Goal: Task Accomplishment & Management: Manage account settings

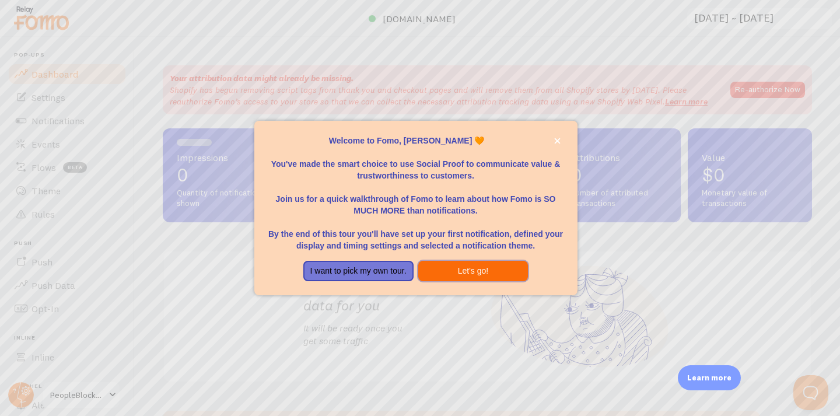
click at [508, 276] on button "Let's go!" at bounding box center [473, 271] width 110 height 21
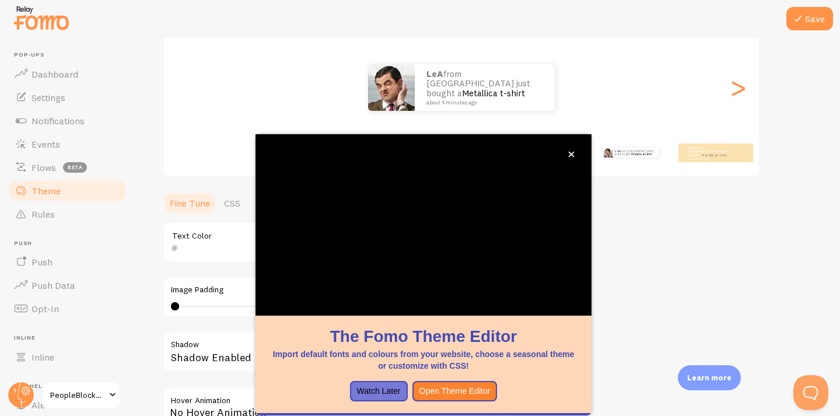
scroll to position [161, 0]
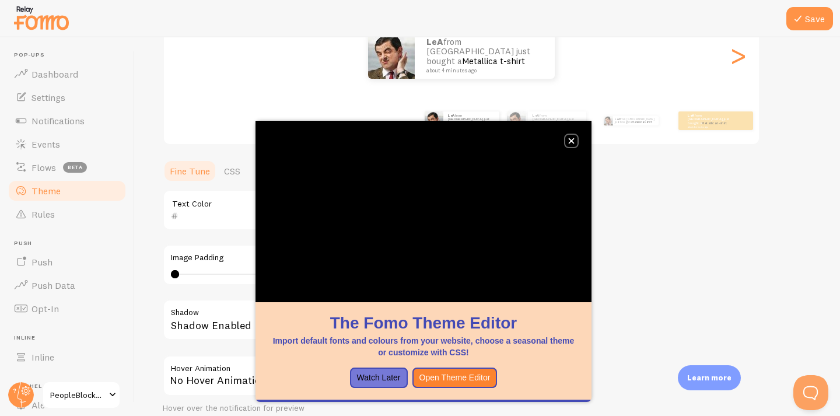
click at [572, 140] on icon "close," at bounding box center [571, 141] width 6 height 6
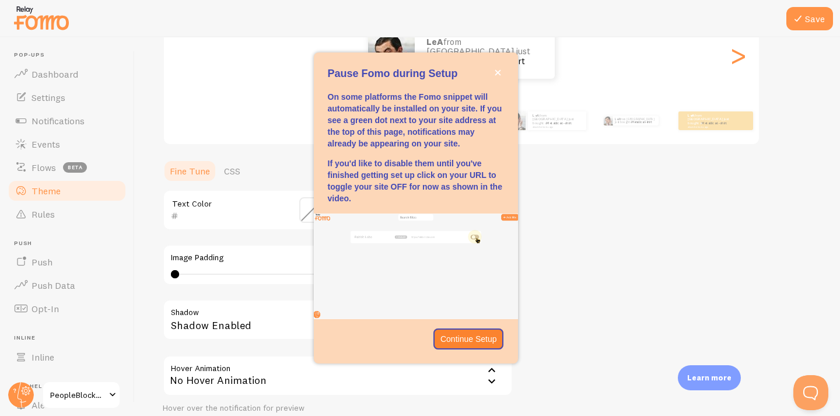
click at [653, 163] on div "Theme Choose a theme for your notifications Classic LeA from [GEOGRAPHIC_DATA] …" at bounding box center [487, 181] width 649 height 554
click at [481, 342] on p "Continue Setup" at bounding box center [469, 339] width 57 height 12
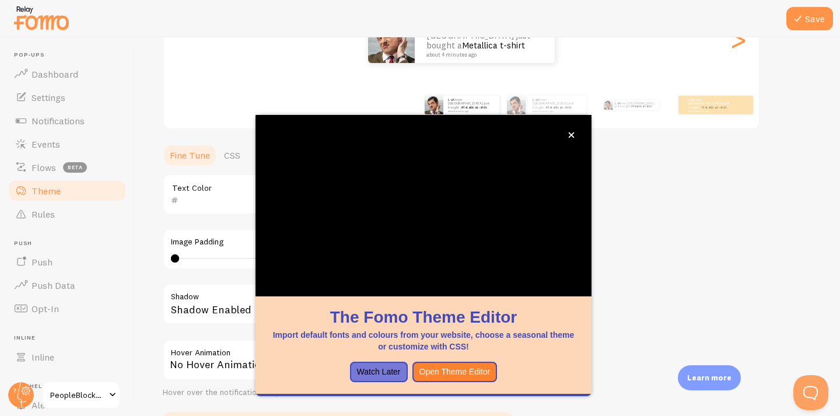
scroll to position [177, 0]
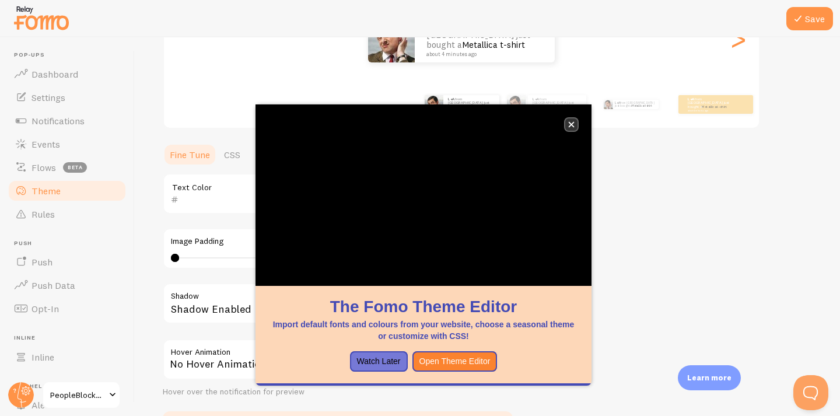
click at [574, 123] on icon "close," at bounding box center [571, 124] width 6 height 6
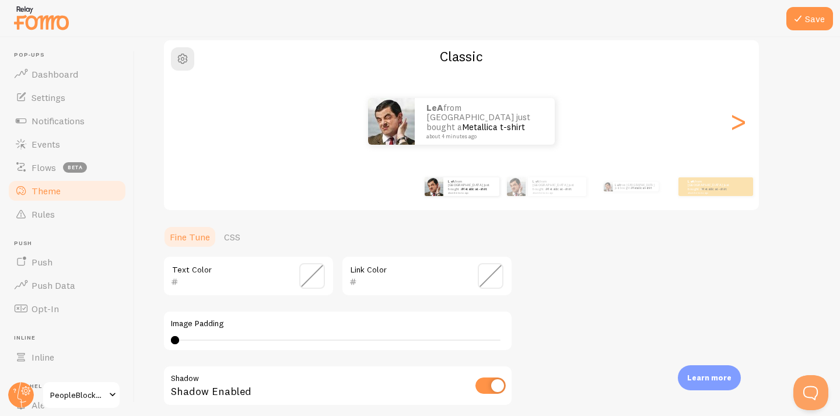
scroll to position [60, 0]
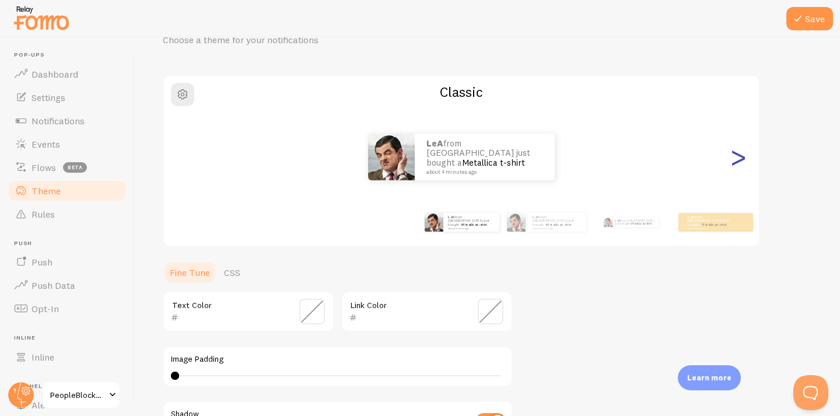
click at [745, 155] on div ">" at bounding box center [738, 157] width 14 height 84
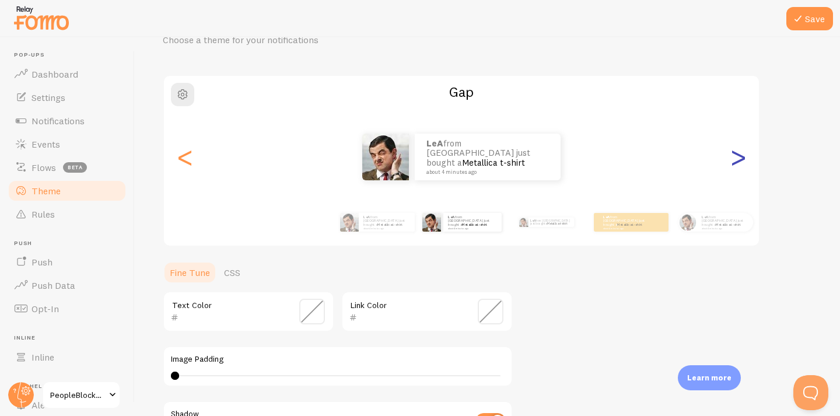
click at [745, 155] on div ">" at bounding box center [738, 157] width 14 height 84
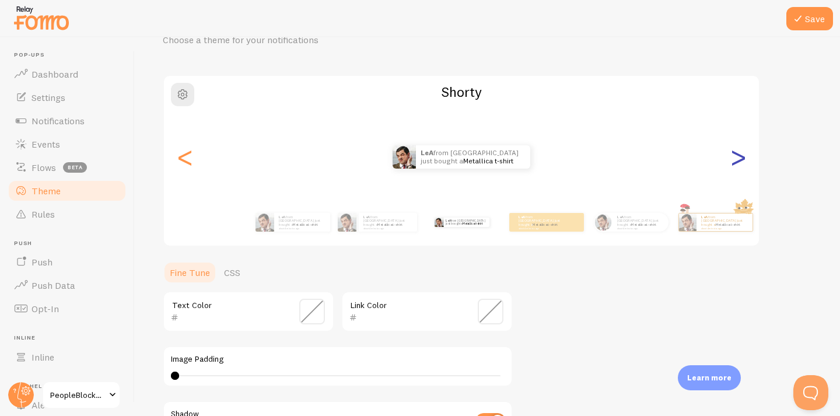
click at [745, 155] on div ">" at bounding box center [738, 157] width 14 height 84
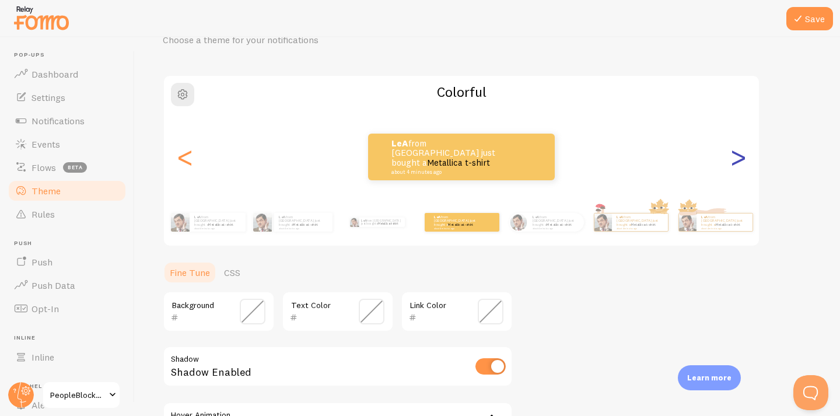
click at [745, 156] on div ">" at bounding box center [738, 157] width 14 height 84
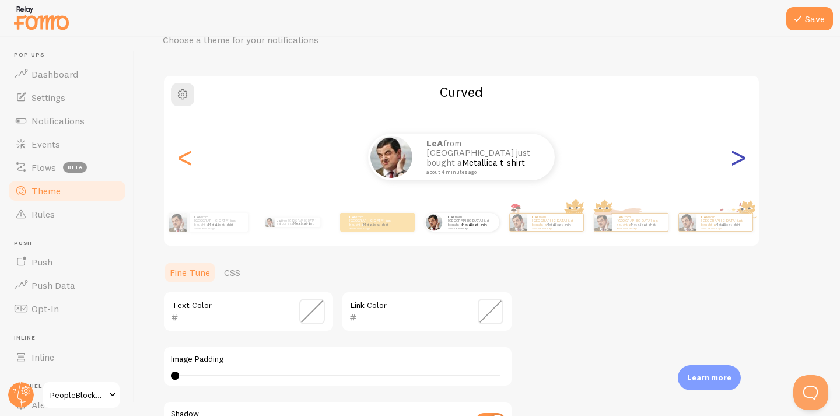
click at [740, 158] on div ">" at bounding box center [738, 157] width 14 height 84
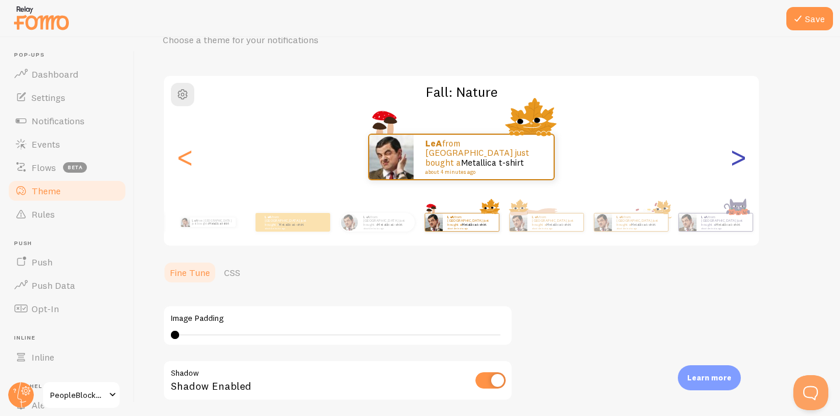
type input "0"
click at [740, 158] on div ">" at bounding box center [738, 157] width 14 height 84
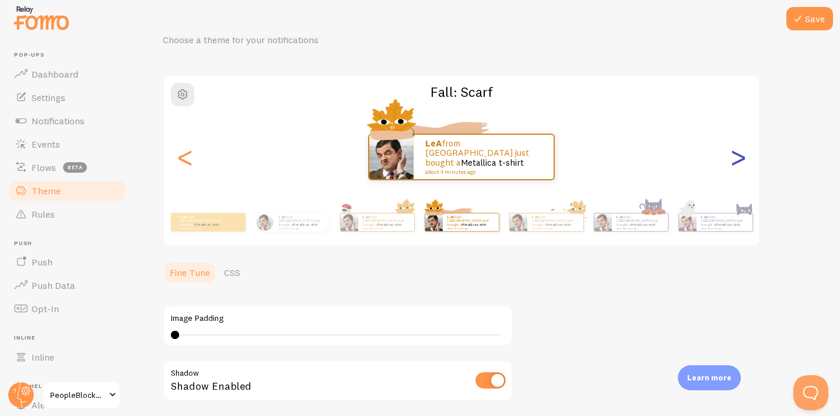
click at [740, 158] on div ">" at bounding box center [738, 157] width 14 height 84
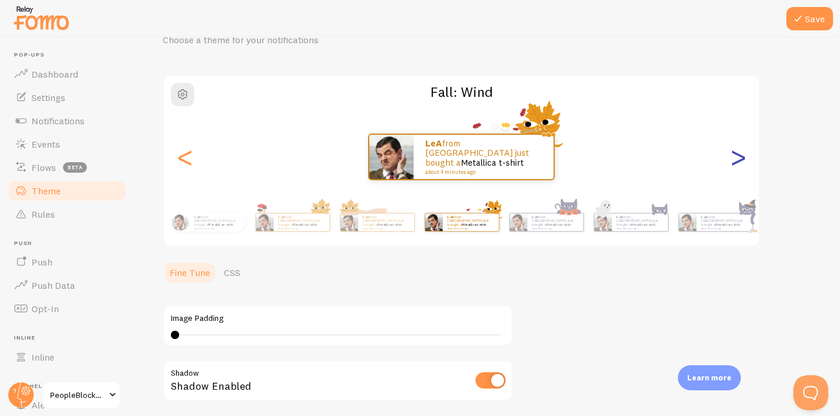
click at [740, 158] on div ">" at bounding box center [738, 157] width 14 height 84
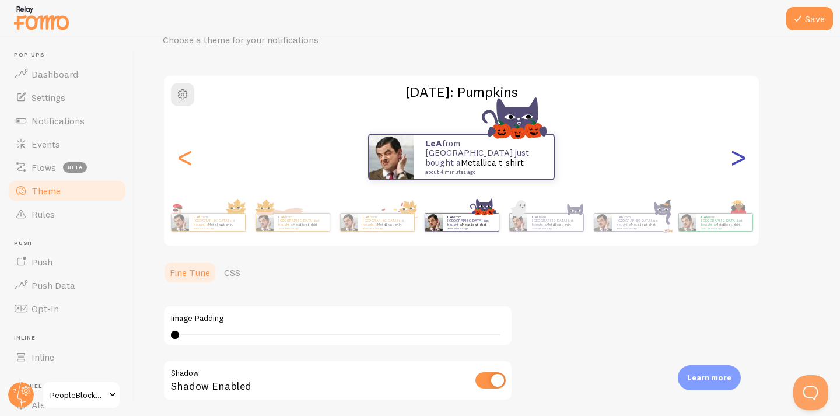
click at [740, 158] on div ">" at bounding box center [738, 157] width 14 height 84
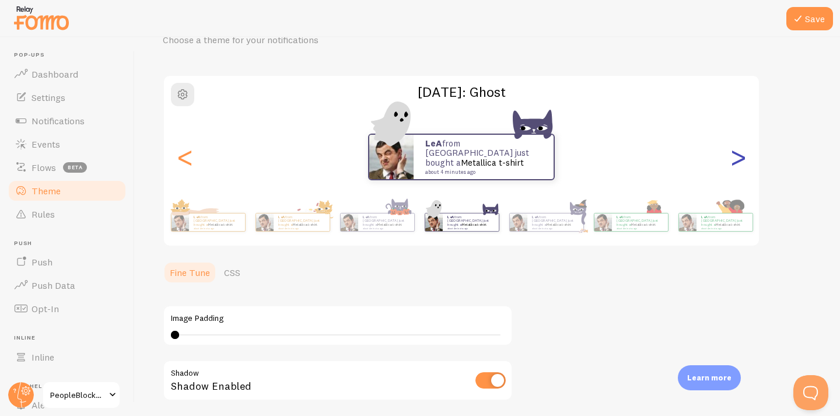
click at [740, 158] on div ">" at bounding box center [738, 157] width 14 height 84
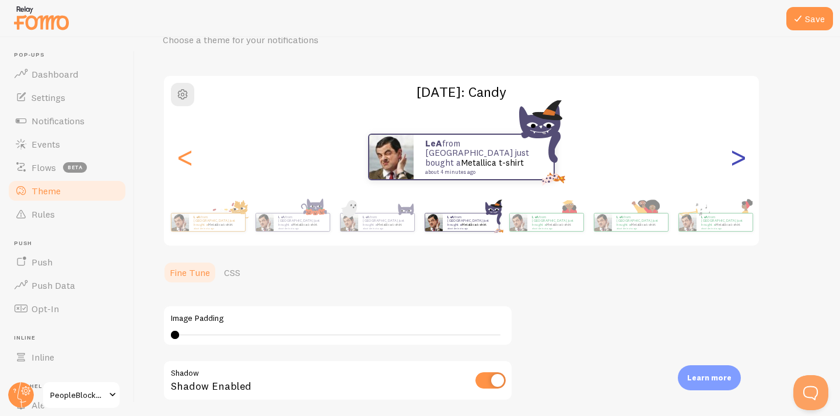
click at [740, 158] on div ">" at bounding box center [738, 157] width 14 height 84
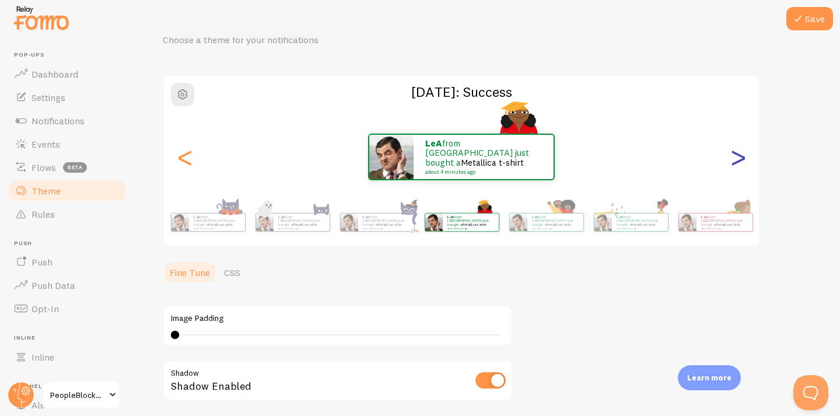
click at [740, 158] on div ">" at bounding box center [738, 157] width 14 height 84
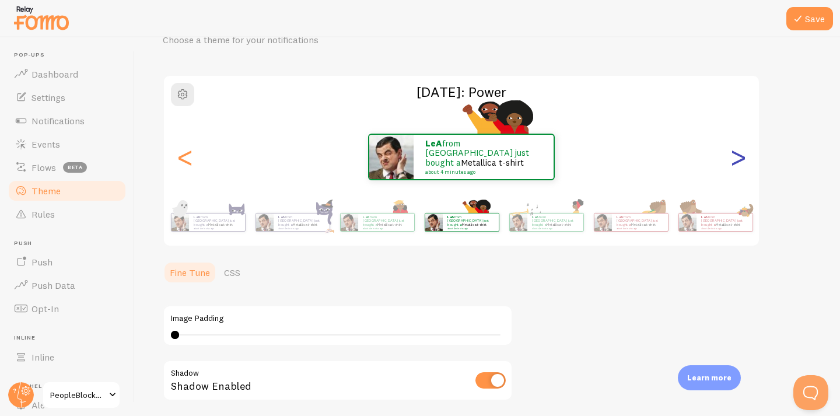
click at [740, 158] on div ">" at bounding box center [738, 157] width 14 height 84
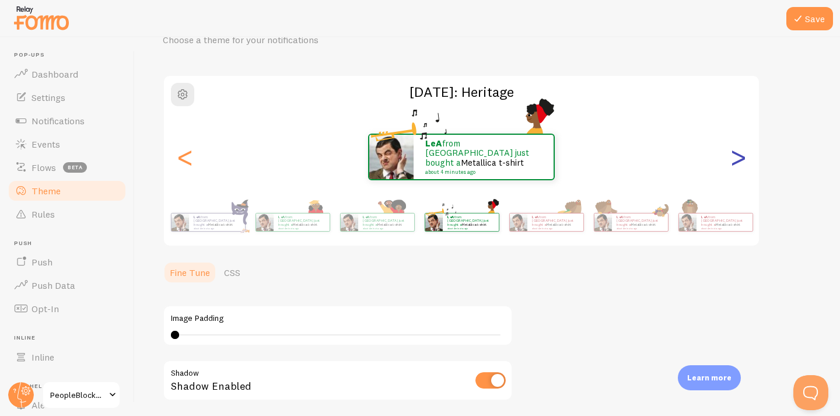
click at [740, 158] on div ">" at bounding box center [738, 157] width 14 height 84
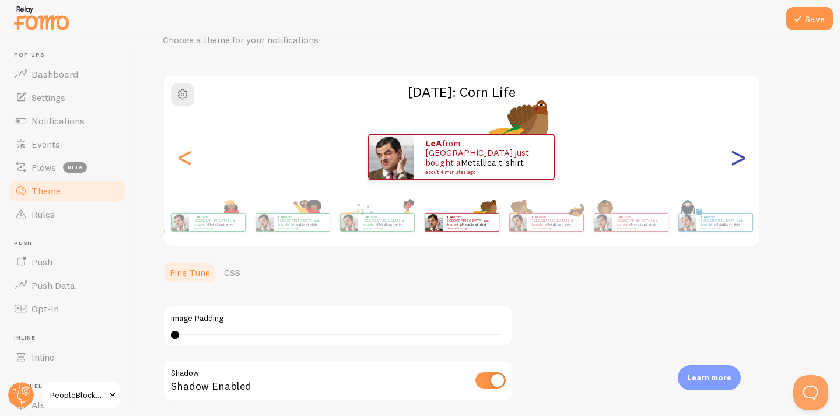
click at [740, 158] on div ">" at bounding box center [738, 157] width 14 height 84
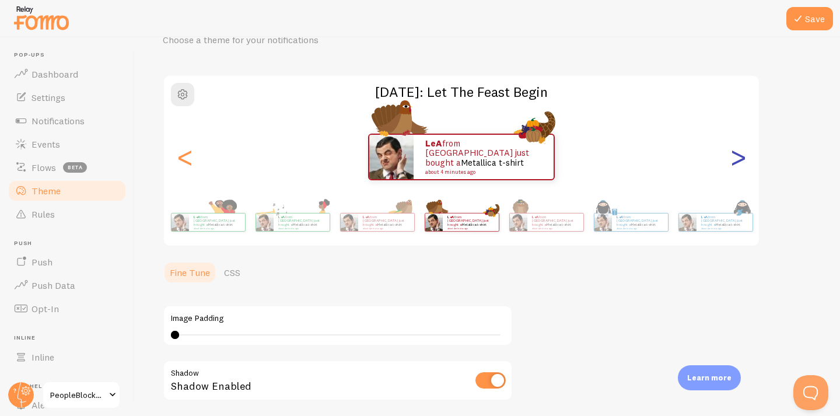
click at [740, 158] on div ">" at bounding box center [738, 157] width 14 height 84
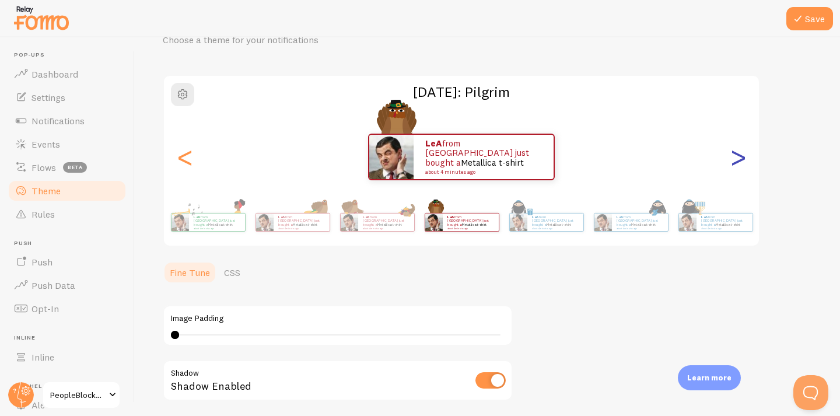
click at [740, 158] on div ">" at bounding box center [738, 157] width 14 height 84
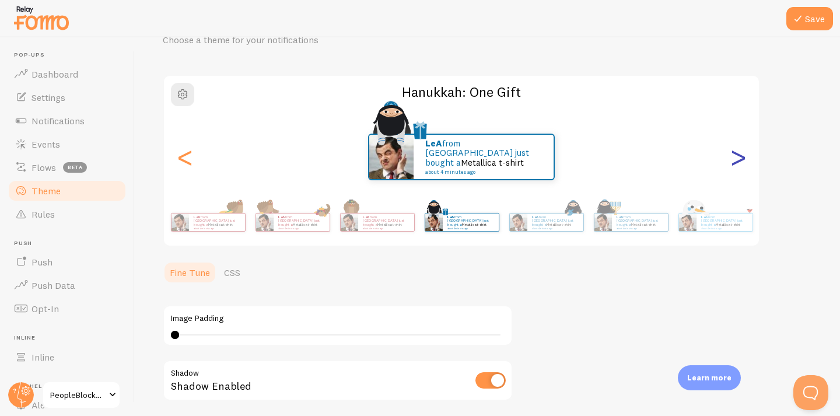
click at [740, 158] on div ">" at bounding box center [738, 157] width 14 height 84
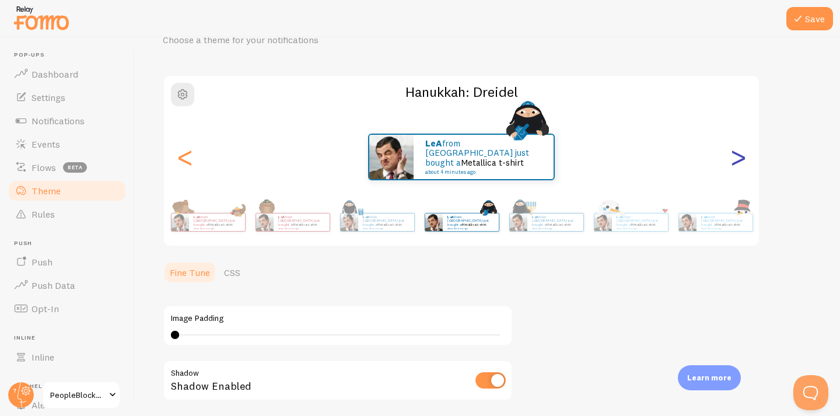
click at [740, 158] on div ">" at bounding box center [738, 157] width 14 height 84
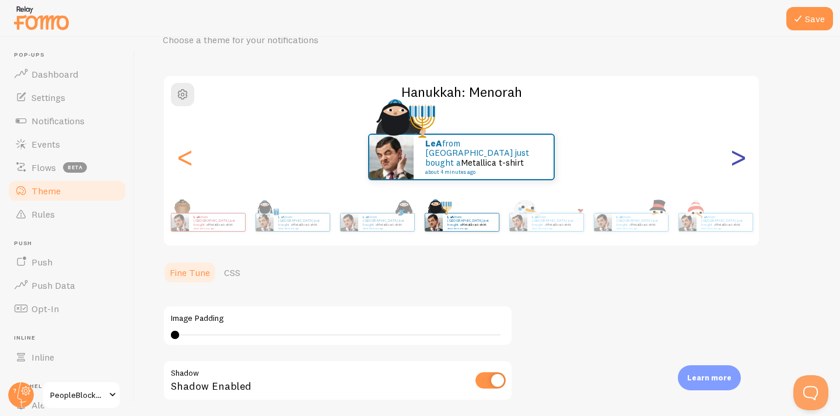
click at [740, 158] on div ">" at bounding box center [738, 157] width 14 height 84
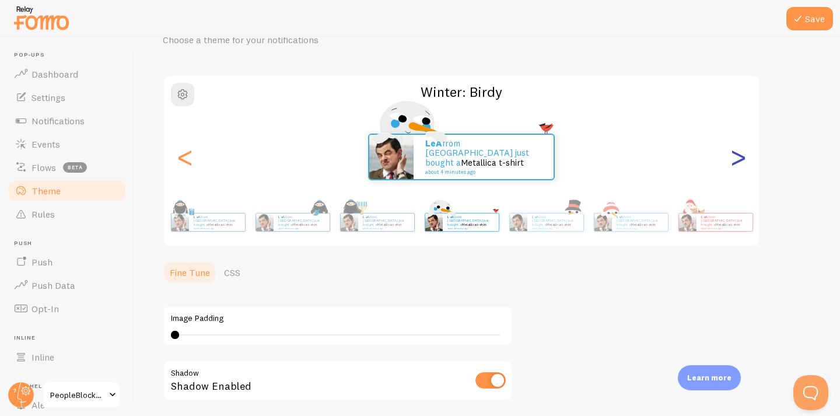
click at [740, 158] on div ">" at bounding box center [738, 157] width 14 height 84
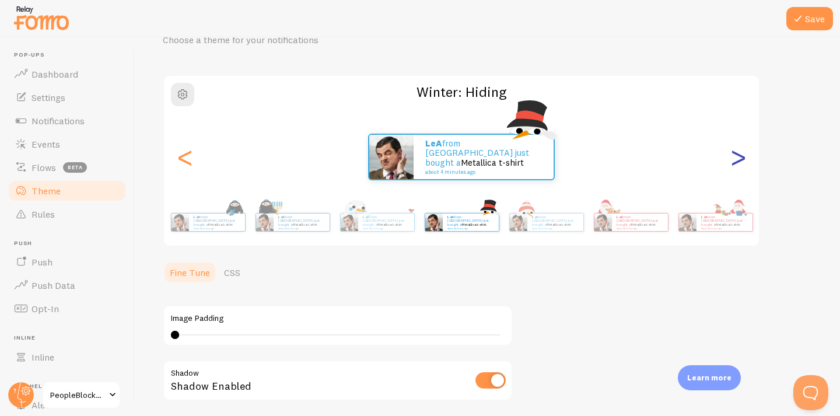
click at [740, 158] on div ">" at bounding box center [738, 157] width 14 height 84
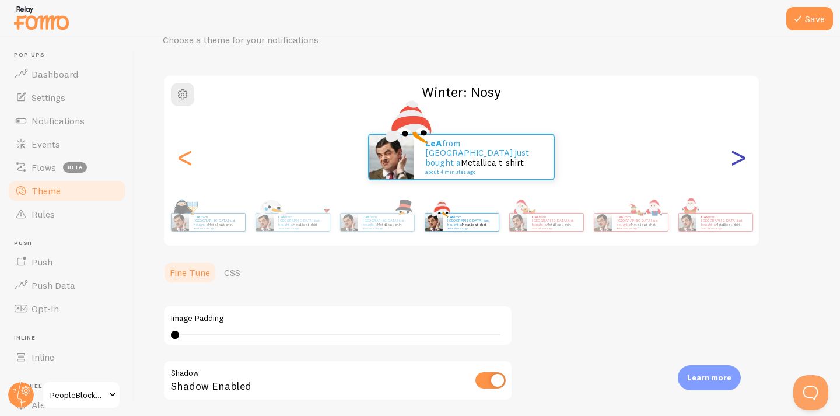
click at [740, 158] on div ">" at bounding box center [738, 157] width 14 height 84
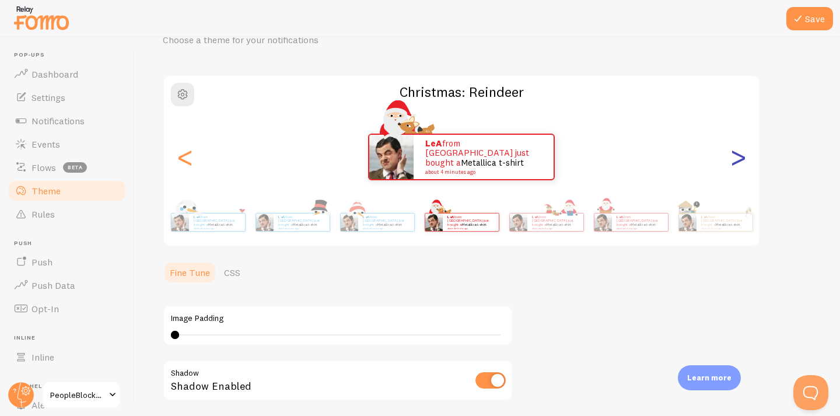
click at [740, 158] on div ">" at bounding box center [738, 157] width 14 height 84
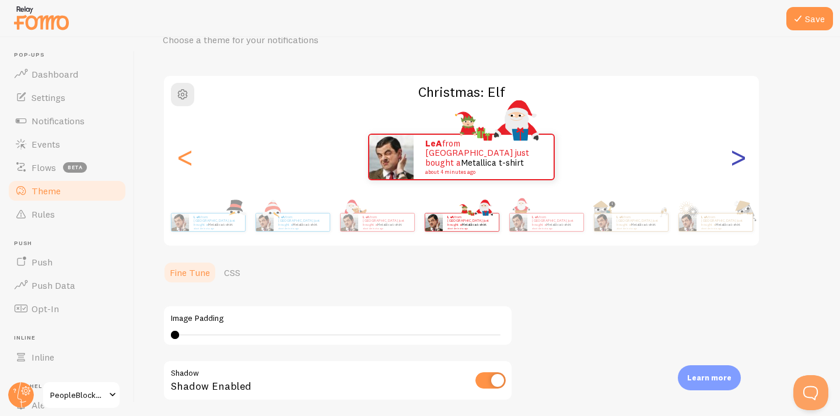
click at [740, 158] on div ">" at bounding box center [738, 157] width 14 height 84
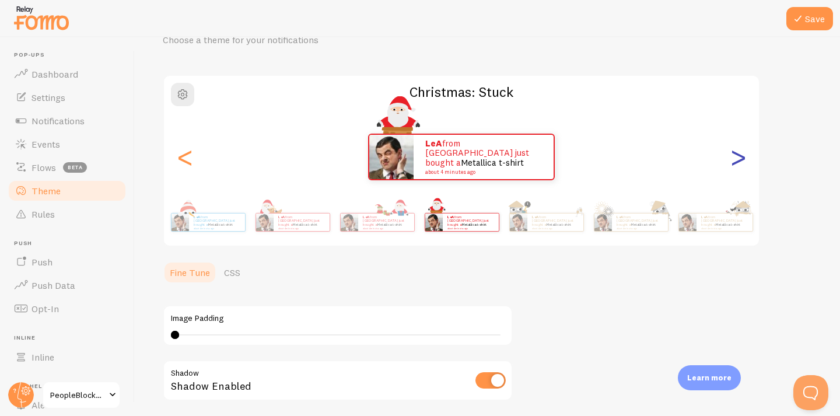
click at [740, 158] on div ">" at bounding box center [738, 157] width 14 height 84
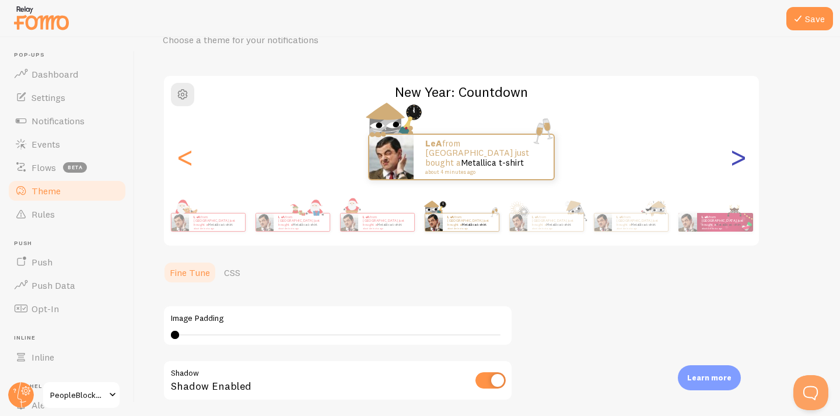
click at [740, 158] on div ">" at bounding box center [738, 157] width 14 height 84
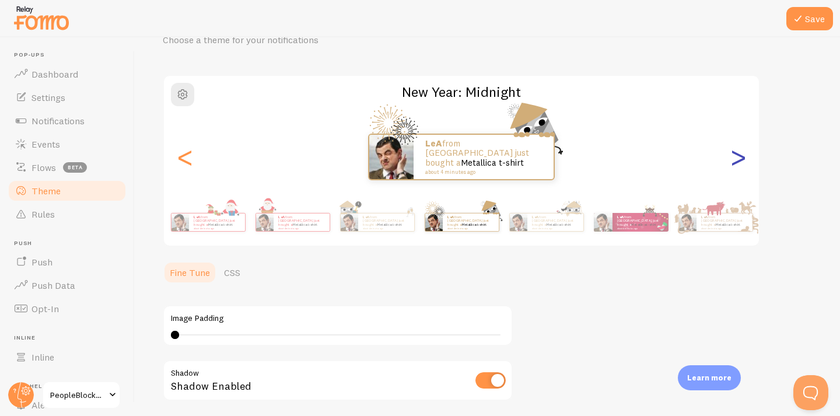
click at [740, 158] on div ">" at bounding box center [738, 157] width 14 height 84
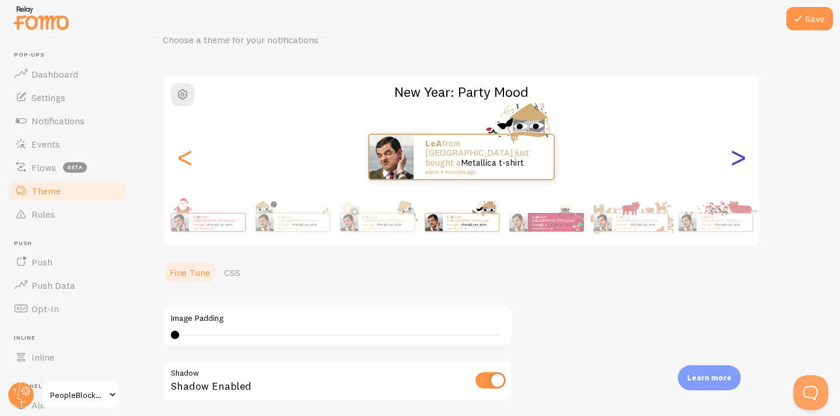
click at [740, 158] on div ">" at bounding box center [738, 157] width 14 height 84
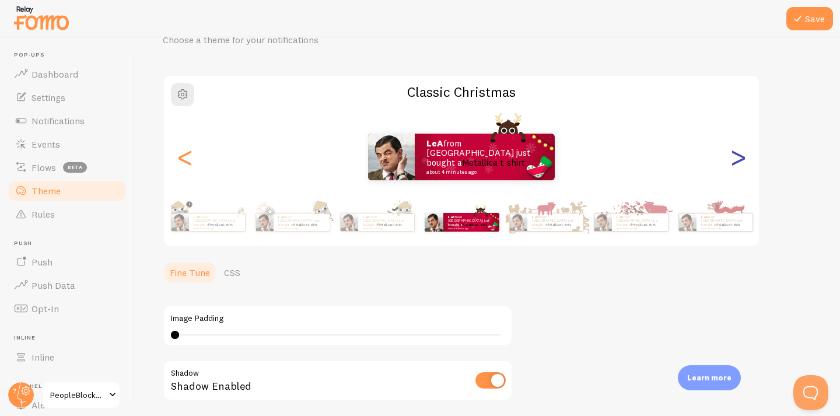
click at [740, 158] on div ">" at bounding box center [738, 157] width 14 height 84
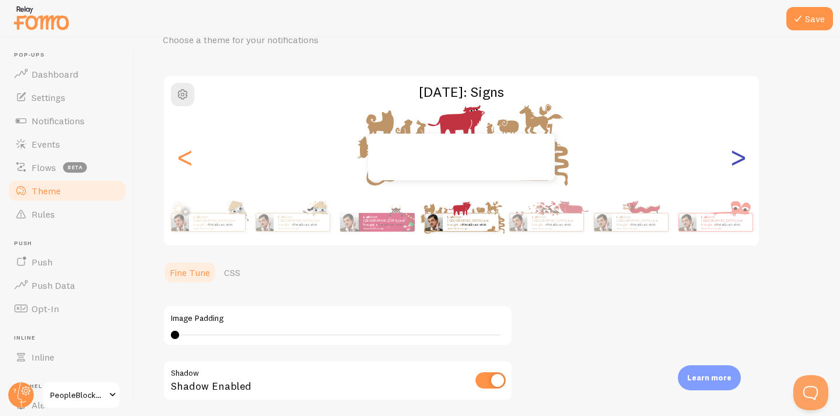
click at [740, 158] on div ">" at bounding box center [738, 157] width 14 height 84
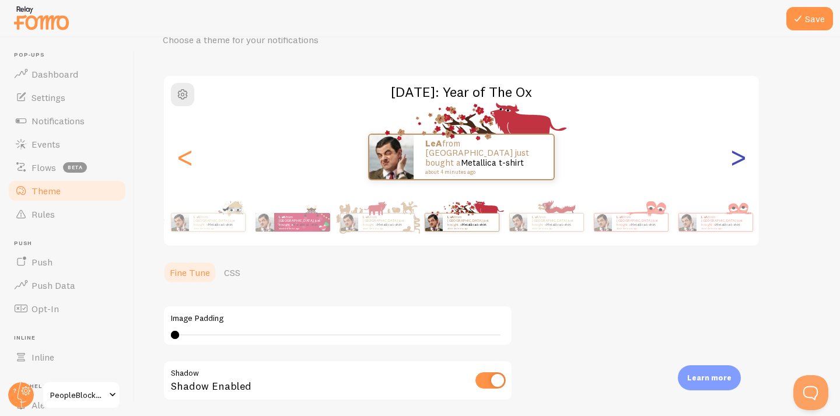
click at [740, 158] on div ">" at bounding box center [738, 157] width 14 height 84
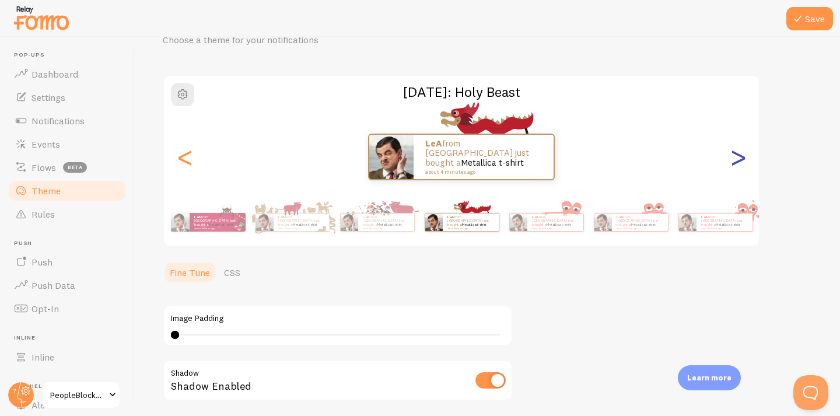
click at [740, 158] on div ">" at bounding box center [738, 157] width 14 height 84
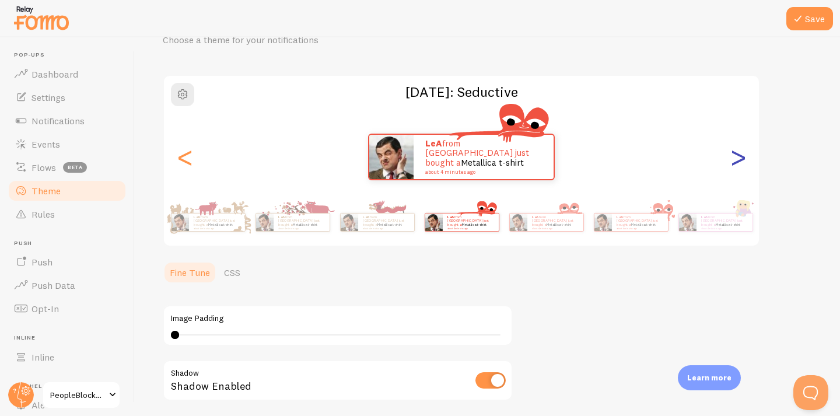
click at [740, 158] on div ">" at bounding box center [738, 157] width 14 height 84
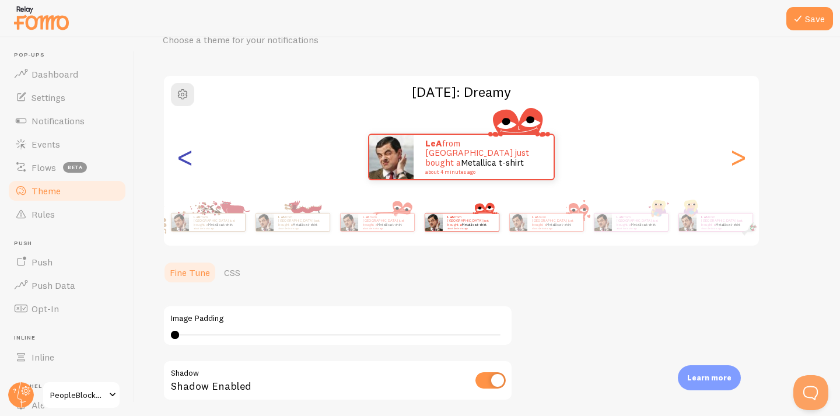
click at [186, 159] on div "<" at bounding box center [185, 157] width 14 height 84
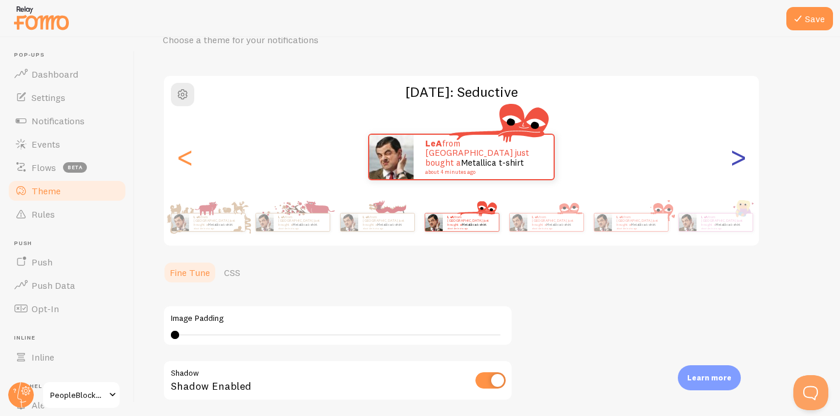
click at [742, 162] on div ">" at bounding box center [738, 157] width 14 height 84
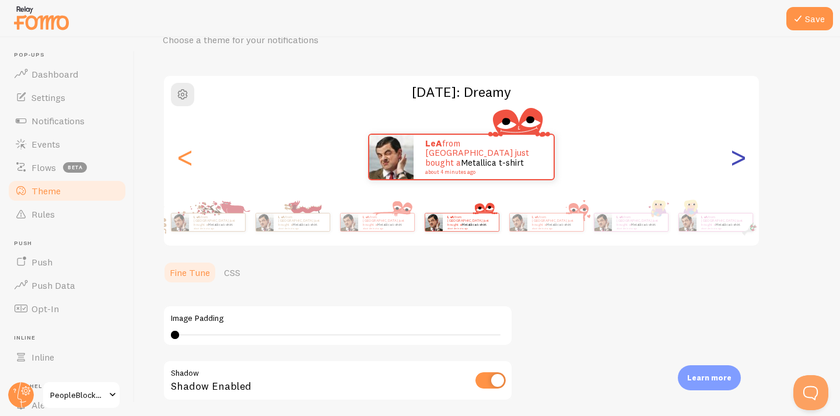
click at [742, 162] on div ">" at bounding box center [738, 157] width 14 height 84
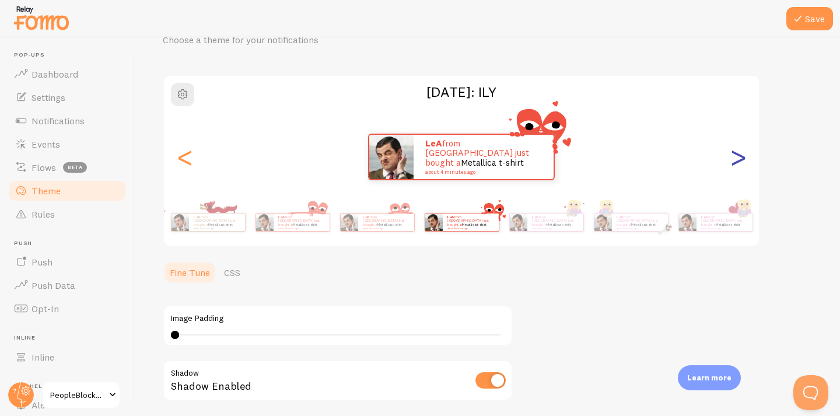
click at [742, 162] on div ">" at bounding box center [738, 157] width 14 height 84
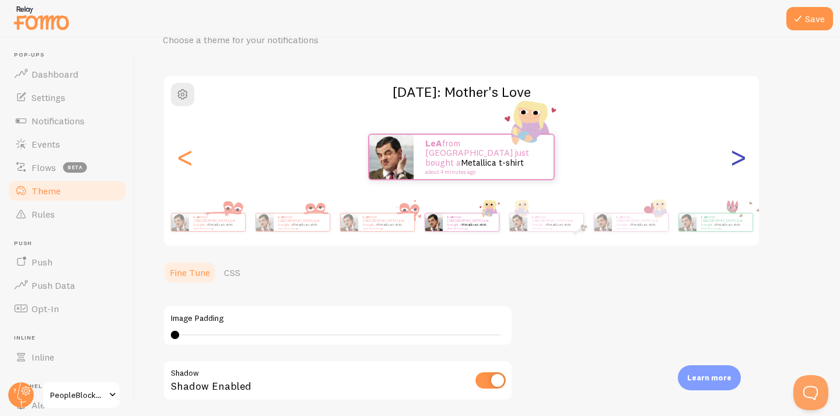
click at [742, 162] on div ">" at bounding box center [738, 157] width 14 height 84
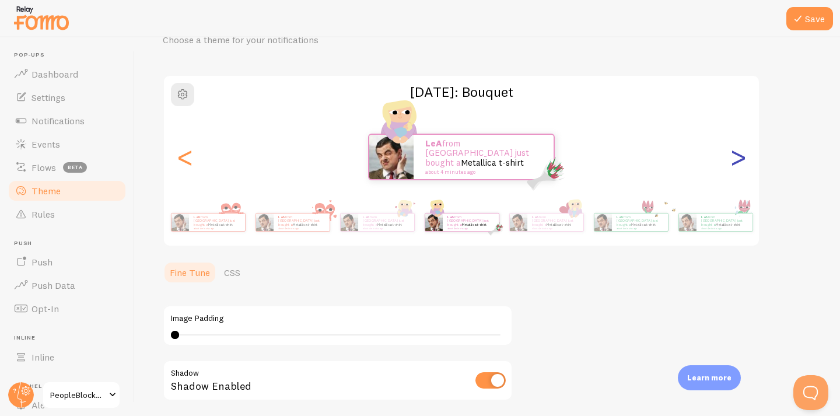
click at [742, 162] on div ">" at bounding box center [738, 157] width 14 height 84
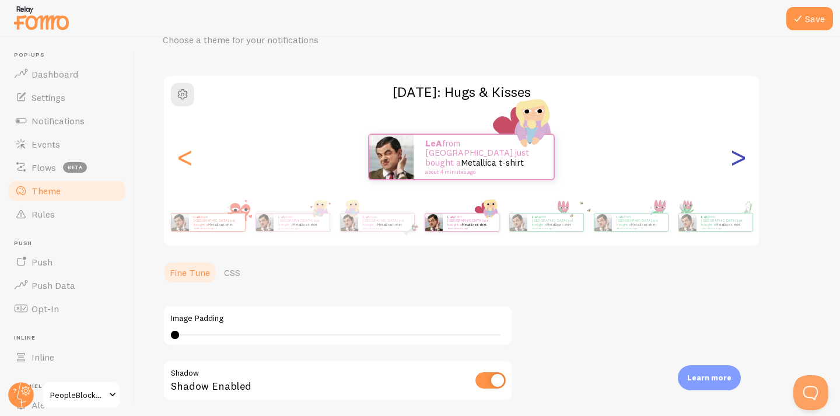
click at [742, 162] on div ">" at bounding box center [738, 157] width 14 height 84
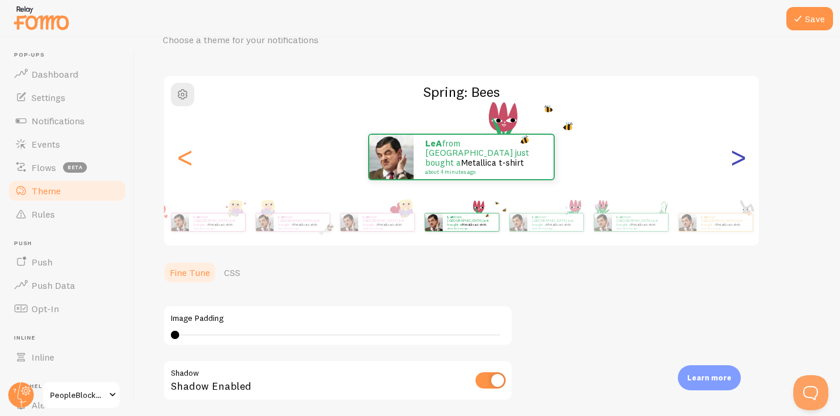
click at [742, 162] on div ">" at bounding box center [738, 157] width 14 height 84
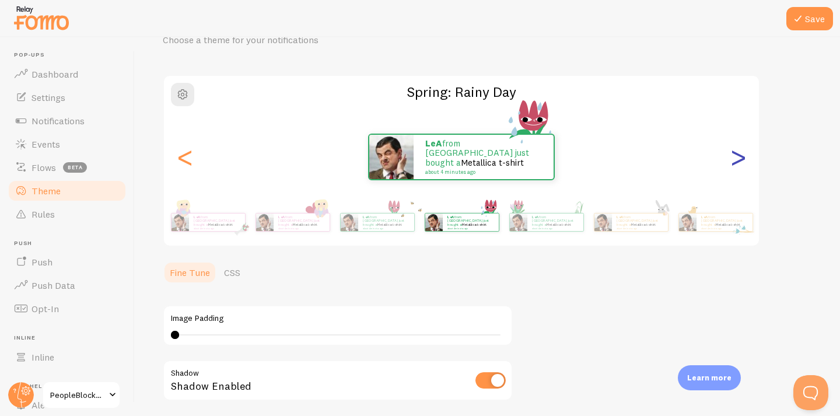
click at [742, 162] on div ">" at bounding box center [738, 157] width 14 height 84
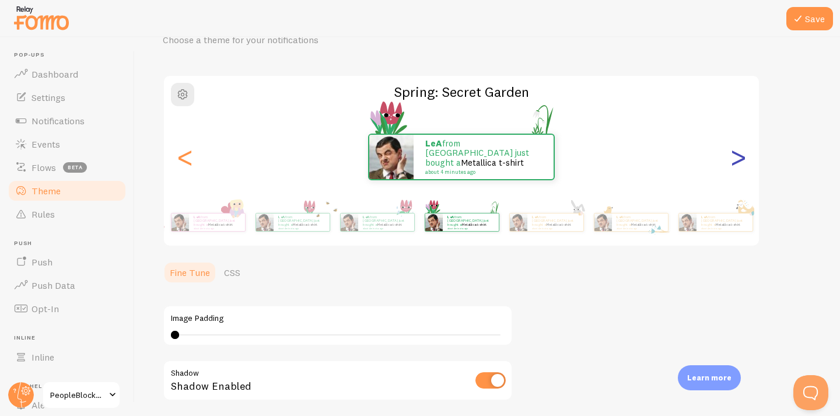
click at [742, 162] on div ">" at bounding box center [738, 157] width 14 height 84
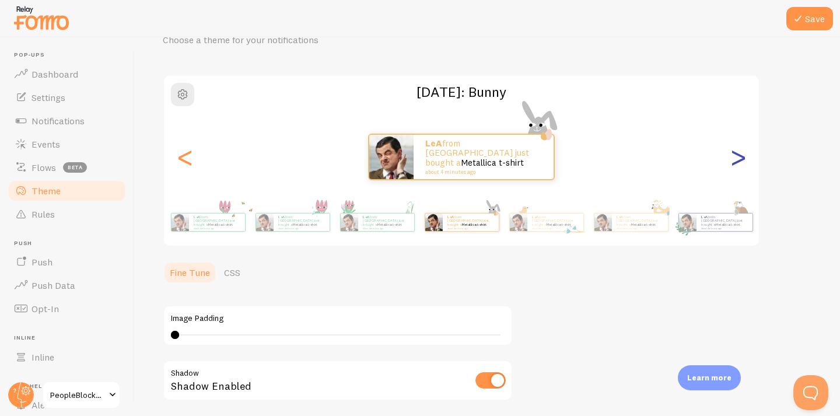
click at [742, 162] on div ">" at bounding box center [738, 157] width 14 height 84
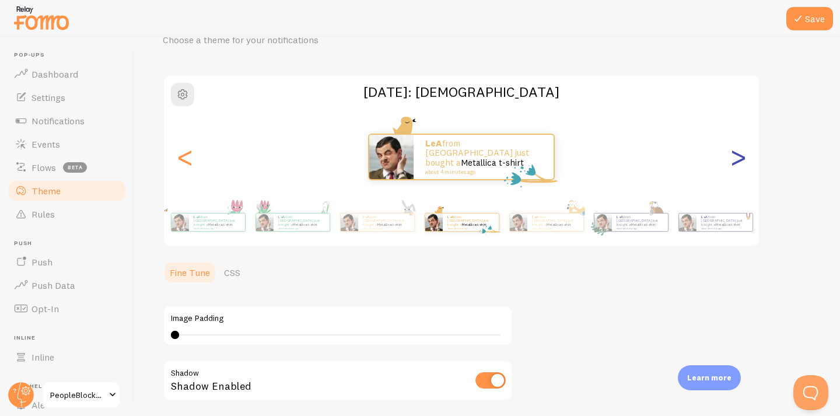
click at [742, 162] on div ">" at bounding box center [738, 157] width 14 height 84
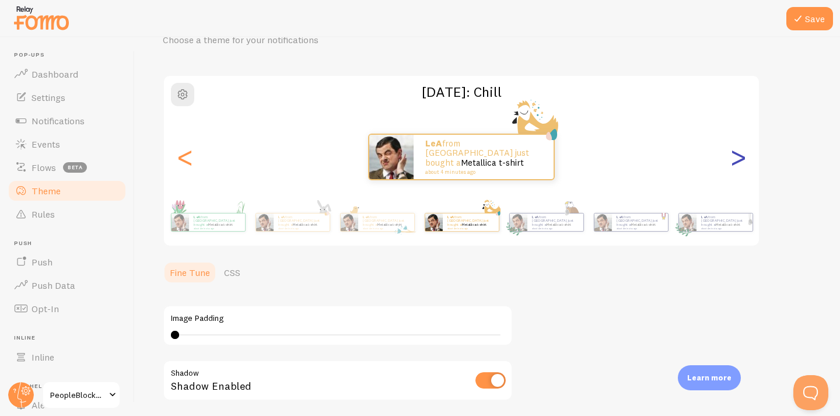
click at [742, 162] on div ">" at bounding box center [738, 157] width 14 height 84
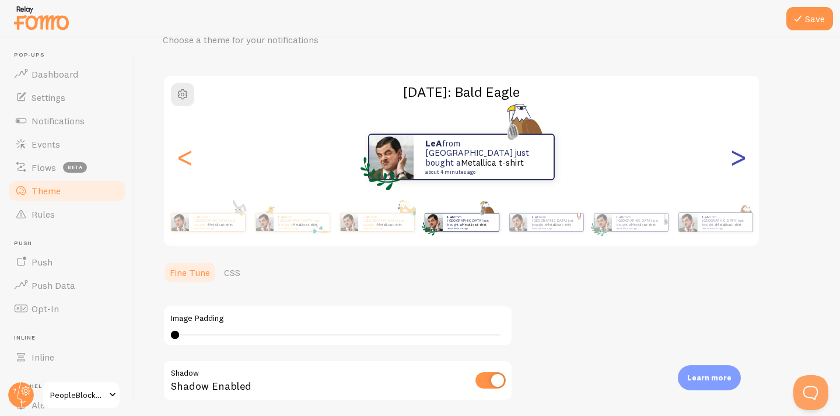
click at [742, 162] on div ">" at bounding box center [738, 157] width 14 height 84
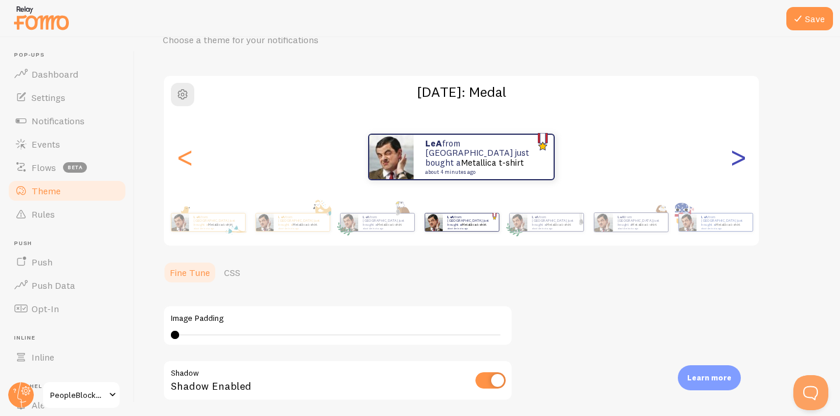
click at [742, 162] on div ">" at bounding box center [738, 157] width 14 height 84
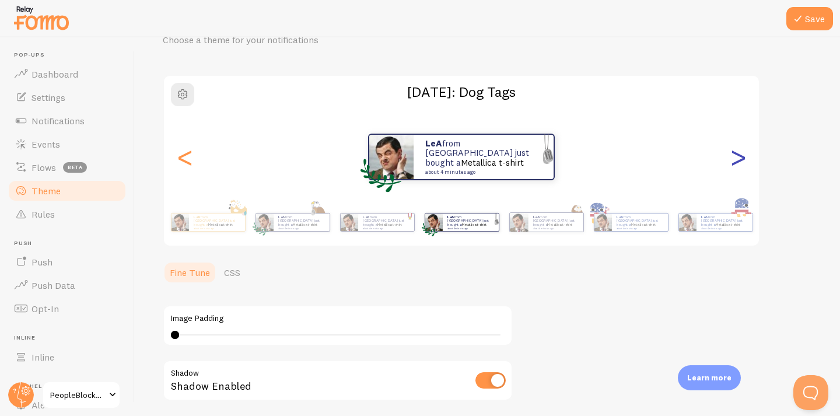
click at [742, 162] on div ">" at bounding box center [738, 157] width 14 height 84
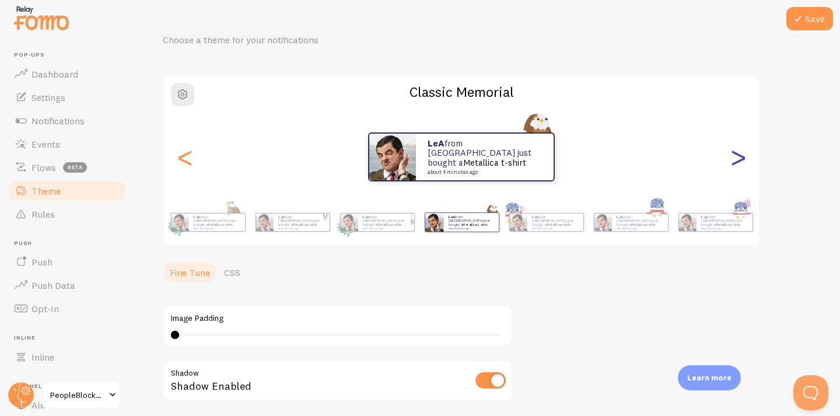
click at [742, 162] on div ">" at bounding box center [738, 157] width 14 height 84
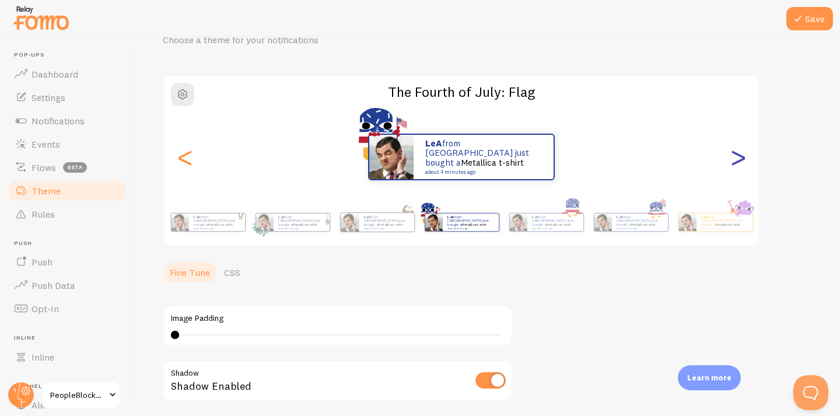
click at [742, 162] on div ">" at bounding box center [738, 157] width 14 height 84
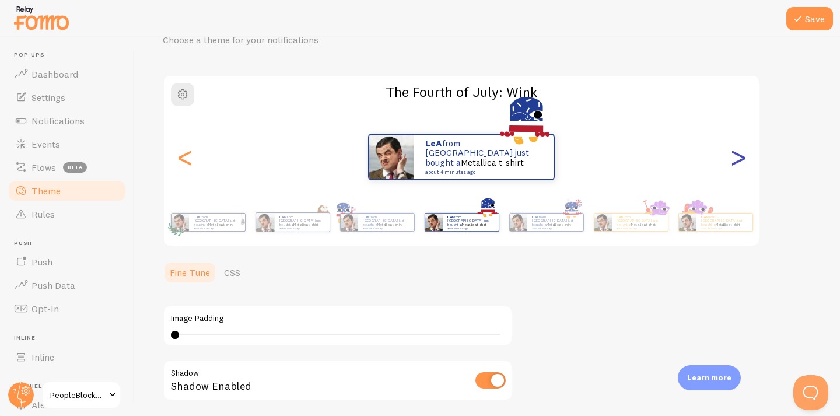
click at [742, 162] on div ">" at bounding box center [738, 157] width 14 height 84
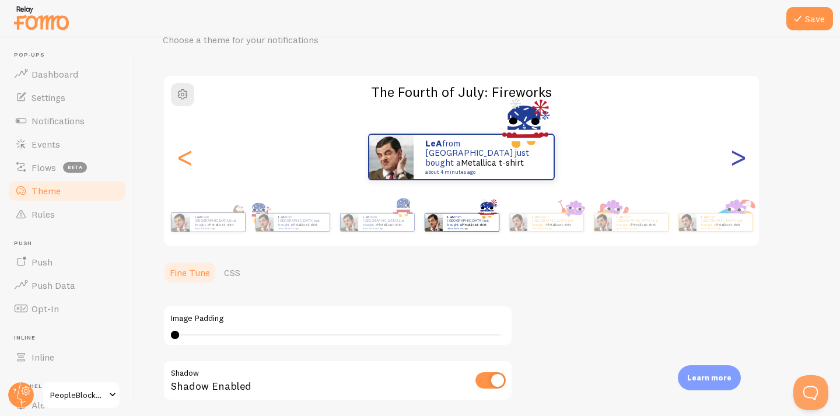
click at [742, 162] on div ">" at bounding box center [738, 157] width 14 height 84
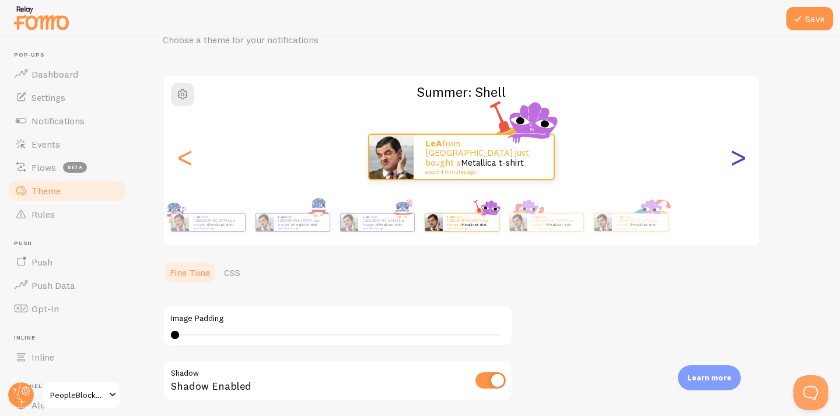
click at [742, 162] on div ">" at bounding box center [738, 157] width 14 height 84
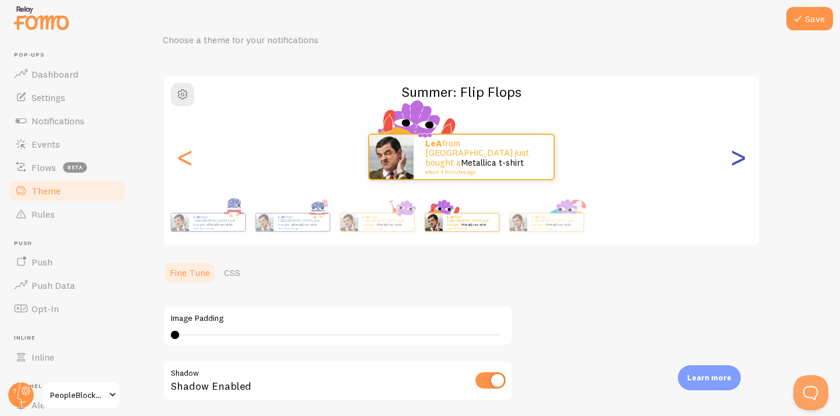
click at [742, 162] on div ">" at bounding box center [738, 157] width 14 height 84
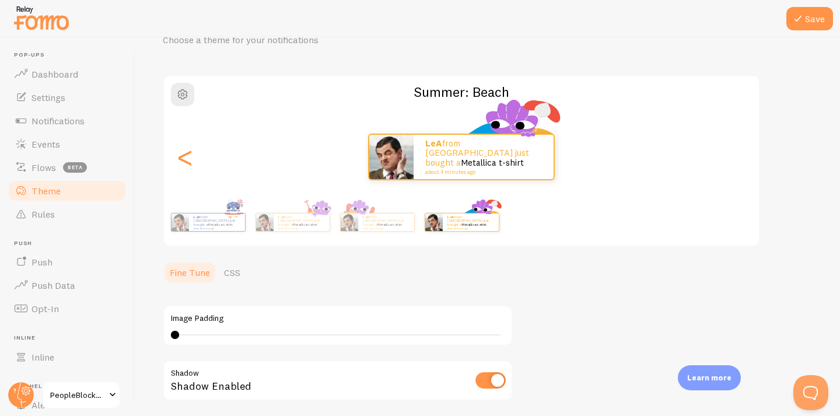
click at [742, 162] on div "LeA from [GEOGRAPHIC_DATA] just bought a Metallica t-shirt about 4 minutes ago" at bounding box center [461, 157] width 595 height 47
click at [191, 222] on div "LeA from [GEOGRAPHIC_DATA] just bought a Metallica t-shirt about 4 minutes ago" at bounding box center [217, 223] width 56 height 18
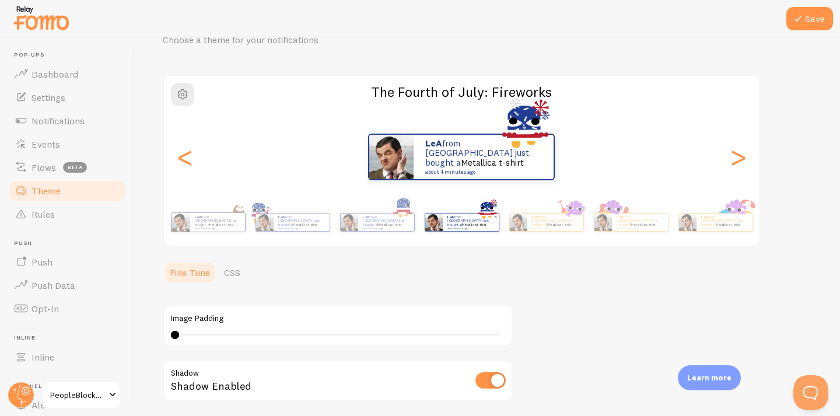
click at [194, 222] on div "LeA from [GEOGRAPHIC_DATA] just bought a Metallica t-shirt about 4 minutes ago" at bounding box center [217, 222] width 55 height 19
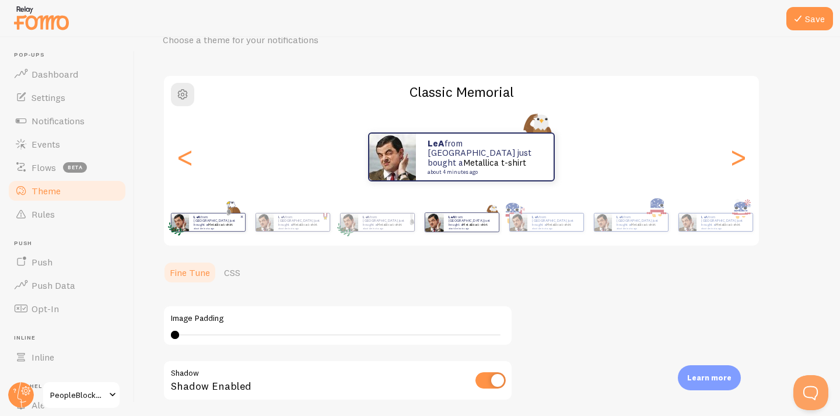
click at [196, 227] on small "about 4 minutes ago" at bounding box center [217, 228] width 46 height 2
click at [178, 162] on div "<" at bounding box center [185, 157] width 14 height 84
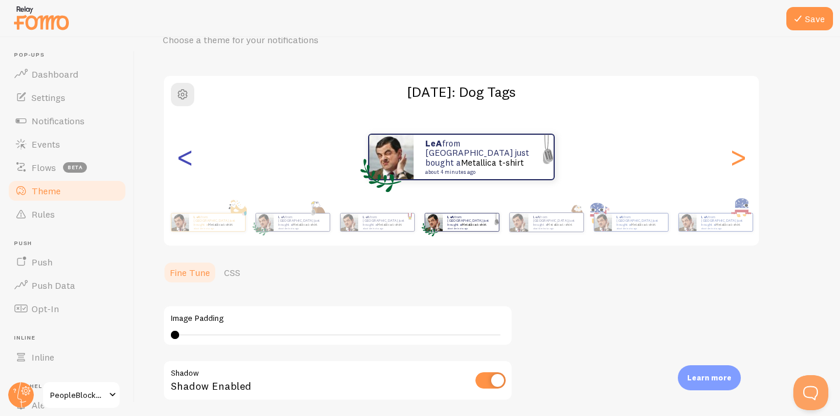
click at [180, 160] on div "<" at bounding box center [185, 157] width 14 height 84
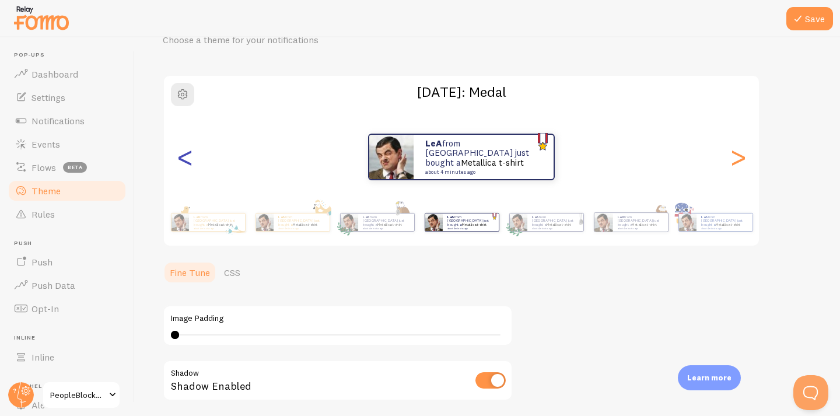
click at [180, 160] on div "<" at bounding box center [185, 157] width 14 height 84
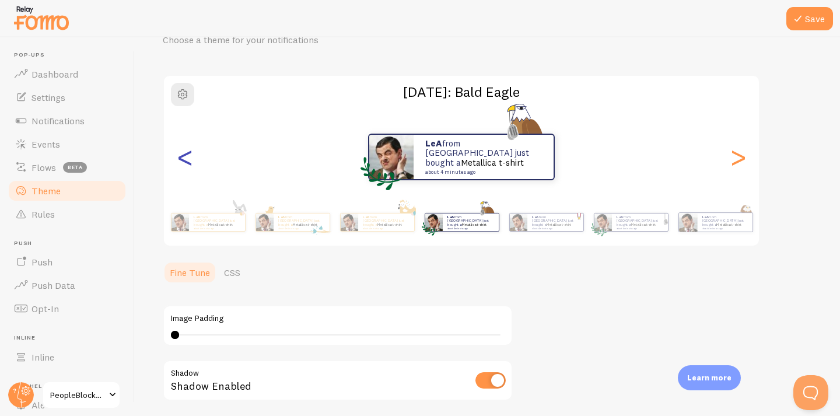
click at [180, 160] on div "<" at bounding box center [185, 157] width 14 height 84
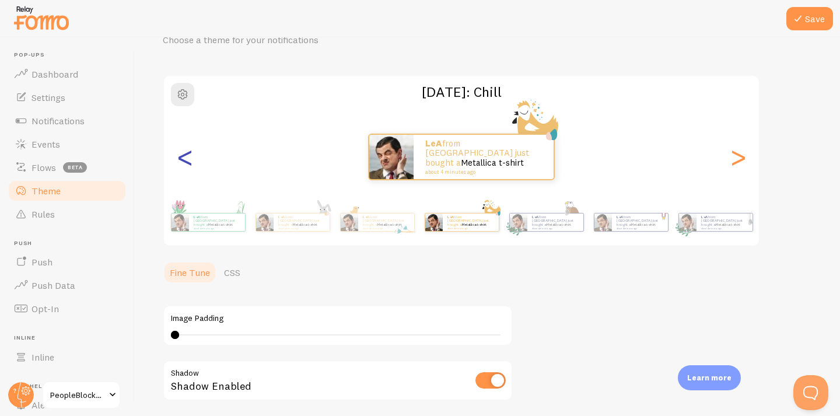
click at [180, 160] on div "<" at bounding box center [185, 157] width 14 height 84
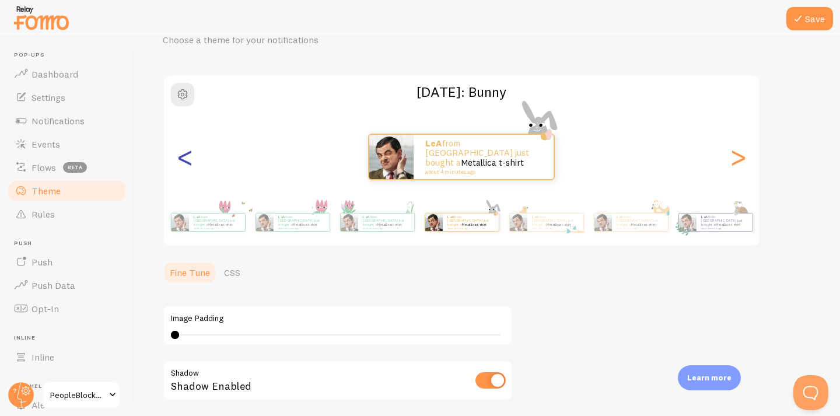
click at [180, 160] on div "<" at bounding box center [185, 157] width 14 height 84
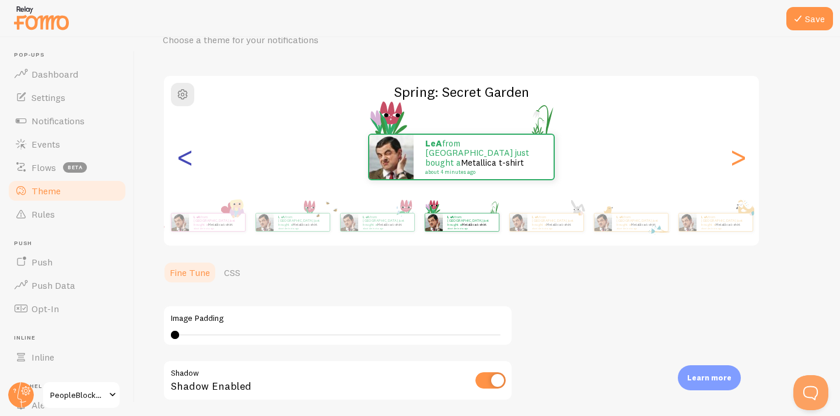
click at [180, 160] on div "<" at bounding box center [185, 157] width 14 height 84
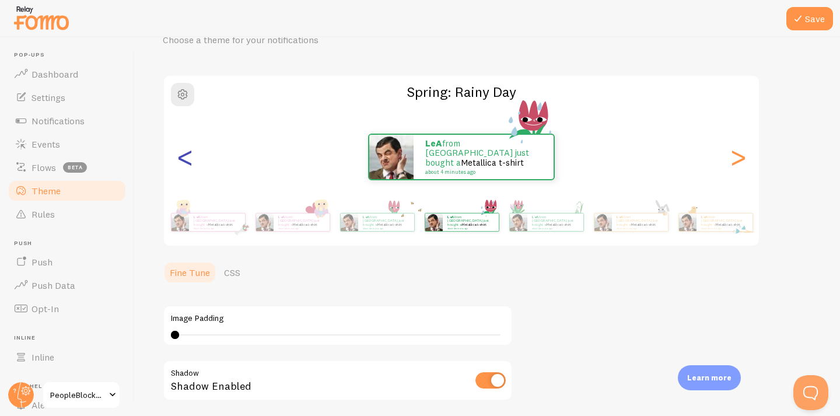
click at [180, 160] on div "<" at bounding box center [185, 157] width 14 height 84
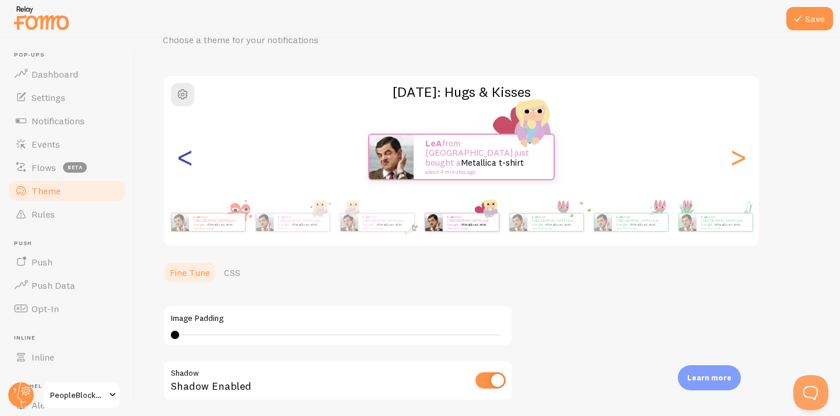
click at [180, 160] on div "<" at bounding box center [185, 157] width 14 height 84
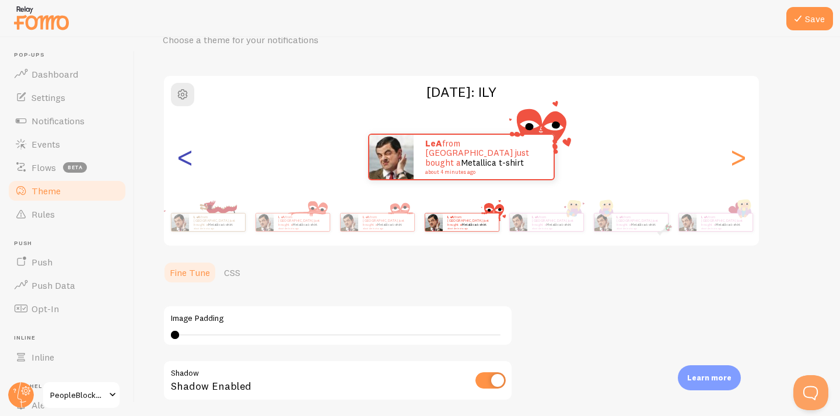
click at [180, 160] on div "<" at bounding box center [185, 157] width 14 height 84
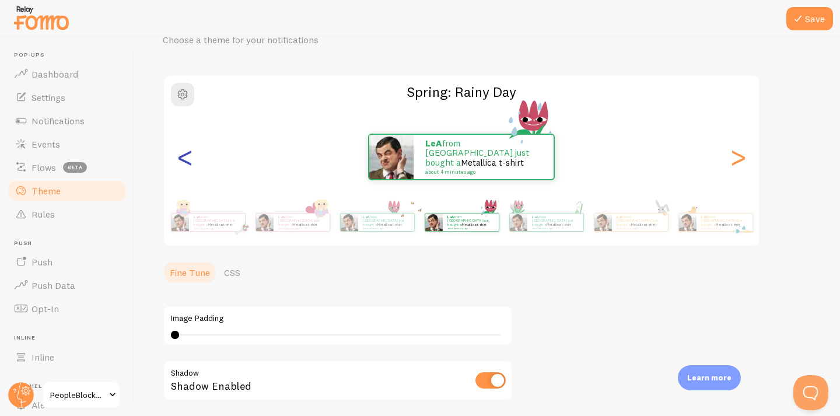
click at [191, 158] on div "<" at bounding box center [185, 157] width 14 height 84
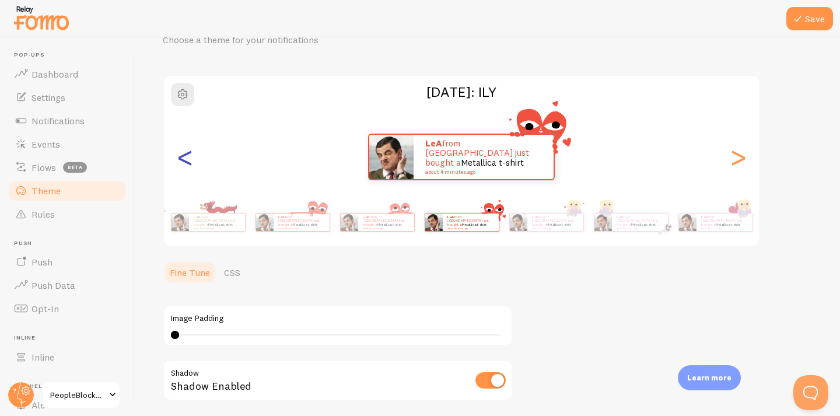
click at [191, 158] on div "<" at bounding box center [185, 157] width 14 height 84
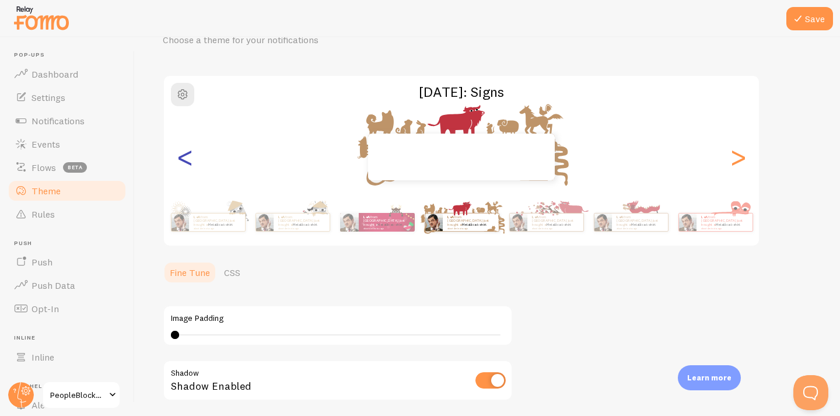
click at [191, 158] on div "<" at bounding box center [185, 157] width 14 height 84
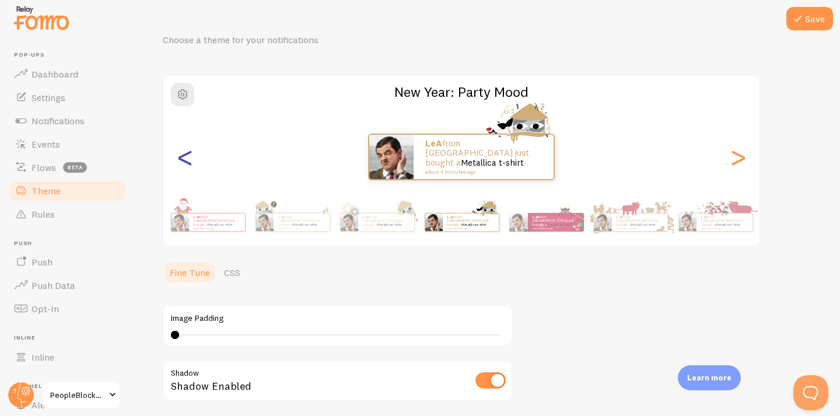
click at [191, 158] on div "<" at bounding box center [185, 157] width 14 height 84
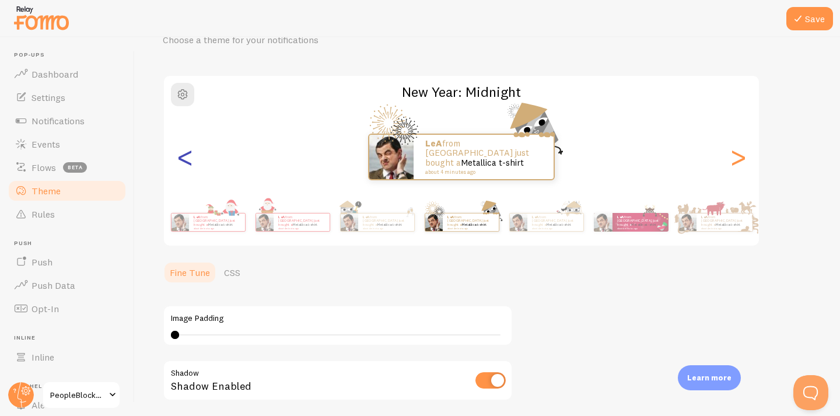
click at [191, 158] on div "<" at bounding box center [185, 157] width 14 height 84
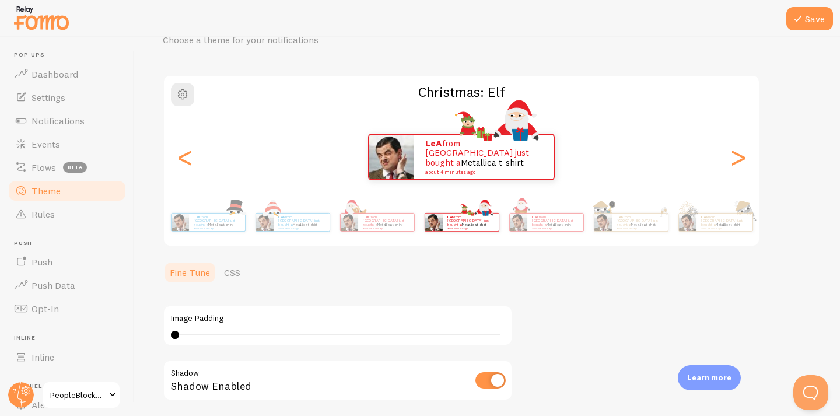
drag, startPoint x: 191, startPoint y: 88, endPoint x: 446, endPoint y: 0, distance: 269.1
click at [191, 88] on button "button" at bounding box center [182, 94] width 23 height 23
click at [183, 97] on span "button" at bounding box center [183, 95] width 14 height 14
click at [179, 161] on div "<" at bounding box center [185, 157] width 14 height 84
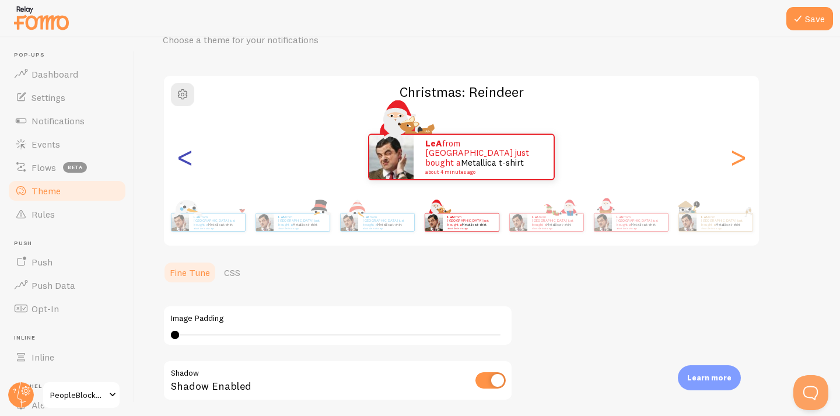
click at [179, 161] on div "<" at bounding box center [185, 157] width 14 height 84
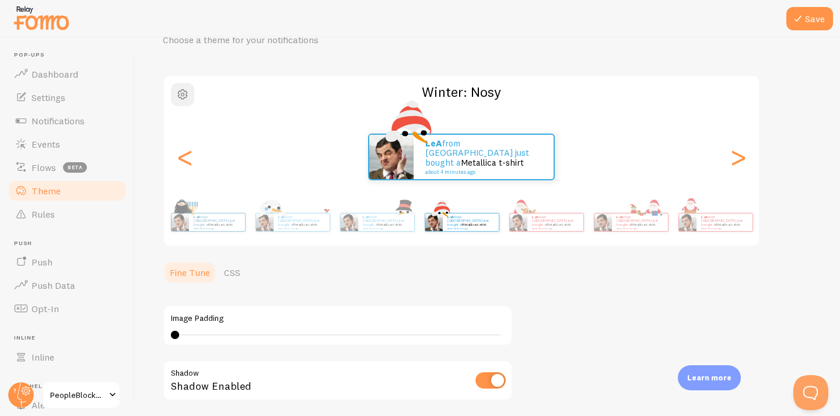
click at [178, 104] on button "button" at bounding box center [182, 94] width 23 height 23
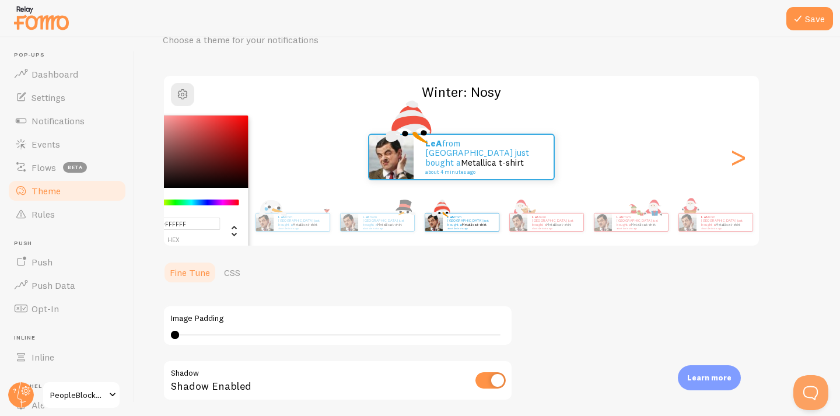
click at [216, 72] on div "Theme Choose a theme for your notifications #FFFFFF hex 255 r 255 g 255 b 0 h 0…" at bounding box center [487, 262] width 649 height 513
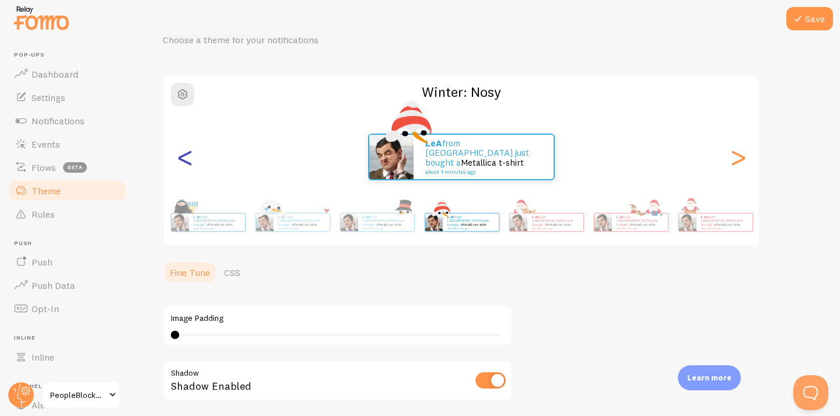
click at [189, 157] on div "<" at bounding box center [185, 157] width 14 height 84
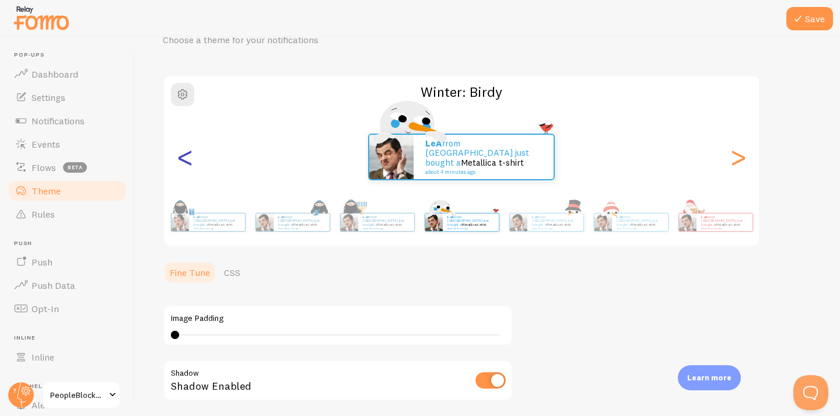
click at [189, 157] on div "<" at bounding box center [185, 157] width 14 height 84
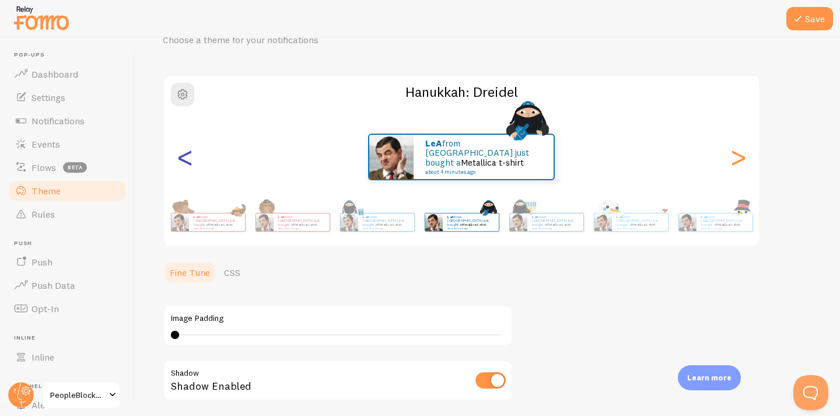
click at [189, 157] on div "<" at bounding box center [185, 157] width 14 height 84
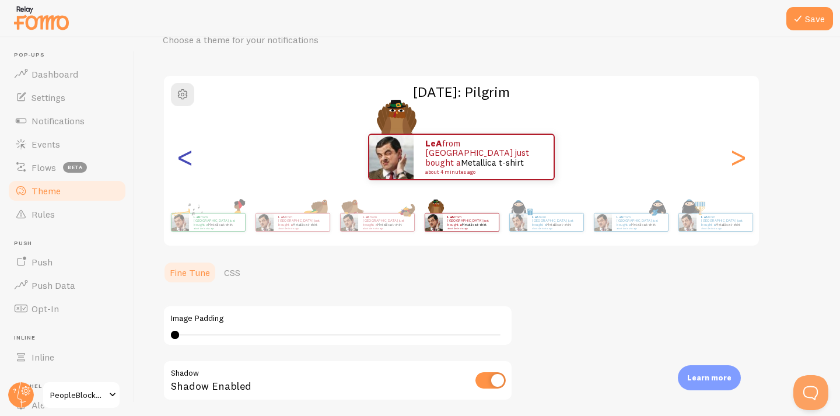
click at [189, 157] on div "<" at bounding box center [185, 157] width 14 height 84
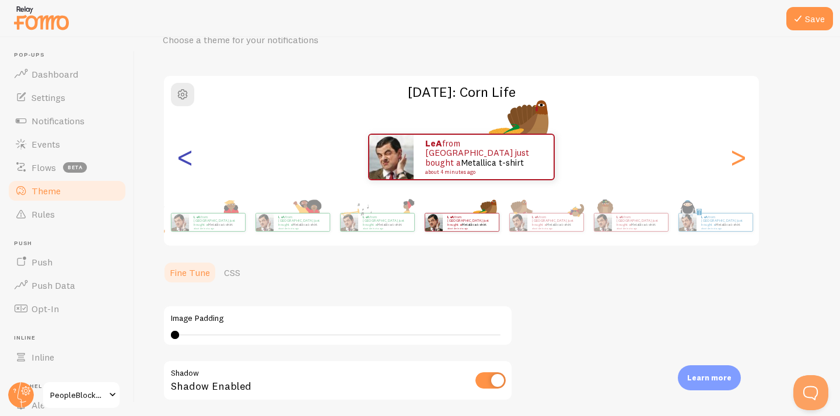
click at [189, 157] on div "<" at bounding box center [185, 157] width 14 height 84
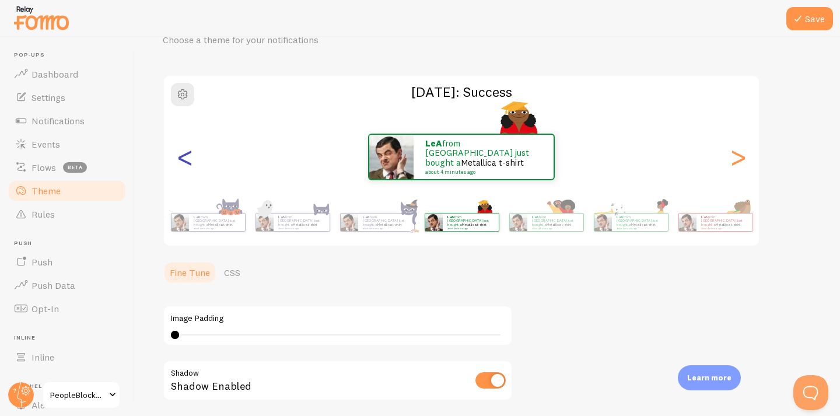
click at [189, 157] on div "<" at bounding box center [185, 157] width 14 height 84
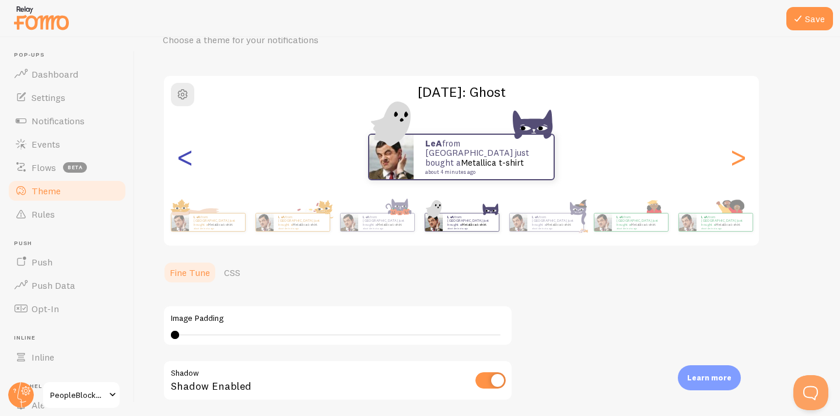
click at [189, 157] on div "<" at bounding box center [185, 157] width 14 height 84
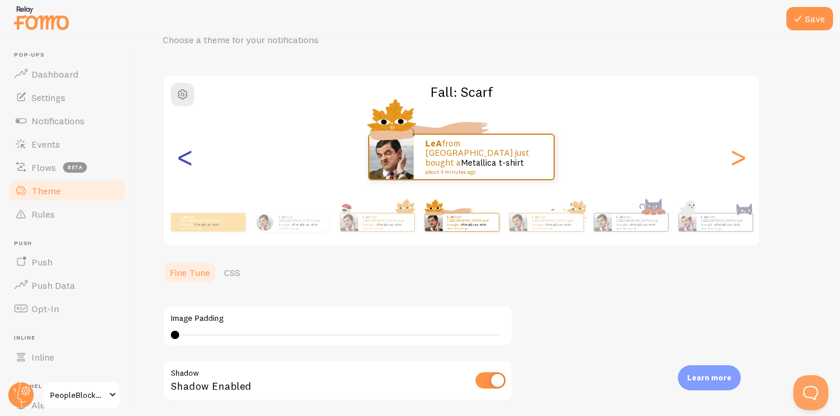
click at [189, 157] on div "<" at bounding box center [185, 157] width 14 height 84
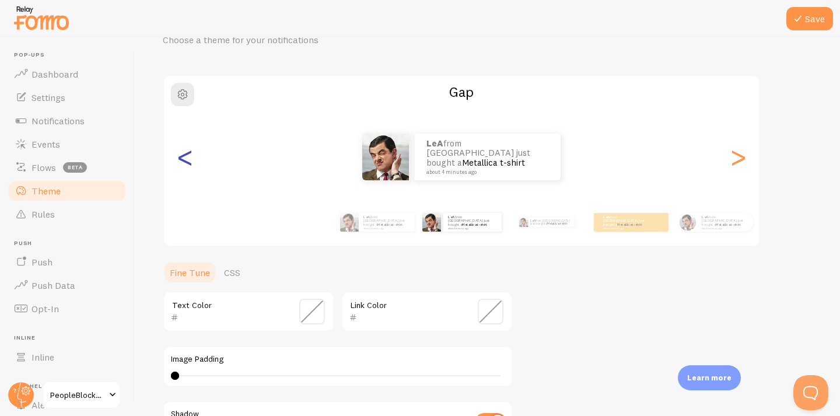
click at [189, 157] on div "<" at bounding box center [185, 157] width 14 height 84
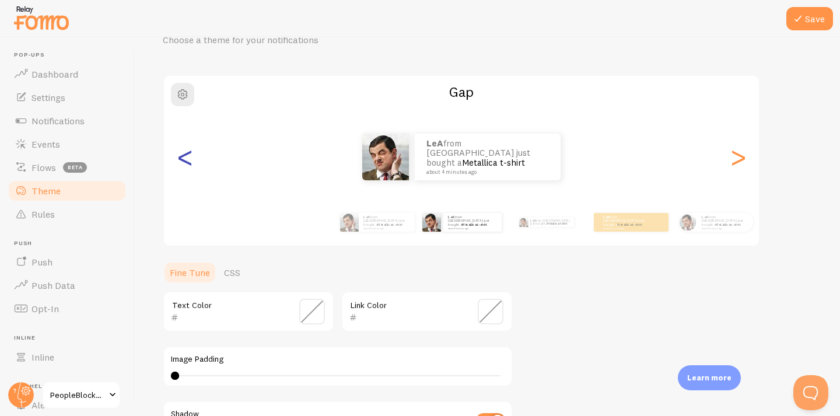
click at [189, 157] on div "<" at bounding box center [185, 157] width 14 height 84
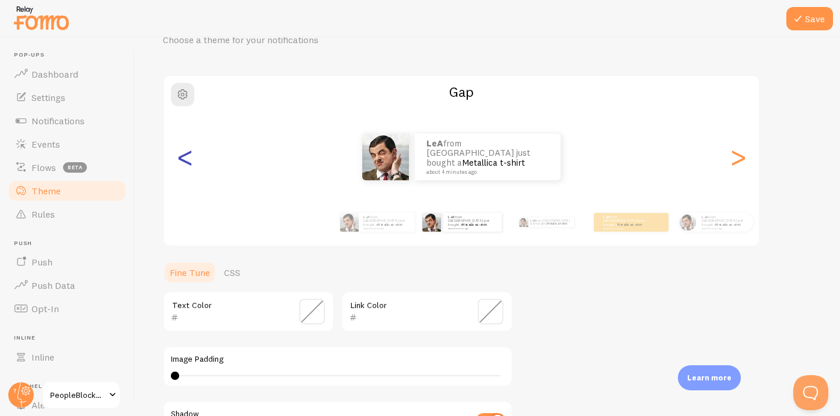
click at [189, 157] on div "<" at bounding box center [185, 157] width 14 height 84
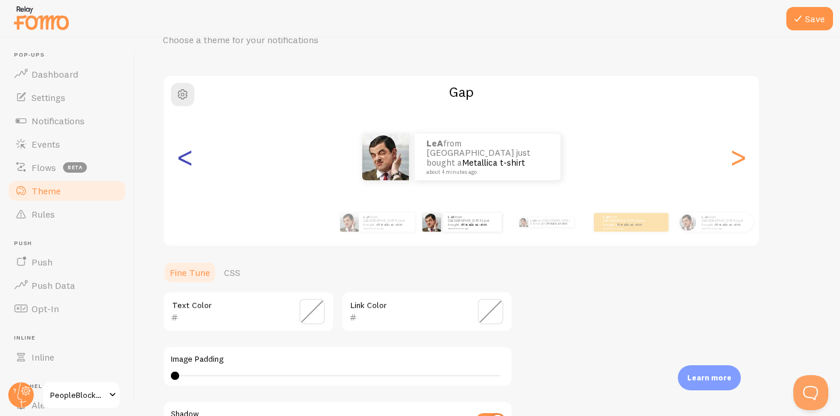
click at [189, 157] on div "<" at bounding box center [185, 157] width 14 height 84
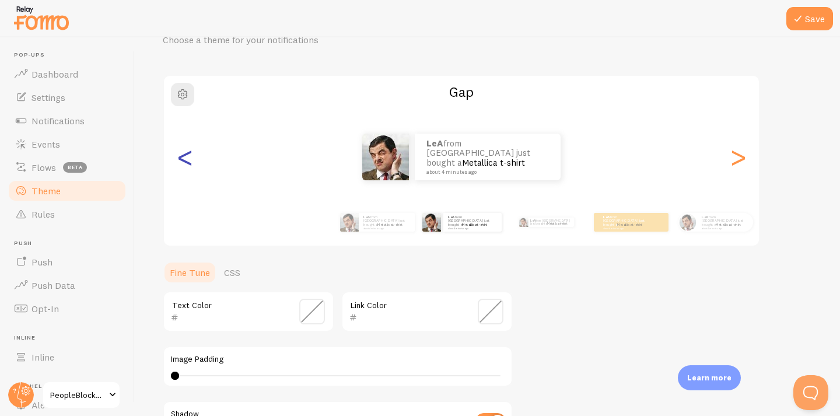
click at [189, 157] on div "<" at bounding box center [185, 157] width 14 height 84
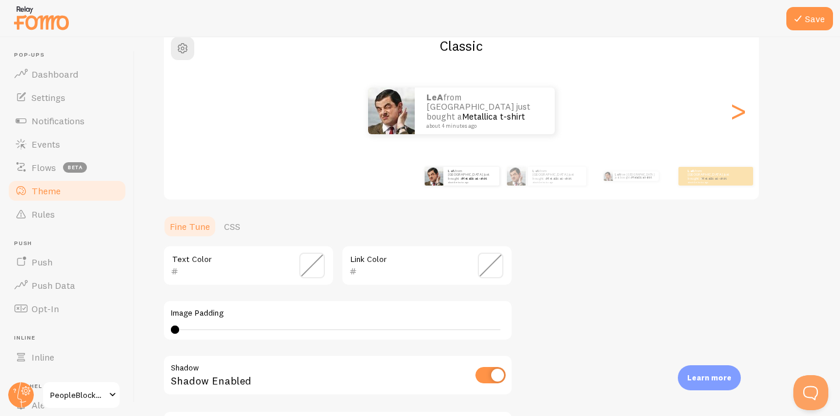
scroll to position [111, 0]
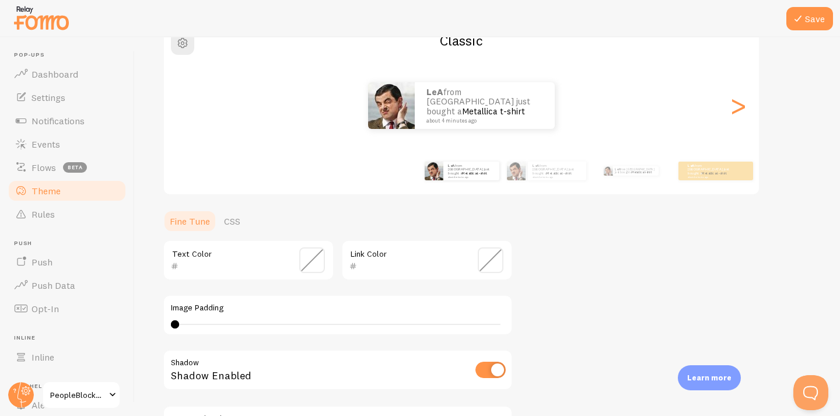
click at [256, 268] on input "text" at bounding box center [232, 266] width 107 height 14
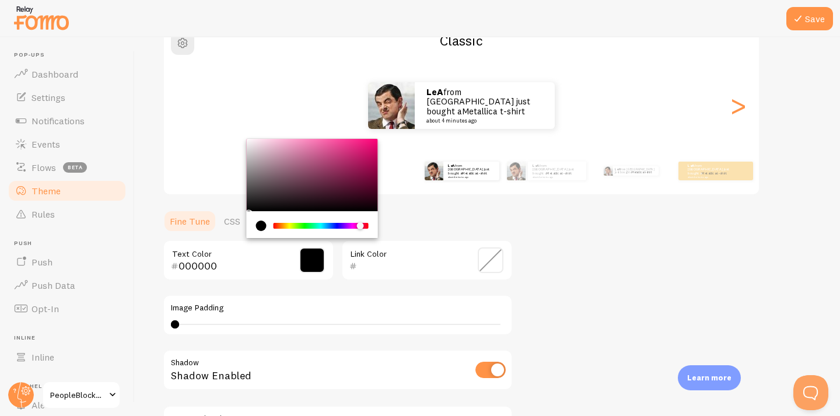
click at [359, 225] on div "Chrome color picker" at bounding box center [321, 226] width 93 height 6
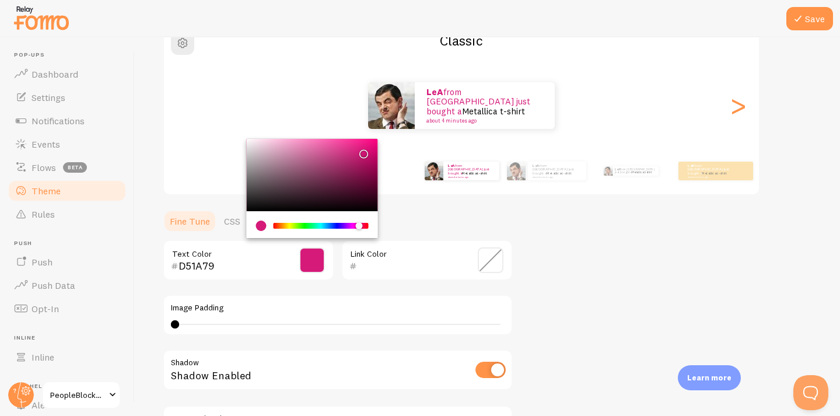
click at [362, 151] on div "Chrome color picker" at bounding box center [312, 175] width 131 height 72
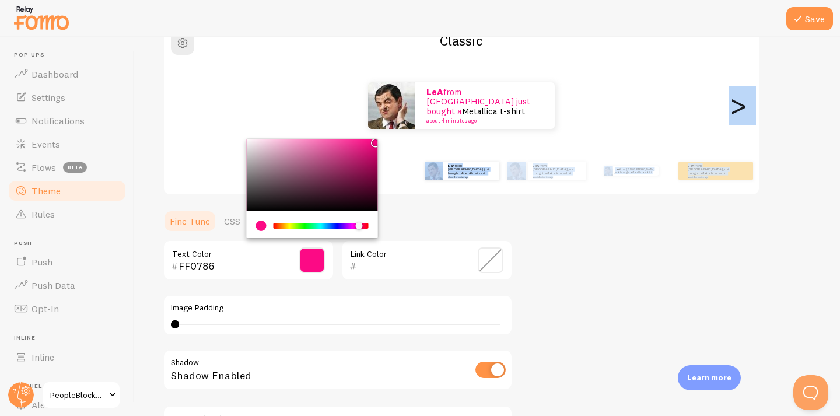
type input "FF0685"
drag, startPoint x: 362, startPoint y: 151, endPoint x: 374, endPoint y: 137, distance: 18.6
click at [374, 139] on div "Chrome color picker" at bounding box center [312, 175] width 131 height 72
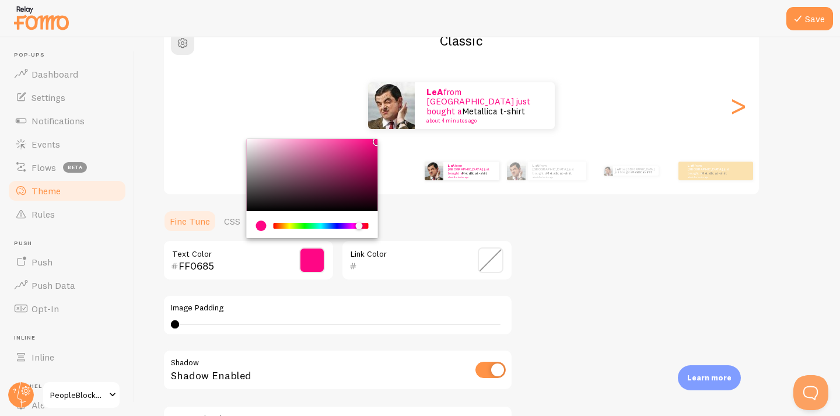
click at [491, 262] on span at bounding box center [491, 260] width 26 height 26
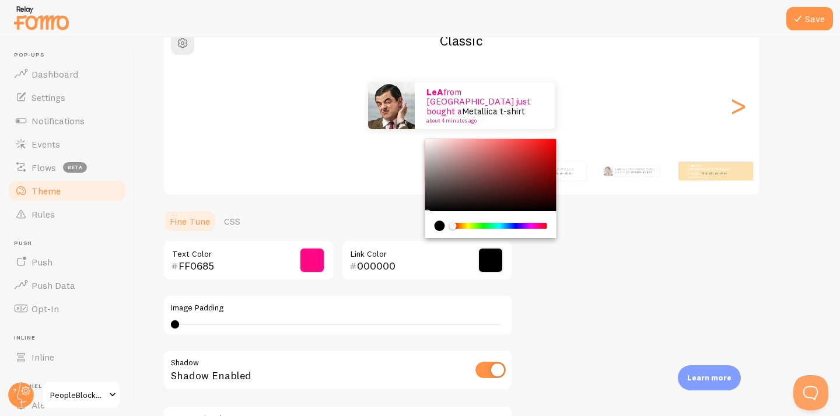
click at [425, 211] on div "Chrome color picker" at bounding box center [490, 175] width 131 height 72
type input "000000"
drag, startPoint x: 441, startPoint y: 200, endPoint x: 401, endPoint y: 233, distance: 51.3
click at [425, 211] on div "Chrome color picker" at bounding box center [490, 175] width 131 height 72
click at [407, 206] on div "Theme Choose a theme for your notifications Classic LeA from [GEOGRAPHIC_DATA] …" at bounding box center [487, 231] width 649 height 554
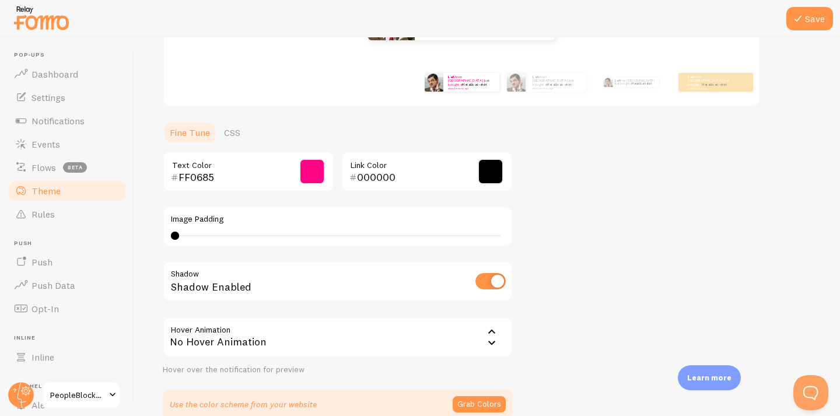
scroll to position [259, 0]
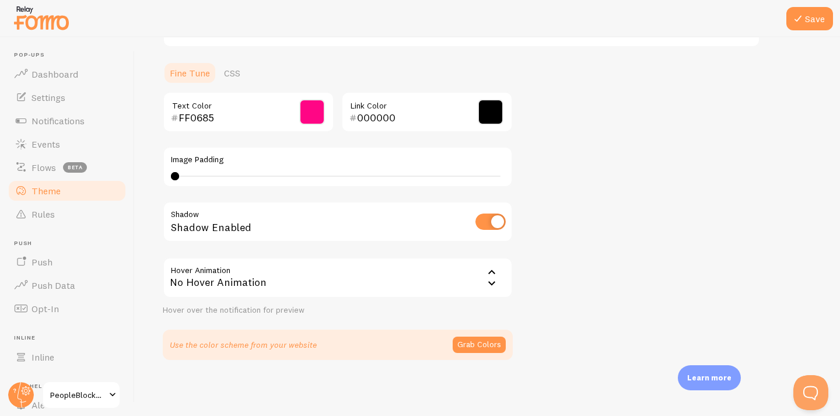
click at [487, 226] on input "checkbox" at bounding box center [491, 222] width 30 height 16
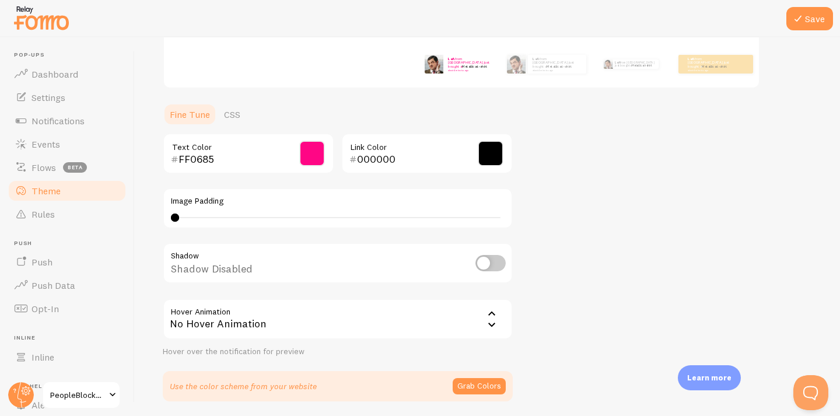
scroll to position [226, 0]
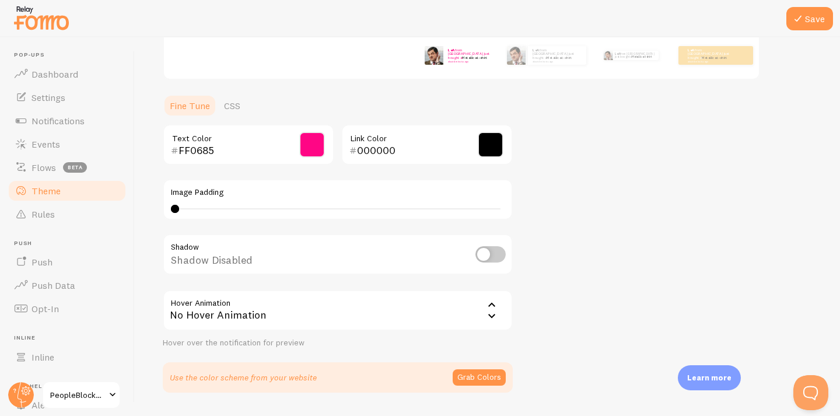
click at [498, 253] on input "checkbox" at bounding box center [491, 254] width 30 height 16
click at [480, 259] on input "checkbox" at bounding box center [491, 254] width 30 height 16
checkbox input "true"
click at [425, 305] on div "No Hover Animation" at bounding box center [338, 310] width 350 height 41
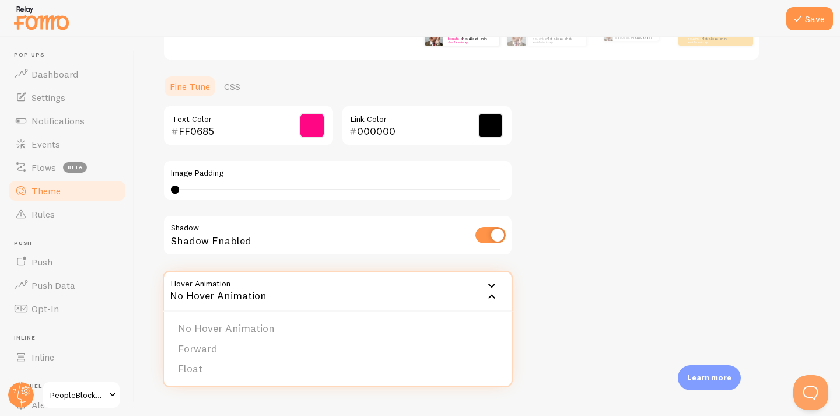
scroll to position [259, 0]
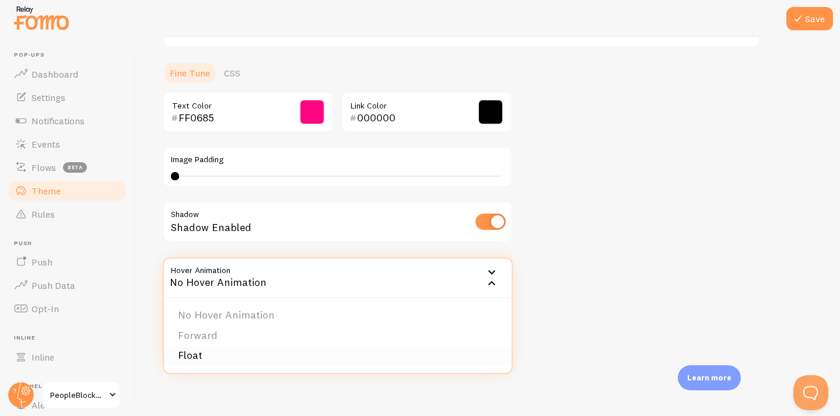
click at [363, 351] on li "Float" at bounding box center [338, 355] width 348 height 20
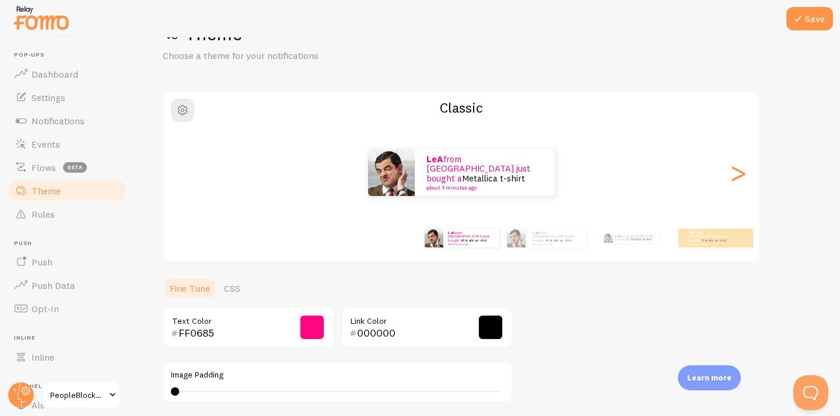
scroll to position [15, 0]
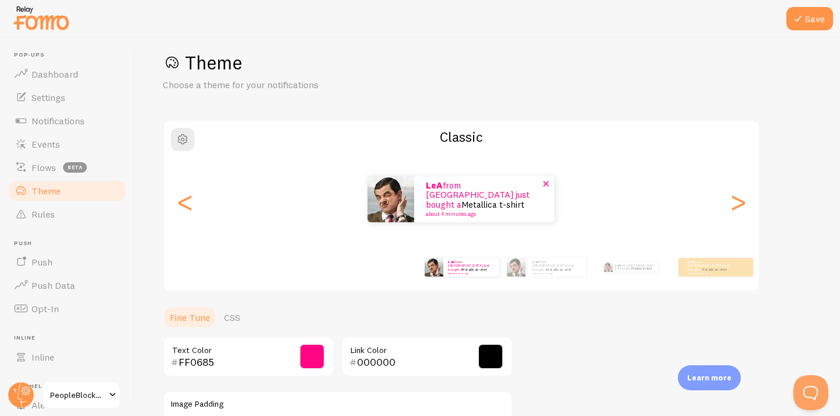
click at [401, 205] on img at bounding box center [391, 199] width 47 height 47
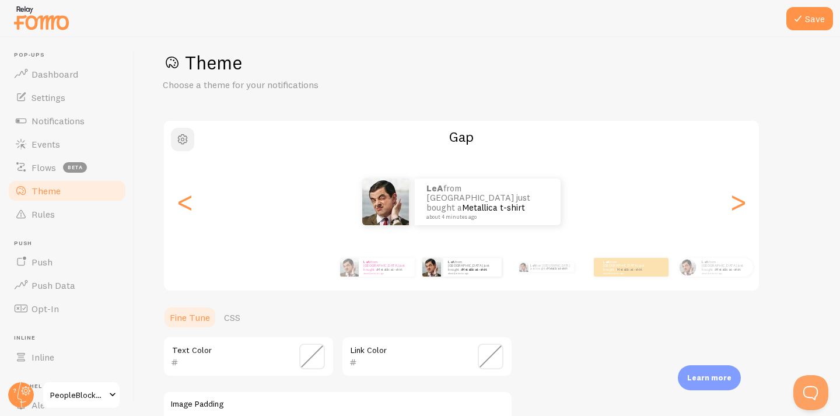
click at [184, 143] on span "button" at bounding box center [183, 139] width 14 height 14
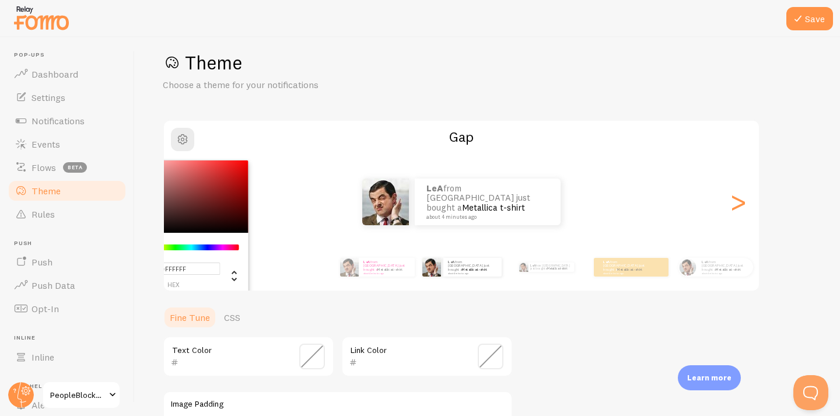
click at [280, 116] on div "Theme Choose a theme for your notifications #FFFFFF hex 255 r 255 g 255 b 0 h 0…" at bounding box center [487, 328] width 649 height 554
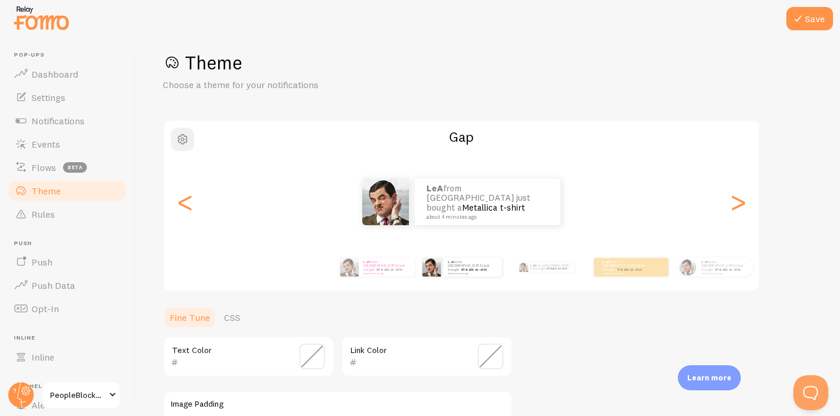
click at [191, 140] on button "button" at bounding box center [182, 139] width 23 height 23
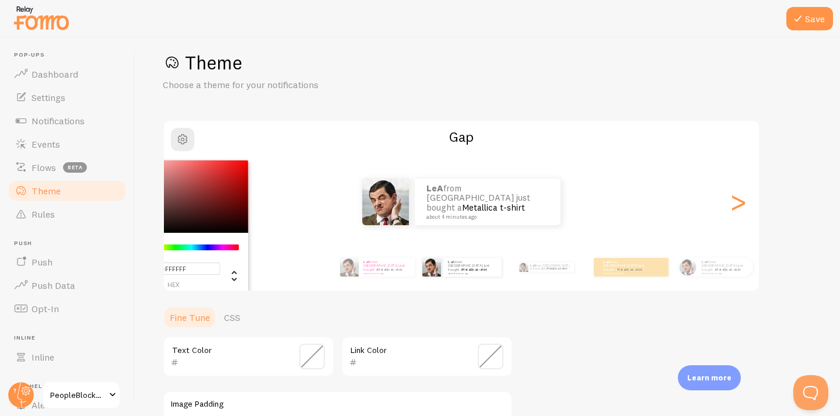
click at [187, 211] on div "Chrome color picker" at bounding box center [182, 196] width 131 height 72
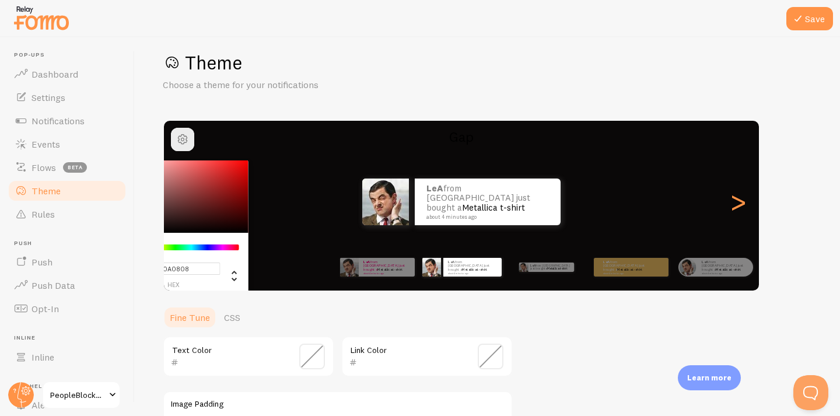
type input "#000000"
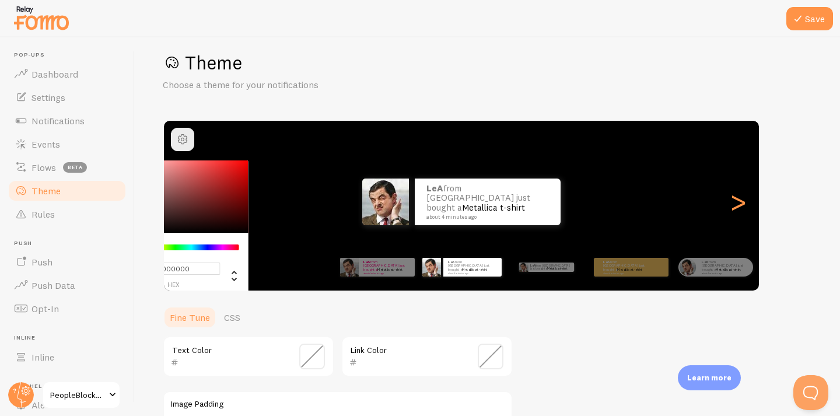
drag, startPoint x: 187, startPoint y: 211, endPoint x: 109, endPoint y: 278, distance: 102.7
click at [117, 233] on div "Chrome color picker" at bounding box center [182, 196] width 131 height 72
click at [527, 319] on div "Theme Choose a theme for your notifications #000000 hex 0 r 0 g 0 b 0 h 0% s 0%…" at bounding box center [487, 328] width 649 height 554
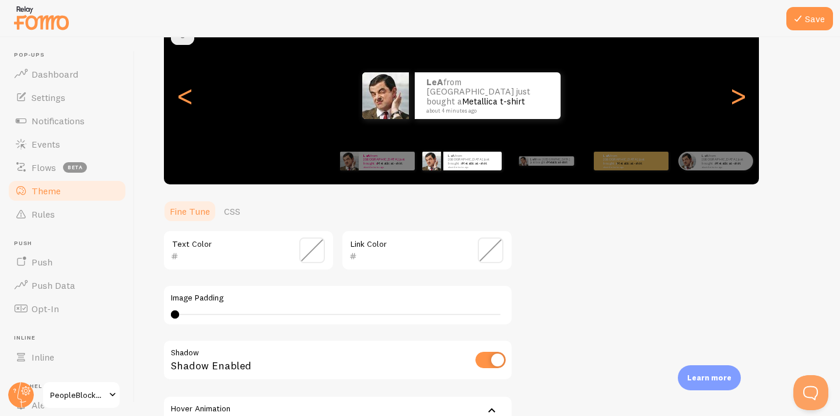
scroll to position [125, 0]
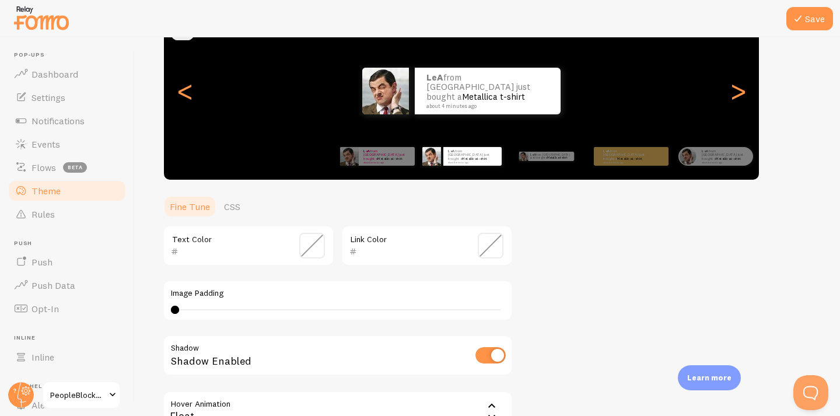
click at [322, 249] on span at bounding box center [312, 246] width 26 height 26
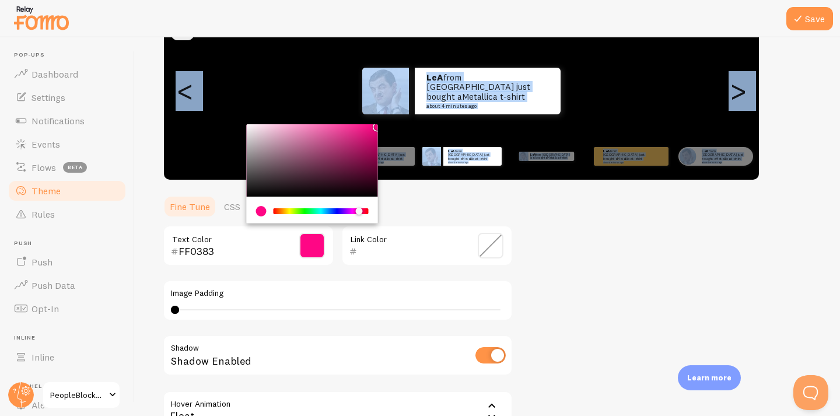
type input "FF0283"
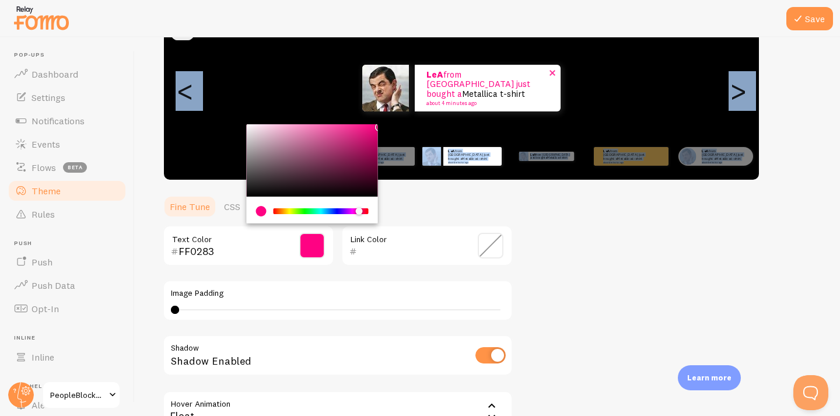
drag, startPoint x: 373, startPoint y: 130, endPoint x: 376, endPoint y: 113, distance: 17.2
click at [377, 124] on div "Chrome color picker" at bounding box center [312, 160] width 131 height 72
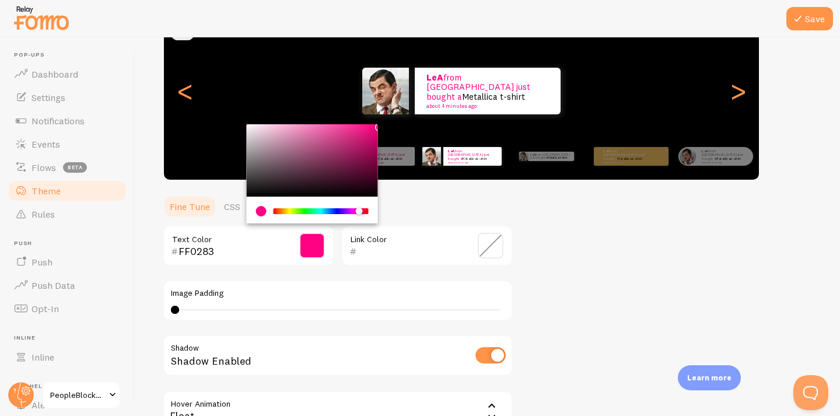
click at [613, 232] on div "Theme Choose a theme for your notifications Gap LeA from [GEOGRAPHIC_DATA] just…" at bounding box center [487, 217] width 649 height 554
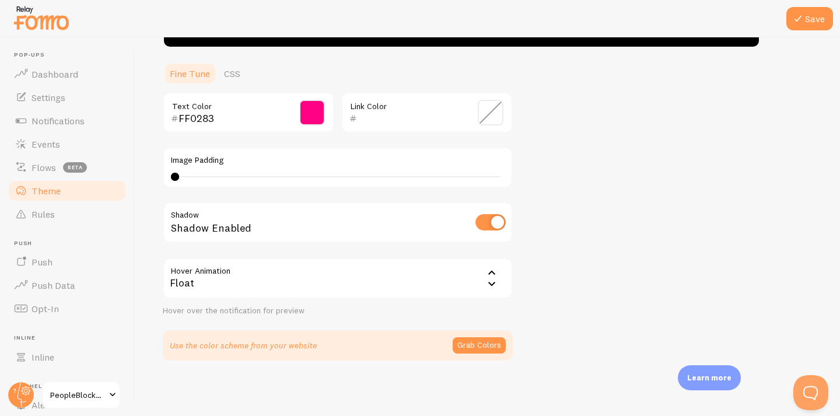
scroll to position [151, 0]
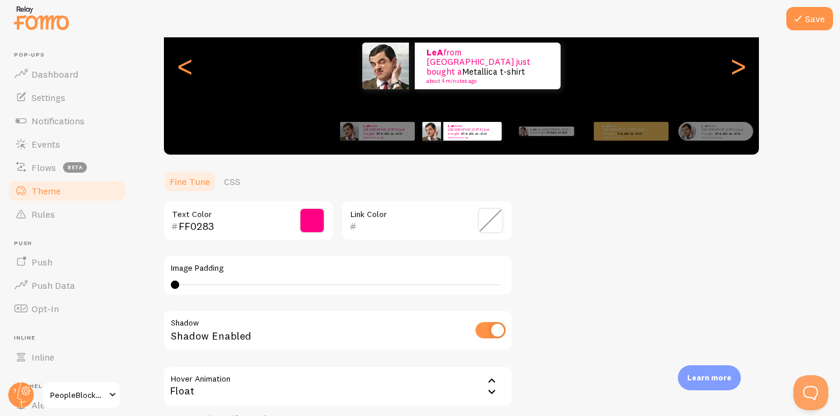
click at [198, 281] on div "0 0 - undefined" at bounding box center [338, 284] width 334 height 9
click at [200, 281] on div "3" at bounding box center [338, 284] width 334 height 9
drag, startPoint x: 201, startPoint y: 282, endPoint x: 6, endPoint y: 286, distance: 194.4
click at [6, 286] on main "Pop-ups Dashboard Settings Notifications Events Flows beta Theme Rules [GEOGRAP…" at bounding box center [420, 226] width 840 height 379
click at [186, 282] on div "0" at bounding box center [338, 284] width 334 height 9
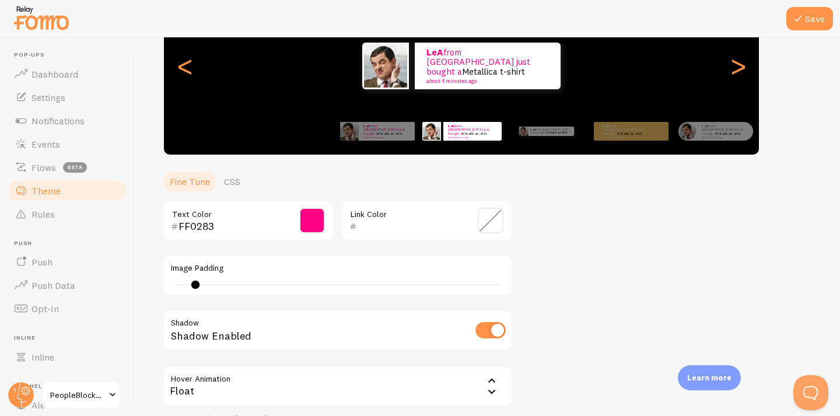
drag, startPoint x: 181, startPoint y: 282, endPoint x: 198, endPoint y: 282, distance: 16.9
click at [198, 282] on div at bounding box center [195, 285] width 8 height 8
click at [197, 281] on div at bounding box center [198, 285] width 8 height 8
drag, startPoint x: 197, startPoint y: 281, endPoint x: 169, endPoint y: 277, distance: 28.3
click at [169, 278] on div "Image Padding 3" at bounding box center [338, 275] width 350 height 41
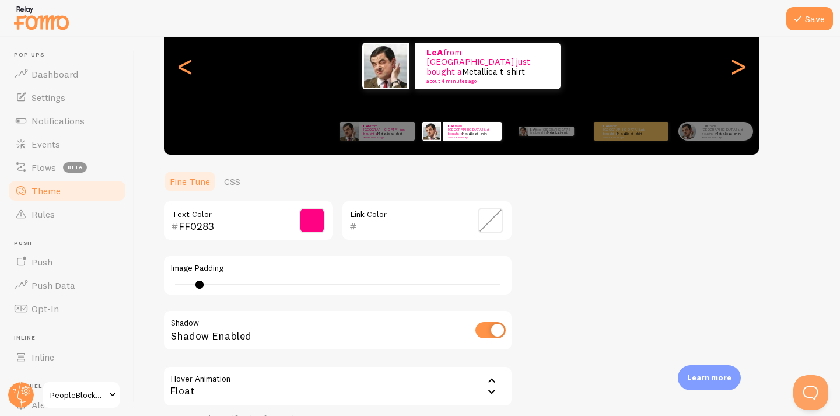
click at [186, 284] on div "3" at bounding box center [338, 284] width 334 height 9
type input "1"
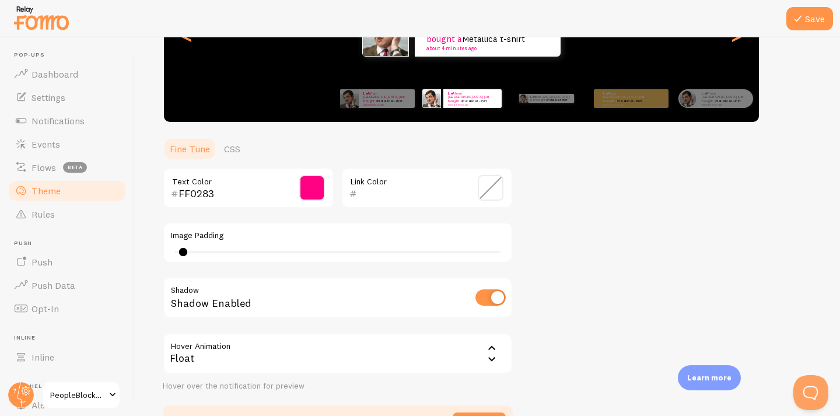
scroll to position [48, 0]
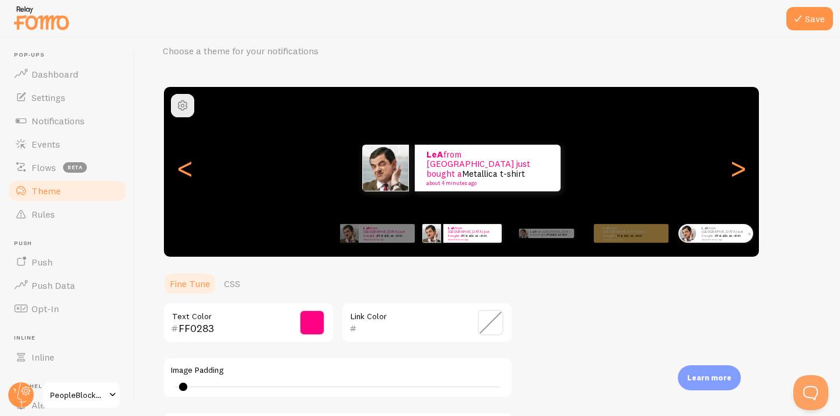
click at [724, 240] on div "LeA from [GEOGRAPHIC_DATA] just bought a Metallica t-shirt about 4 minutes ago" at bounding box center [725, 233] width 56 height 19
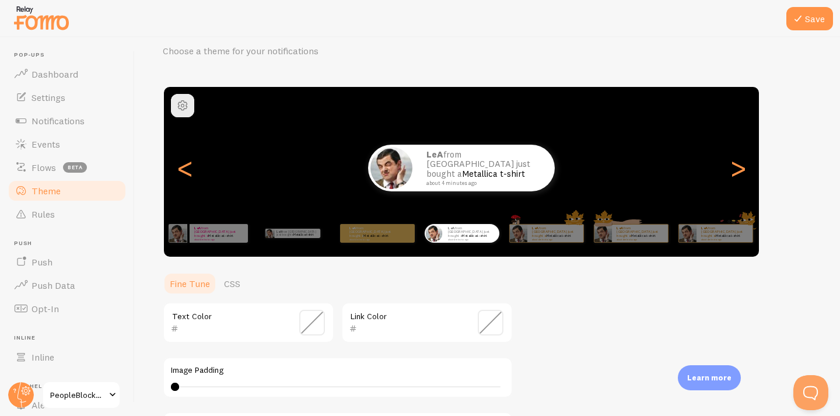
click at [310, 318] on span at bounding box center [312, 323] width 26 height 26
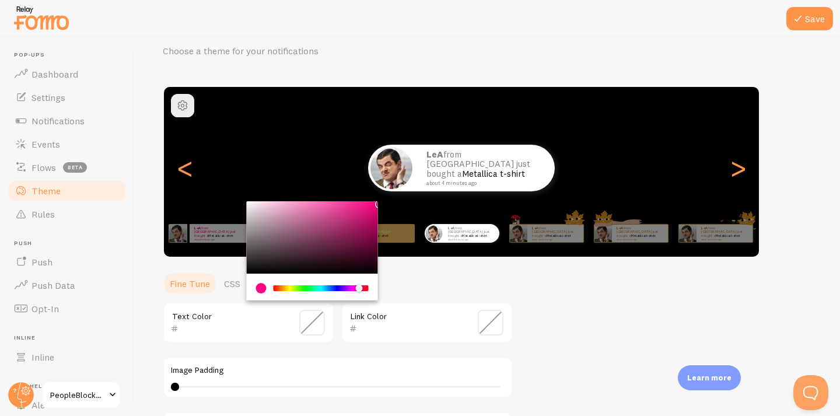
click at [375, 200] on div "LeA from [GEOGRAPHIC_DATA] just bought a Metallica t-shirt about 4 minutes ago …" at bounding box center [461, 168] width 595 height 84
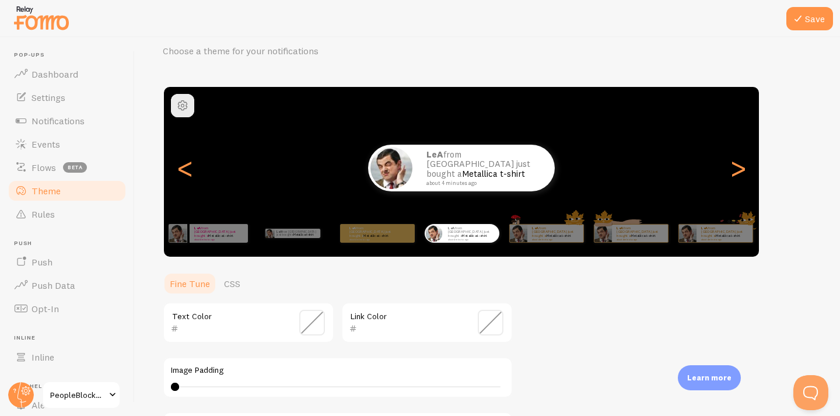
click at [319, 313] on span at bounding box center [312, 323] width 26 height 26
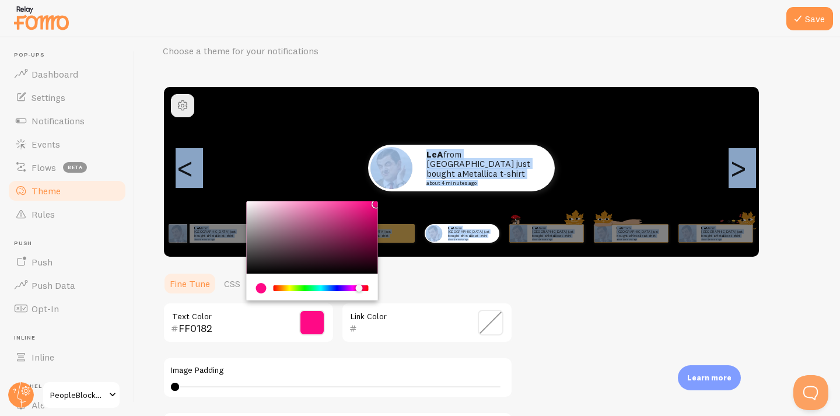
type input "FF0082"
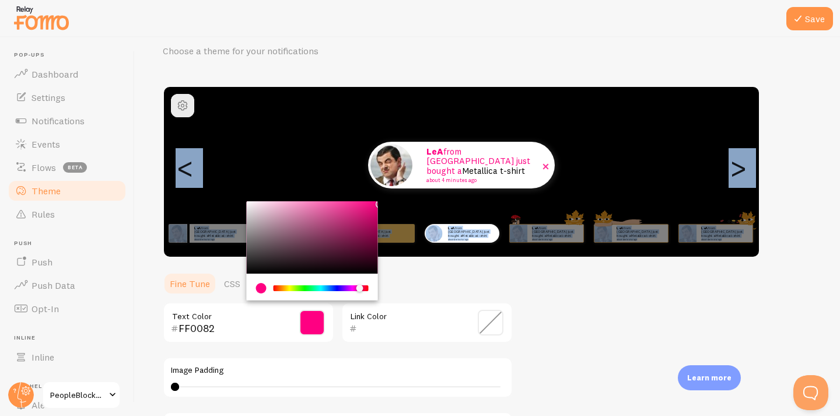
drag, startPoint x: 372, startPoint y: 208, endPoint x: 380, endPoint y: 181, distance: 27.5
click at [378, 201] on div "Chrome color picker" at bounding box center [312, 237] width 131 height 72
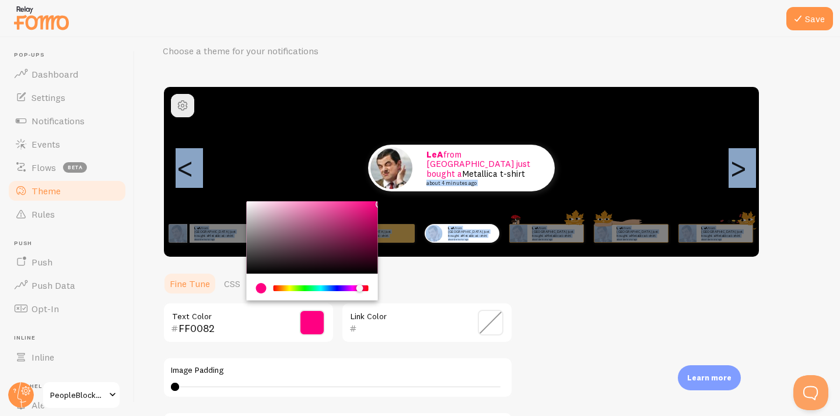
click at [573, 300] on div "Theme Choose a theme for your notifications Curved LeA from [GEOGRAPHIC_DATA] j…" at bounding box center [487, 294] width 649 height 554
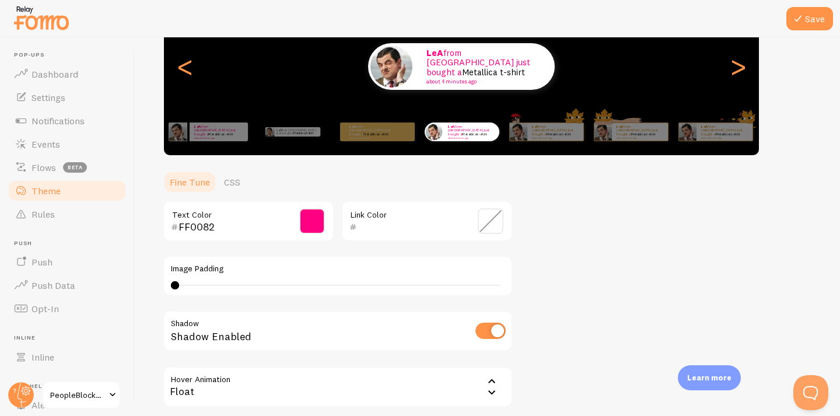
scroll to position [259, 0]
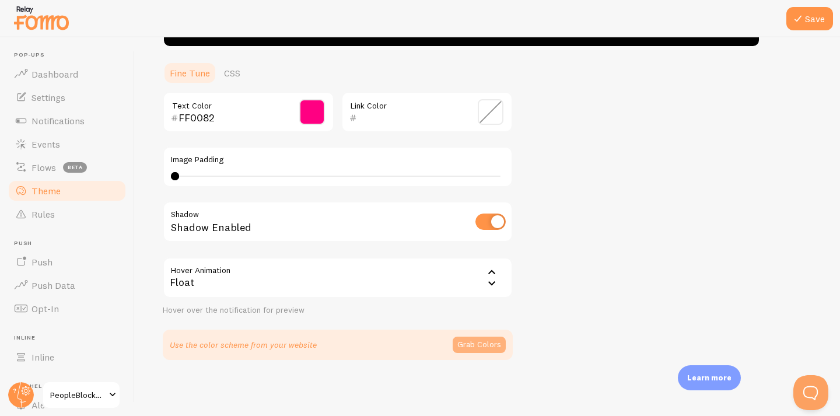
click at [488, 341] on button "Grab Colors" at bounding box center [479, 345] width 53 height 16
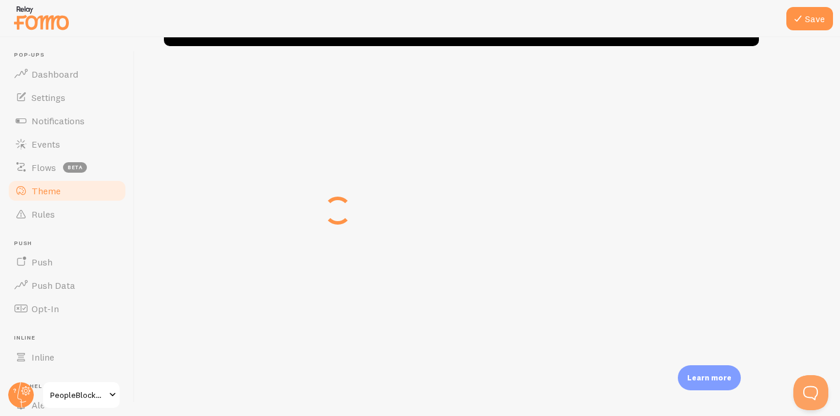
scroll to position [254, 0]
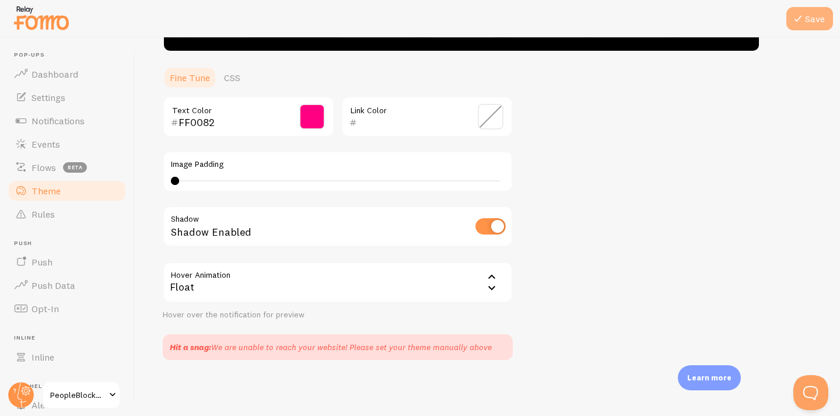
click at [802, 22] on icon at bounding box center [798, 19] width 14 height 14
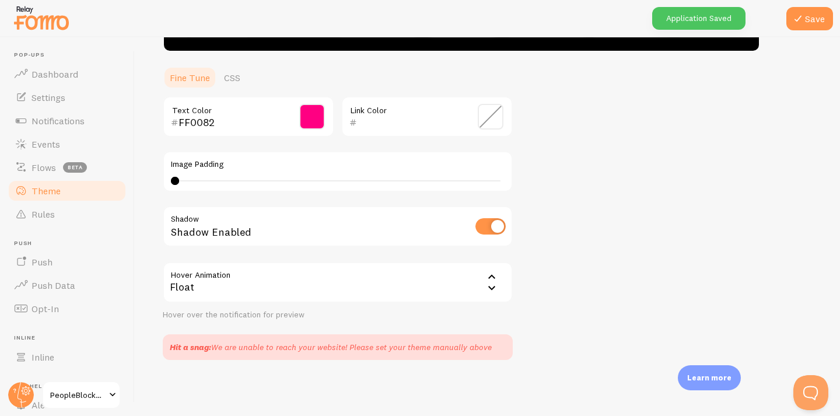
scroll to position [0, 0]
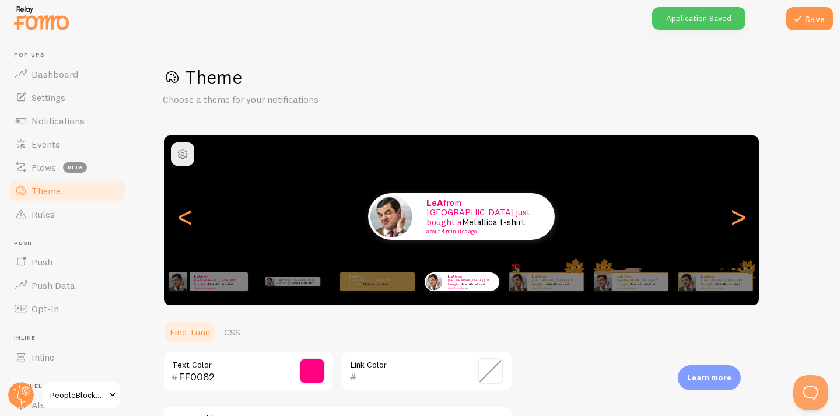
click at [81, 396] on span "PeopleBlockers" at bounding box center [77, 395] width 55 height 14
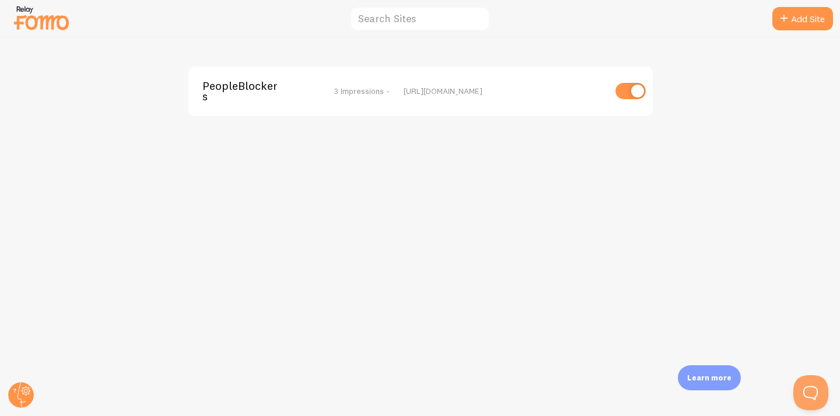
click at [399, 90] on div "PeopleBlockers 3 Impressions -" at bounding box center [302, 92] width 201 height 22
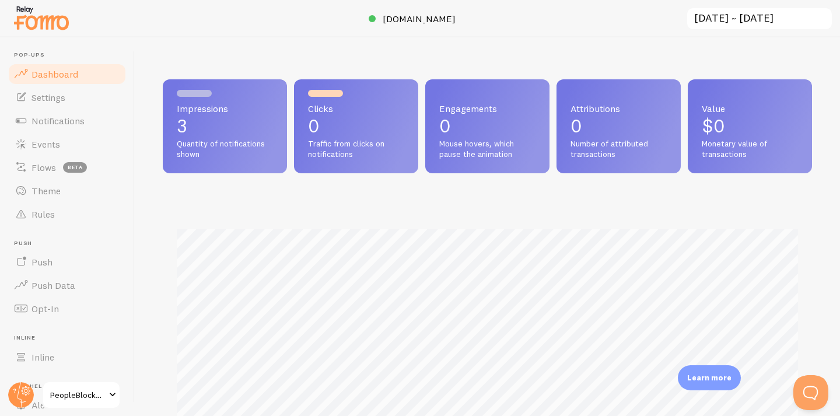
scroll to position [306, 649]
click at [76, 98] on link "Settings" at bounding box center [67, 97] width 120 height 23
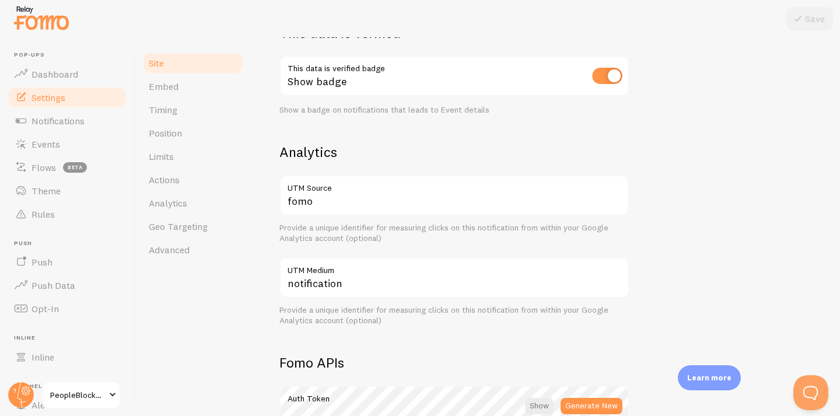
scroll to position [373, 0]
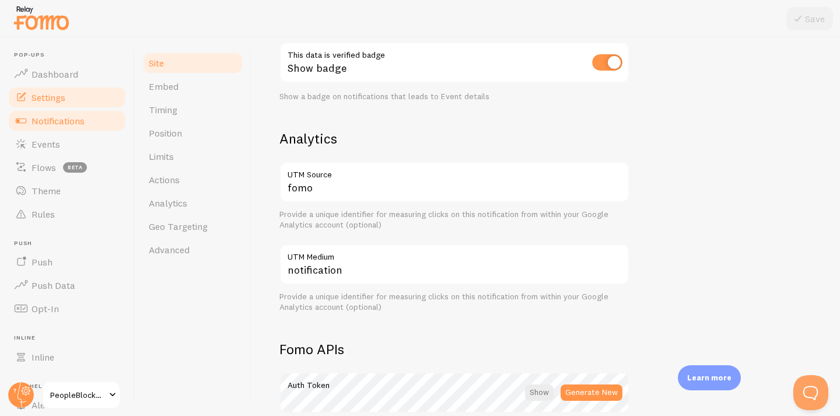
click at [102, 128] on link "Notifications" at bounding box center [67, 120] width 120 height 23
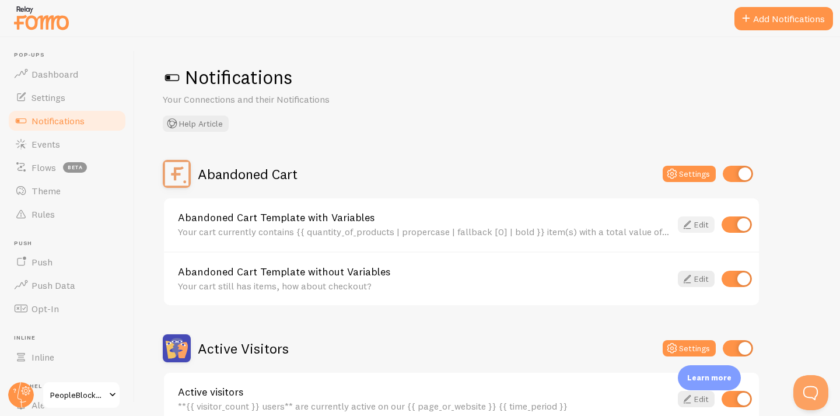
click at [687, 218] on icon at bounding box center [687, 225] width 14 height 14
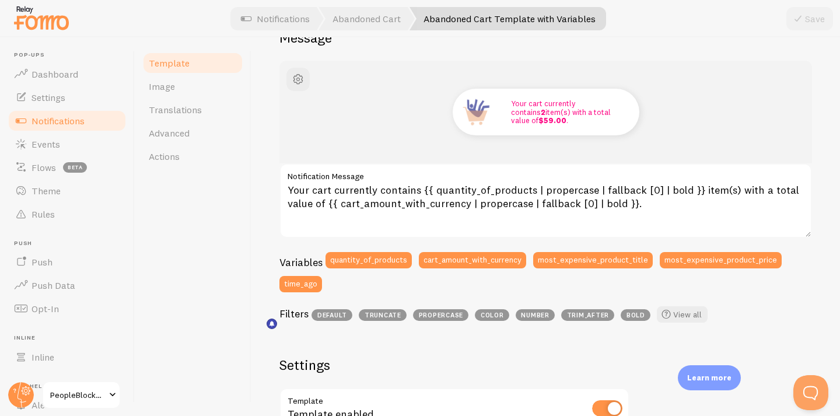
scroll to position [118, 0]
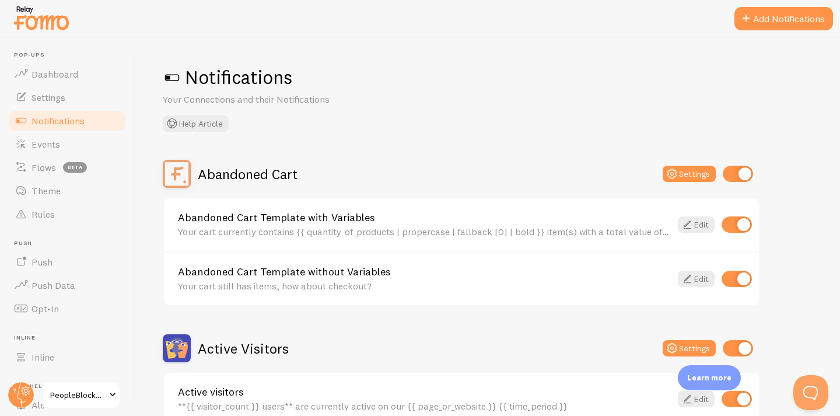
click at [731, 229] on input "checkbox" at bounding box center [737, 224] width 30 height 16
checkbox input "false"
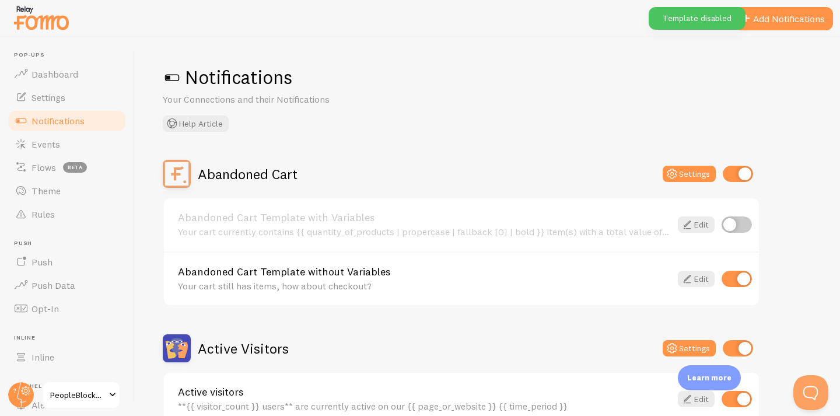
click at [733, 284] on input "checkbox" at bounding box center [737, 279] width 30 height 16
checkbox input "false"
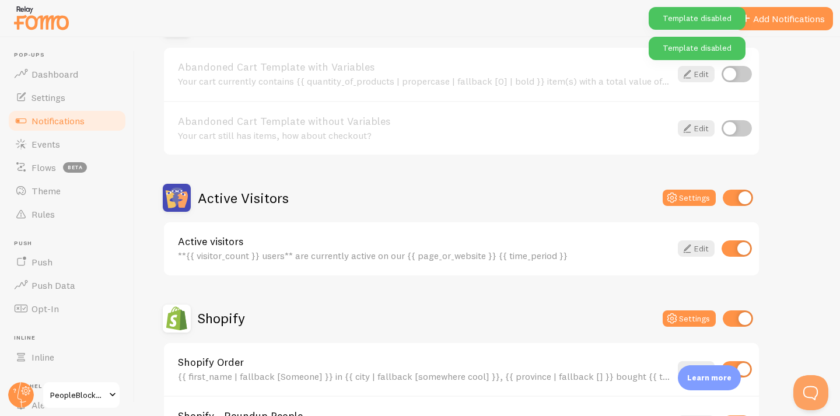
scroll to position [150, 0]
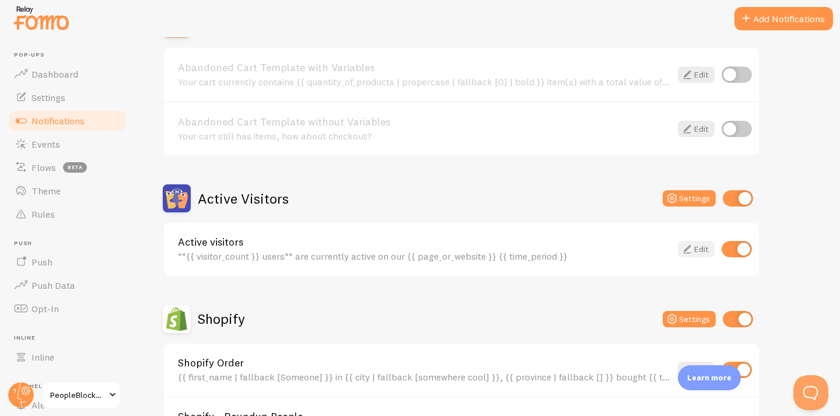
click at [691, 247] on icon at bounding box center [687, 249] width 14 height 14
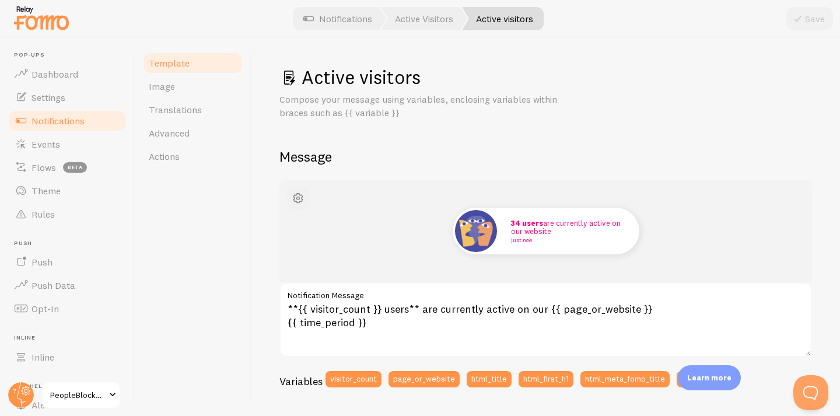
click at [292, 202] on span "button" at bounding box center [298, 198] width 14 height 14
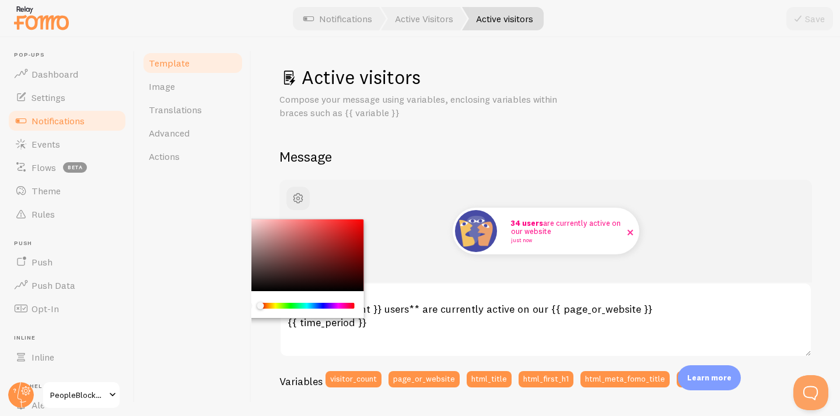
click at [480, 231] on img at bounding box center [476, 231] width 42 height 42
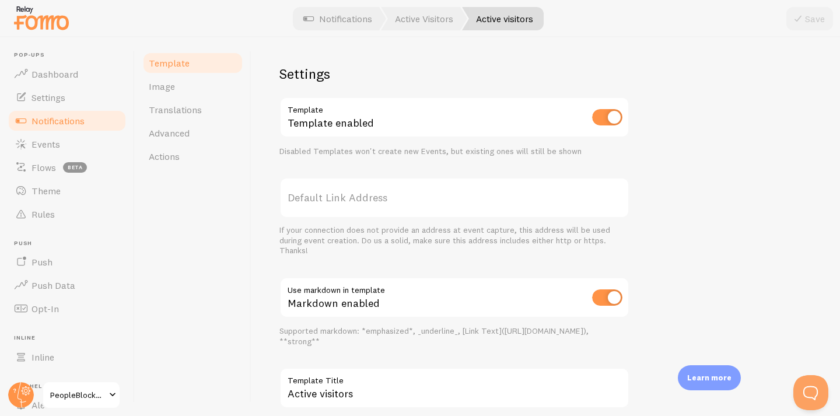
scroll to position [345, 0]
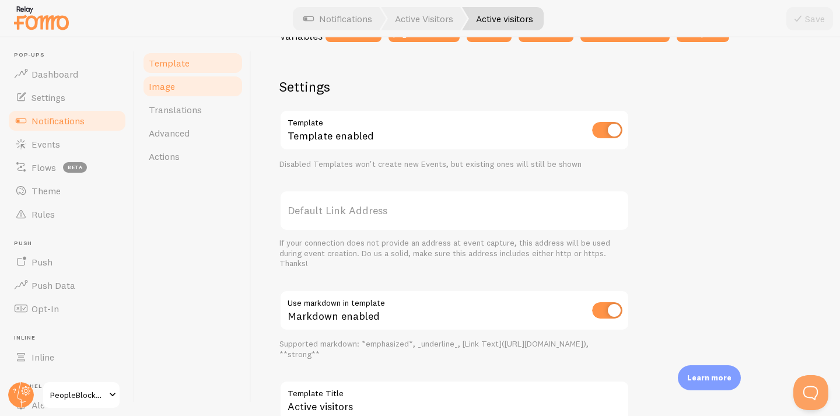
click at [169, 83] on span "Image" at bounding box center [162, 87] width 26 height 12
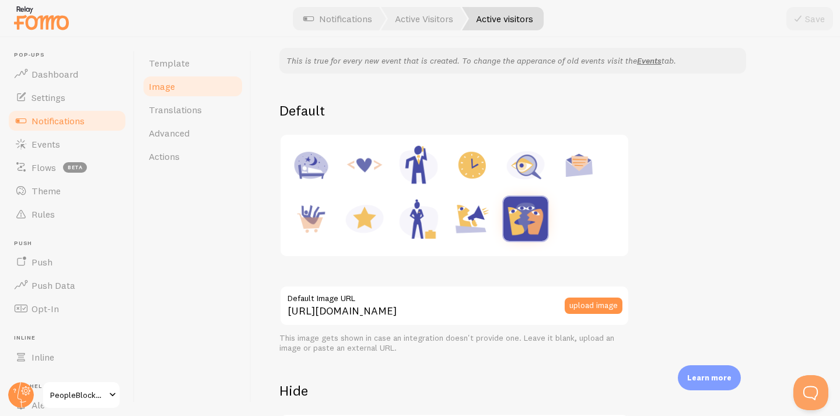
scroll to position [156, 0]
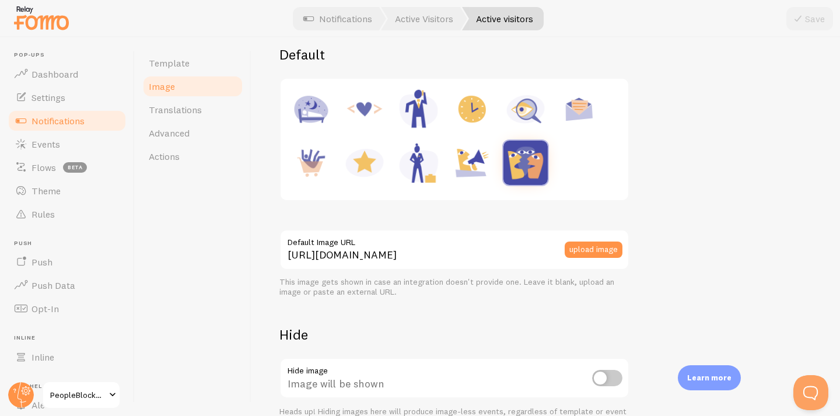
click at [375, 175] on img at bounding box center [365, 163] width 44 height 44
type input "[URL][DOMAIN_NAME]"
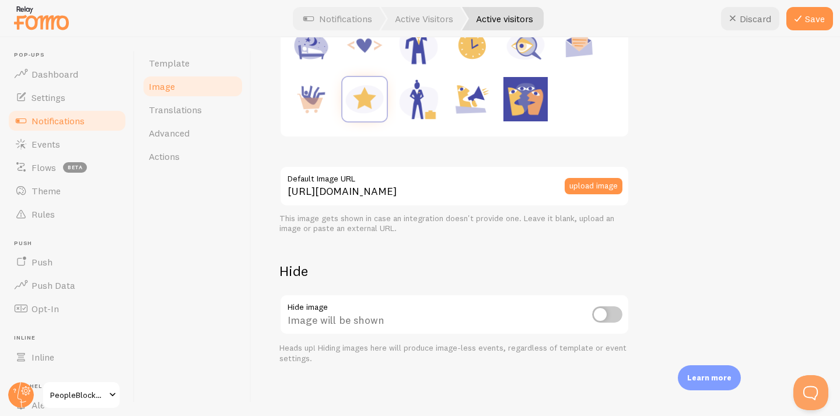
scroll to position [223, 0]
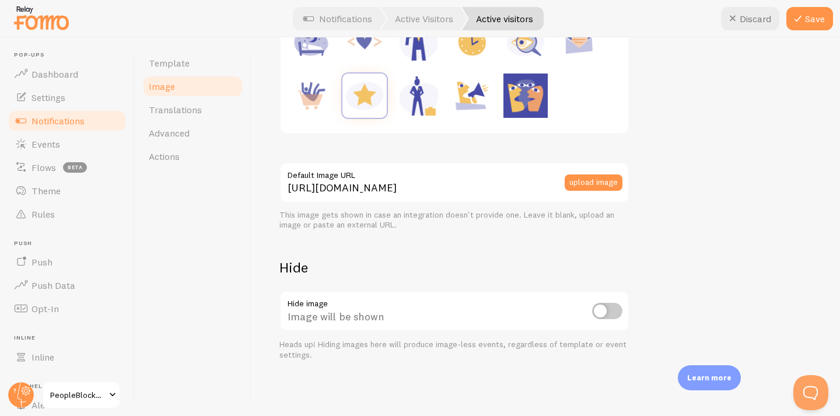
click at [608, 314] on input "checkbox" at bounding box center [607, 311] width 30 height 16
click at [609, 315] on input "checkbox" at bounding box center [607, 311] width 30 height 16
checkbox input "false"
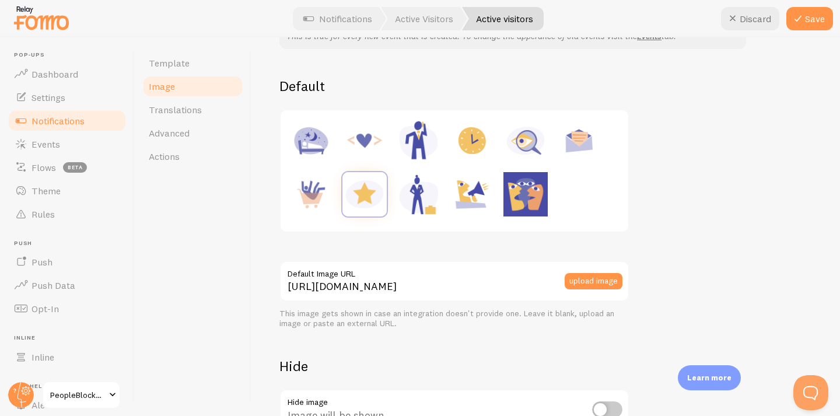
scroll to position [0, 0]
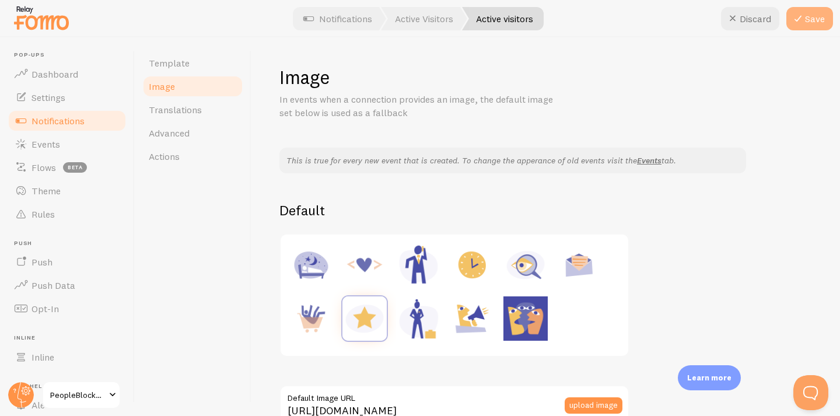
click at [812, 24] on button "Save" at bounding box center [810, 18] width 47 height 23
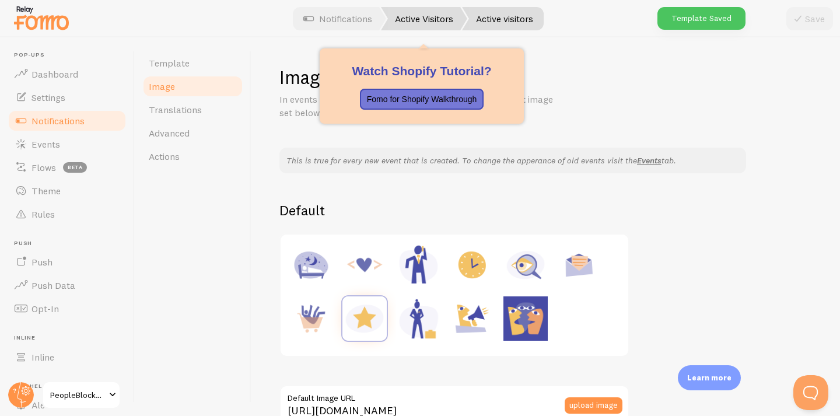
click at [411, 25] on link "Active Visitors" at bounding box center [424, 18] width 86 height 23
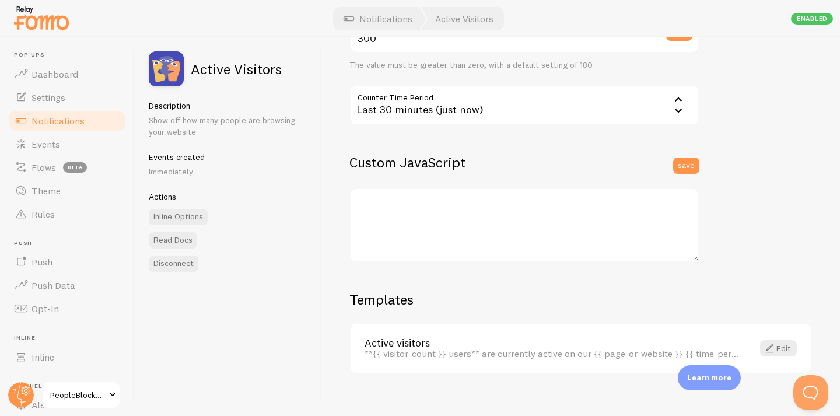
scroll to position [318, 0]
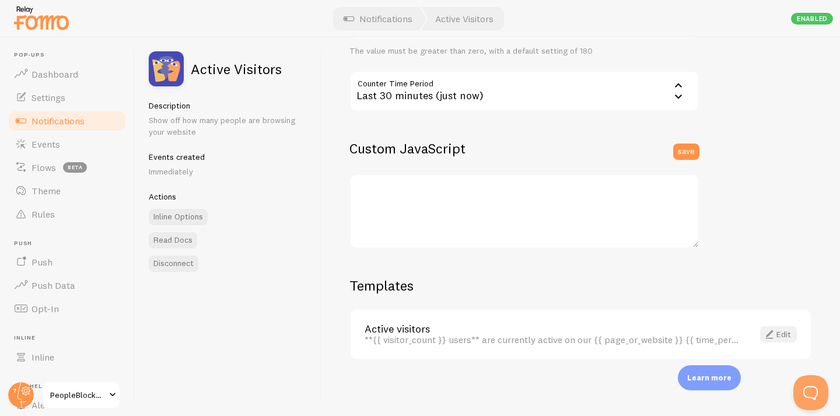
click at [781, 335] on link "Edit" at bounding box center [778, 334] width 37 height 16
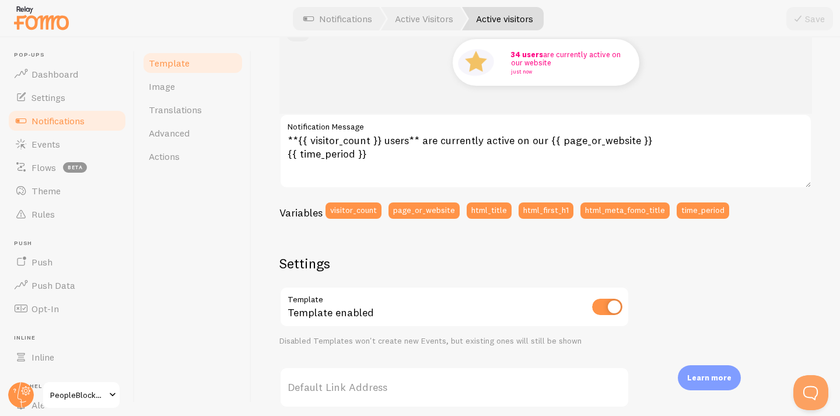
scroll to position [169, 0]
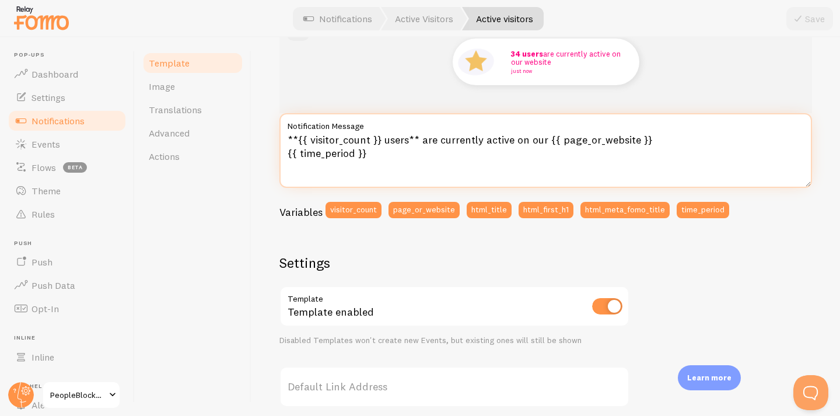
drag, startPoint x: 380, startPoint y: 140, endPoint x: 296, endPoint y: 142, distance: 84.6
click at [296, 143] on textarea "**{{ visitor_count }} users** are currently active on our {{ page_or_website }}…" at bounding box center [546, 150] width 533 height 75
click at [407, 141] on textarea "**{{ visitor_count }} users** are currently active on our {{ page_or_website }}…" at bounding box center [546, 150] width 533 height 75
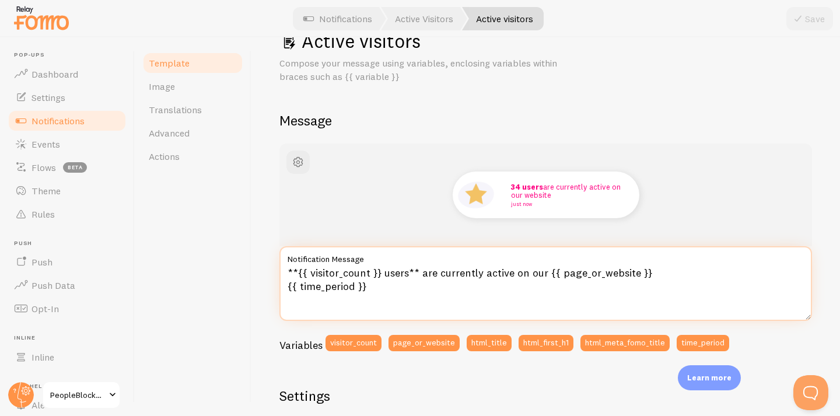
scroll to position [0, 0]
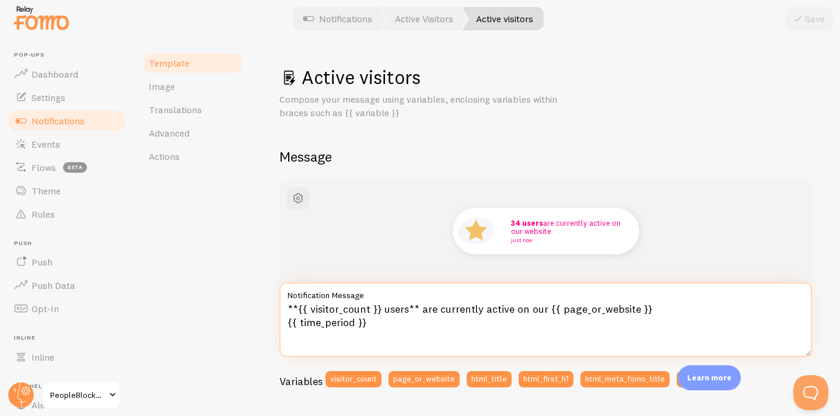
drag, startPoint x: 408, startPoint y: 310, endPoint x: 278, endPoint y: 306, distance: 130.2
click at [280, 308] on textarea "**{{ visitor_count }} users** are currently active on our {{ page_or_website }}…" at bounding box center [546, 319] width 533 height 75
click at [415, 309] on textarea "**{{ visitor_count }} users** are currently active on our {{ page_or_website }}…" at bounding box center [546, 319] width 533 height 75
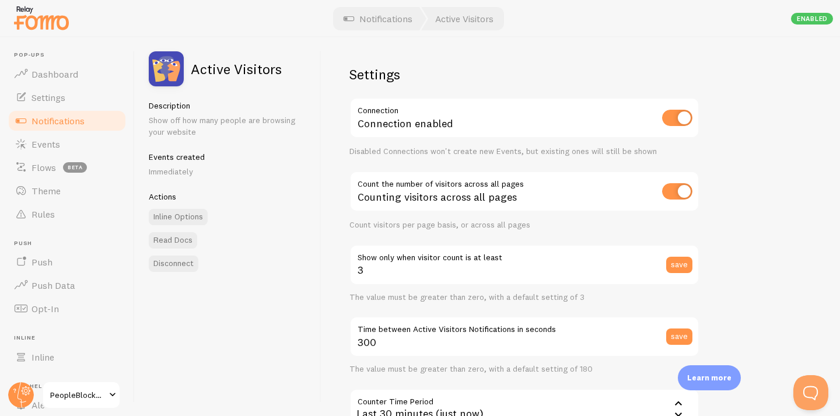
click at [677, 118] on input "checkbox" at bounding box center [677, 118] width 30 height 16
checkbox input "false"
click at [641, 185] on div "Counting visitors across all pages" at bounding box center [525, 192] width 350 height 43
click at [676, 187] on input "checkbox" at bounding box center [677, 191] width 30 height 16
checkbox input "false"
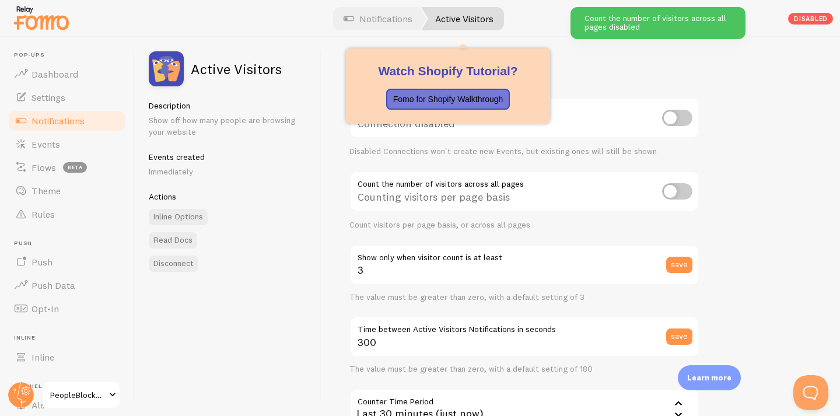
click at [452, 19] on link "Active Visitors" at bounding box center [462, 18] width 83 height 23
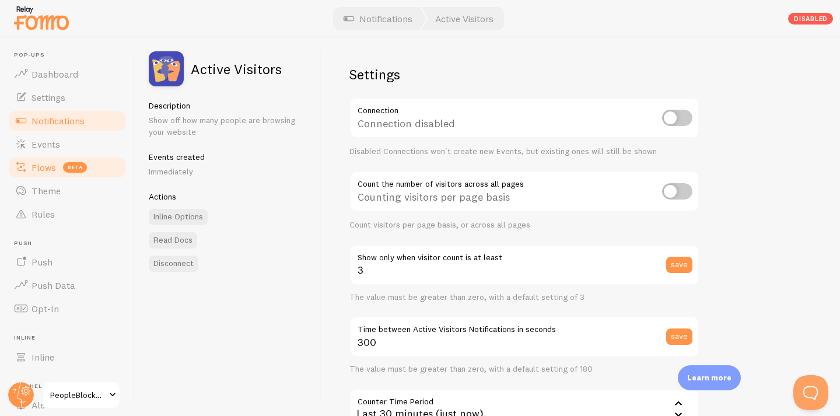
click at [58, 172] on link "Flows beta" at bounding box center [67, 167] width 120 height 23
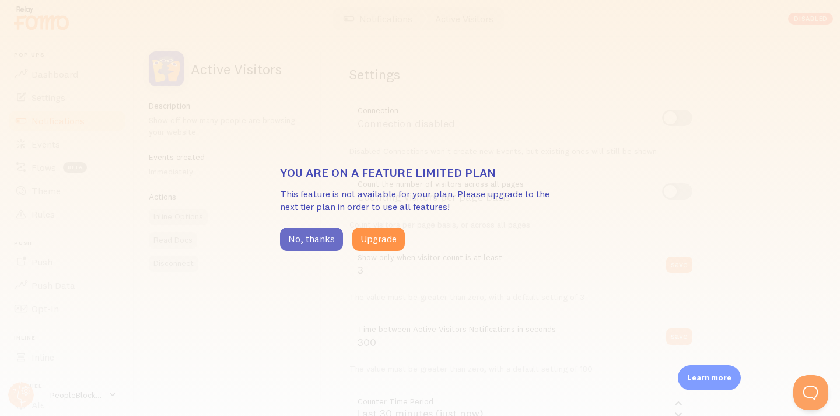
click at [313, 239] on button "No, thanks" at bounding box center [311, 239] width 63 height 23
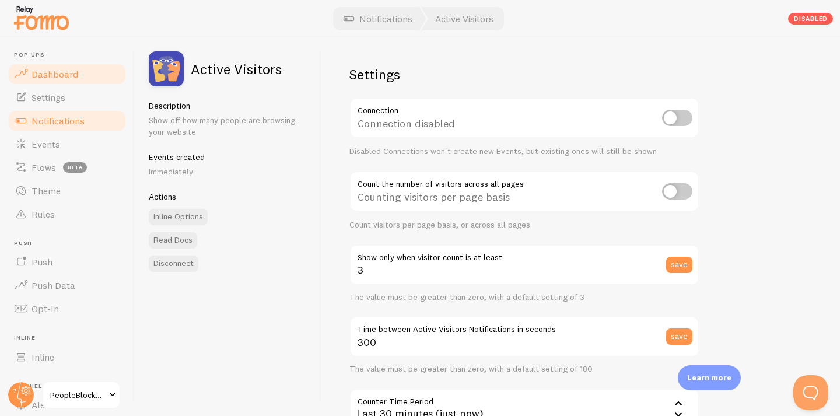
click at [59, 69] on span "Dashboard" at bounding box center [55, 74] width 47 height 12
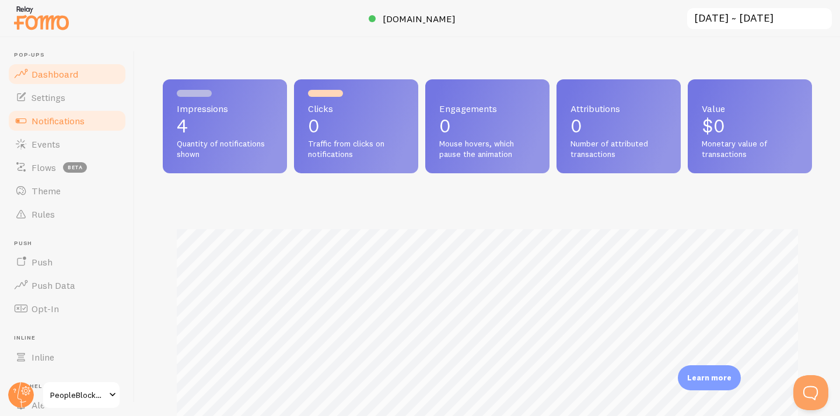
click at [80, 115] on span "Notifications" at bounding box center [58, 121] width 53 height 12
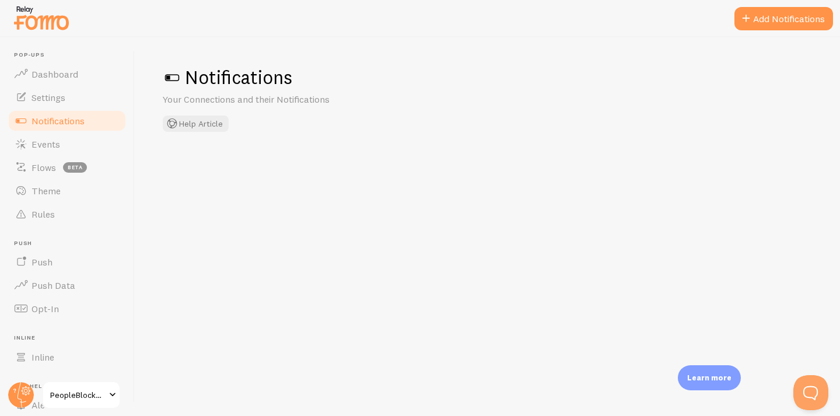
checkbox input "false"
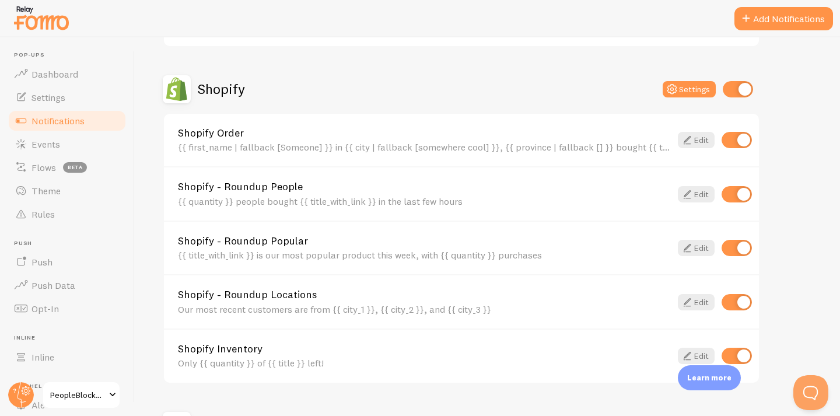
scroll to position [379, 0]
click at [305, 243] on link "Shopify - Roundup Popular" at bounding box center [424, 241] width 493 height 11
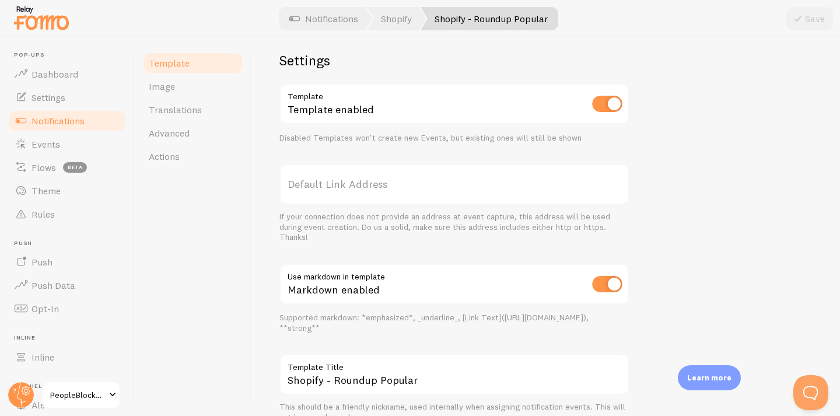
scroll to position [400, 0]
click at [411, 182] on label "Default Link Address" at bounding box center [455, 185] width 350 height 41
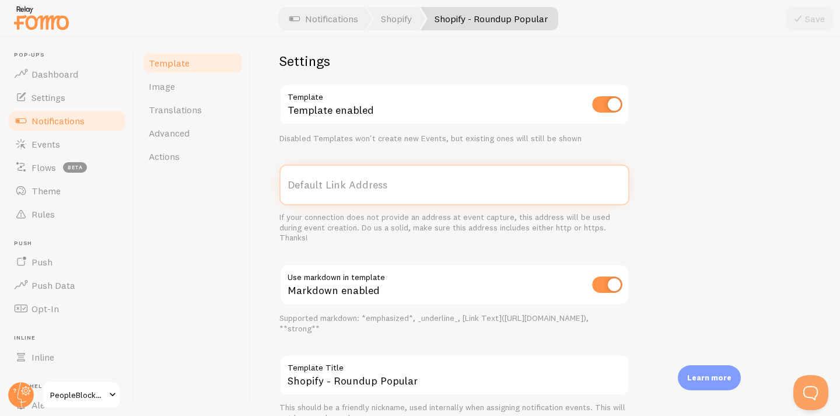
click at [411, 182] on input "Default Link Address" at bounding box center [455, 185] width 350 height 41
paste input "[URL][DOMAIN_NAME]"
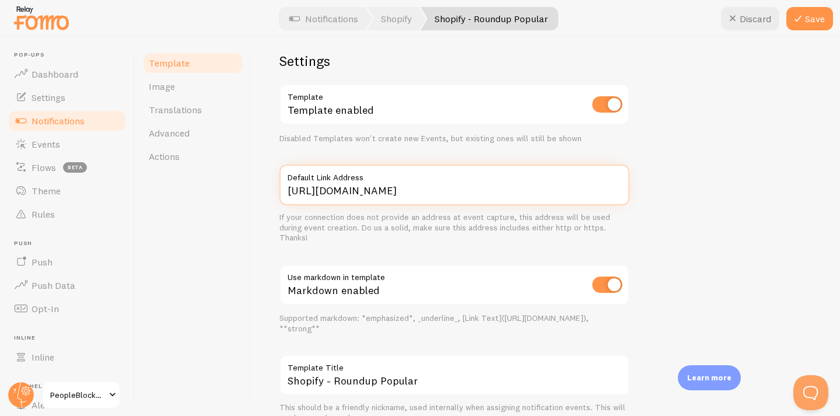
scroll to position [456, 0]
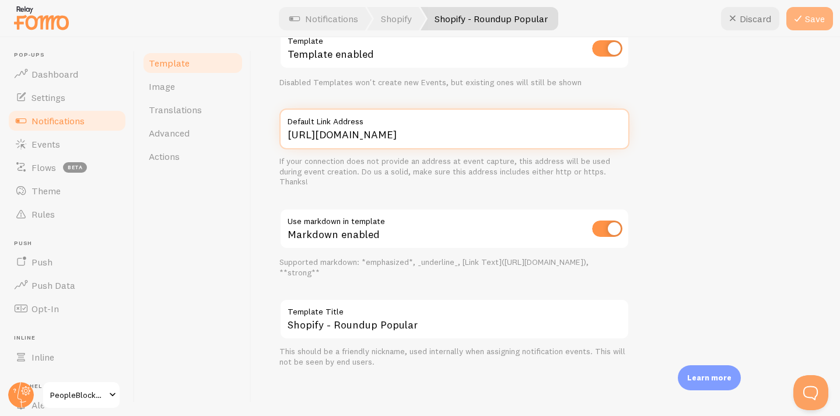
type input "[URL][DOMAIN_NAME]"
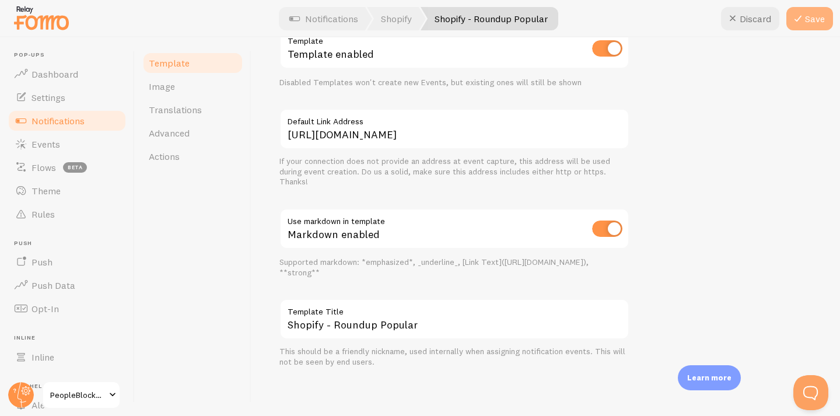
click at [802, 18] on icon at bounding box center [798, 19] width 14 height 14
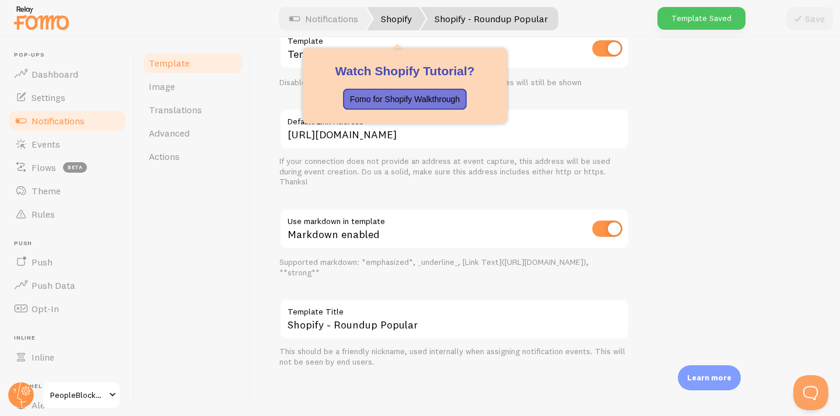
click at [403, 17] on link "Shopify" at bounding box center [396, 18] width 59 height 23
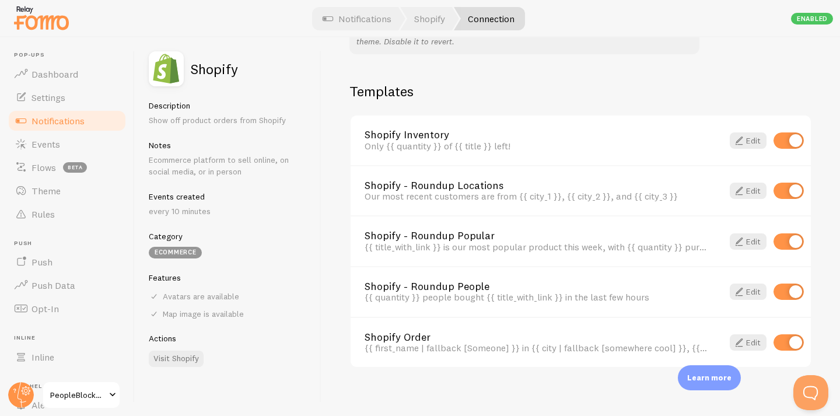
scroll to position [812, 0]
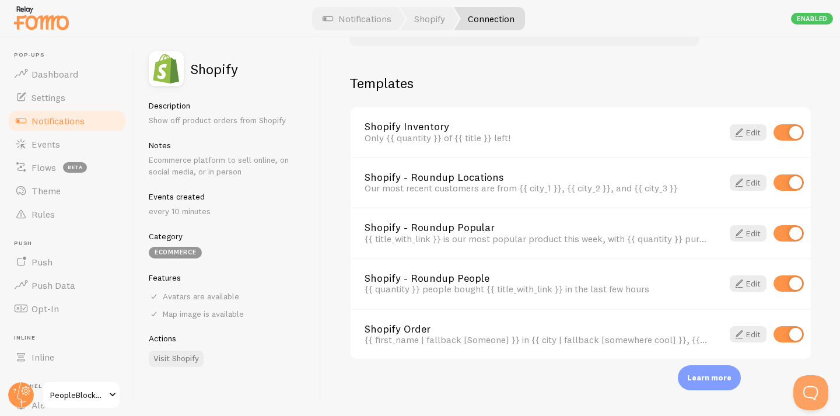
click at [458, 143] on div "{{ quantity }} people bought {{ title_with_link }} in the last few hours" at bounding box center [537, 137] width 344 height 11
click at [750, 284] on link "Edit" at bounding box center [748, 283] width 37 height 16
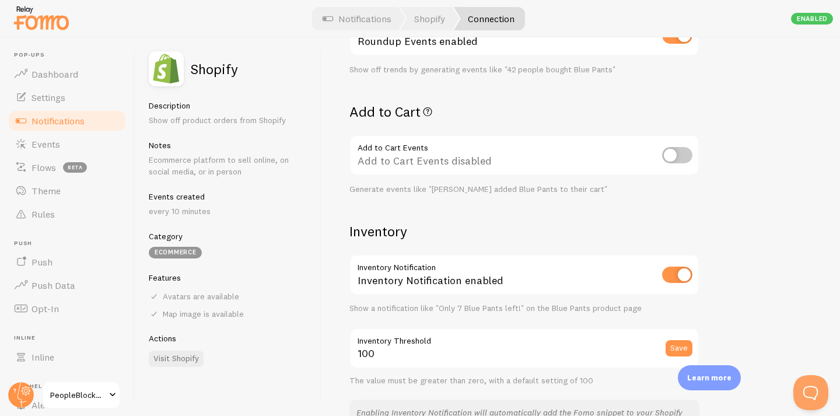
scroll to position [444, 0]
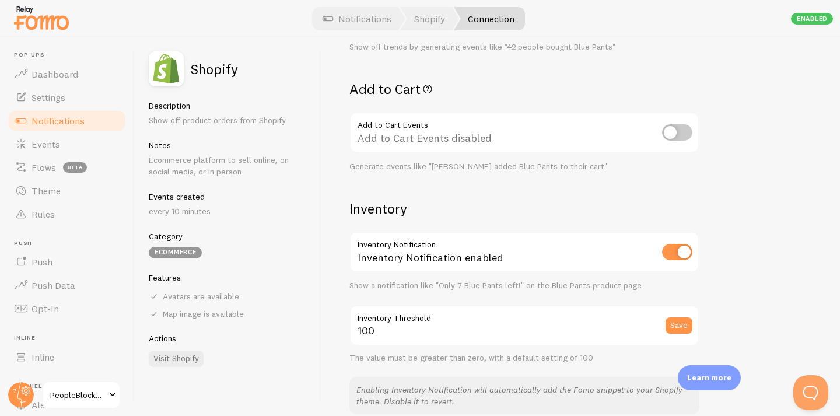
click at [681, 135] on input "checkbox" at bounding box center [677, 132] width 30 height 16
checkbox input "true"
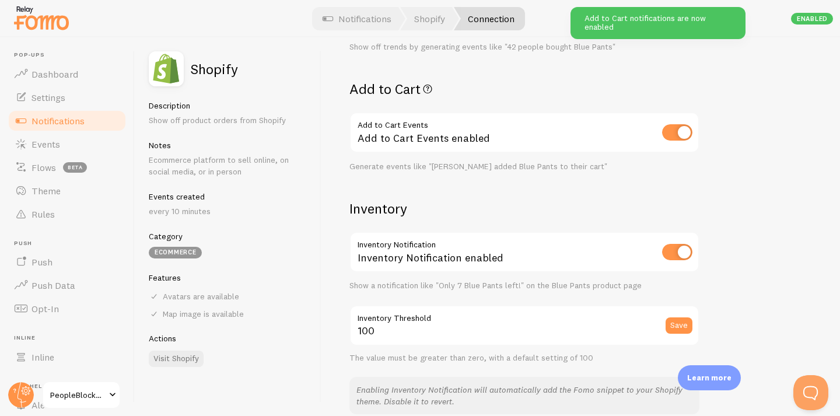
click at [484, 139] on div "Add to Cart Events enabled" at bounding box center [525, 133] width 350 height 43
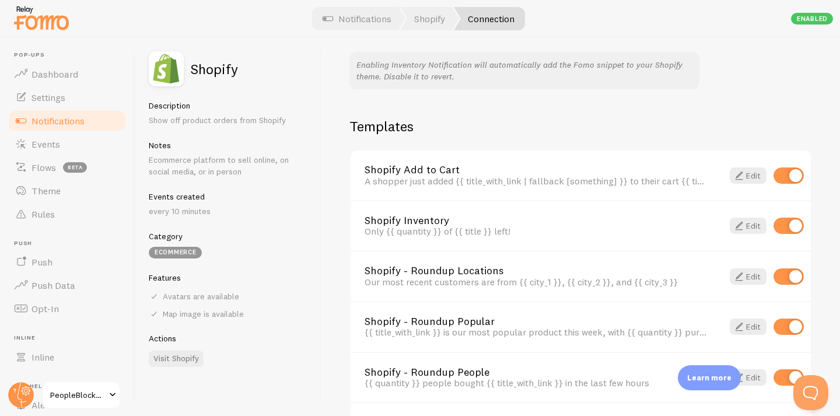
scroll to position [771, 0]
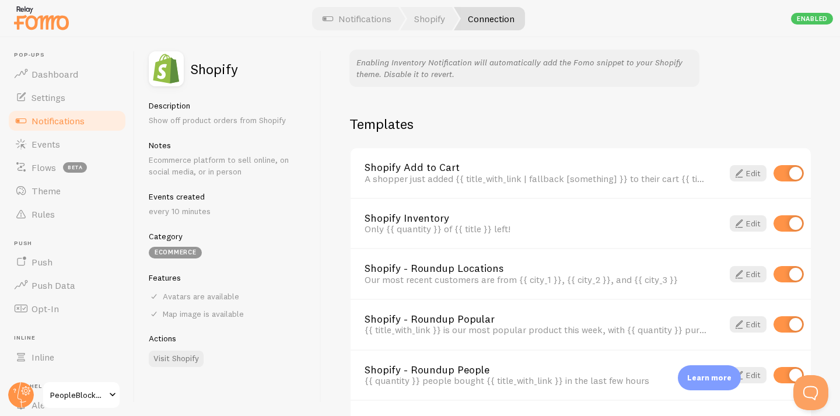
click at [541, 179] on div "A shopper just added {{ title_with_link | fallback [something] }} to their cart…" at bounding box center [537, 178] width 344 height 11
click at [743, 170] on span at bounding box center [739, 173] width 14 height 14
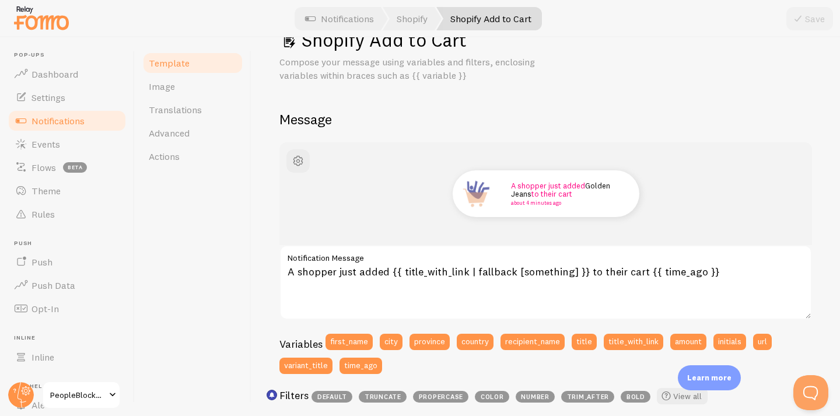
scroll to position [37, 0]
click at [203, 94] on link "Image" at bounding box center [193, 86] width 102 height 23
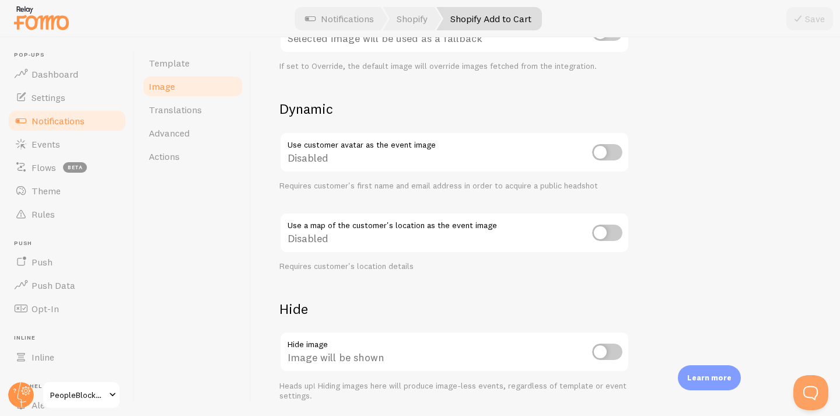
scroll to position [504, 0]
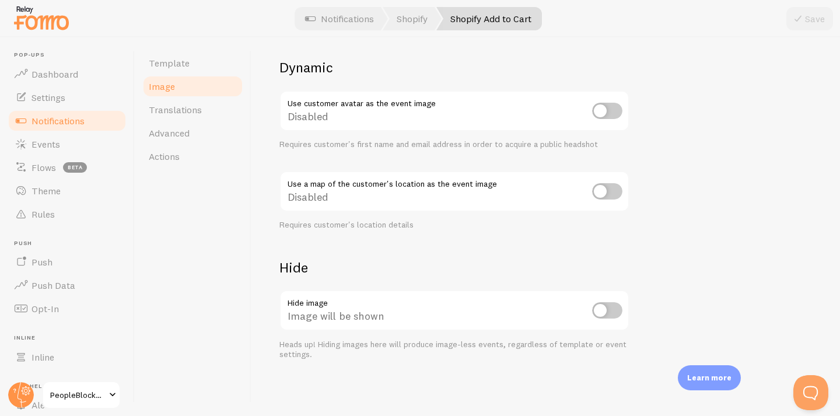
click at [611, 310] on input "checkbox" at bounding box center [607, 310] width 30 height 16
checkbox input "true"
click at [817, 19] on button "Save" at bounding box center [810, 18] width 47 height 23
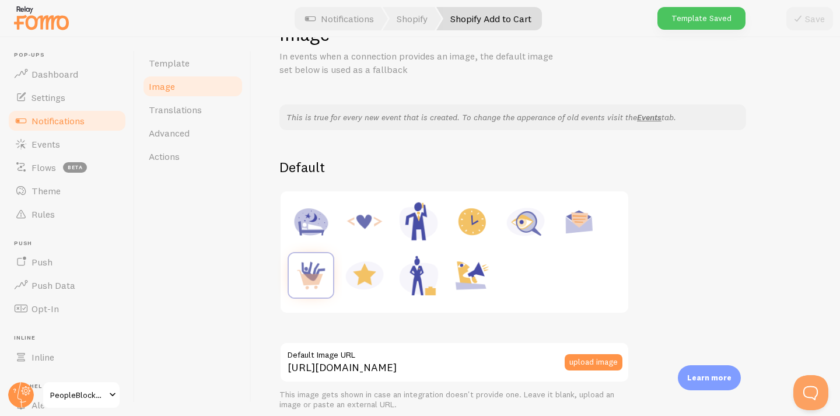
scroll to position [0, 0]
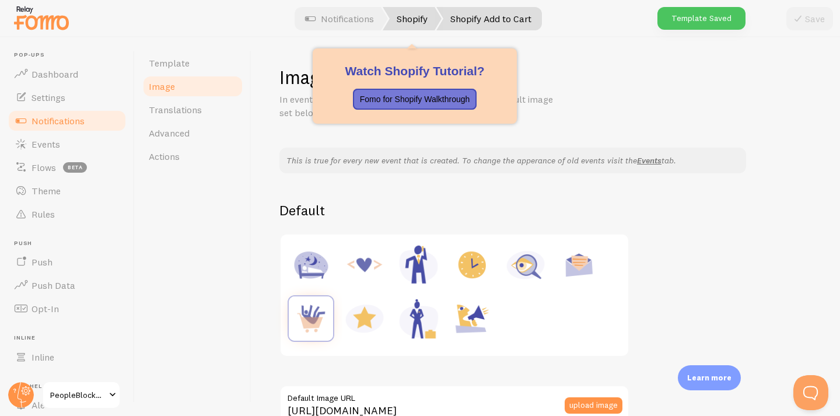
click at [411, 12] on link "Shopify" at bounding box center [412, 18] width 59 height 23
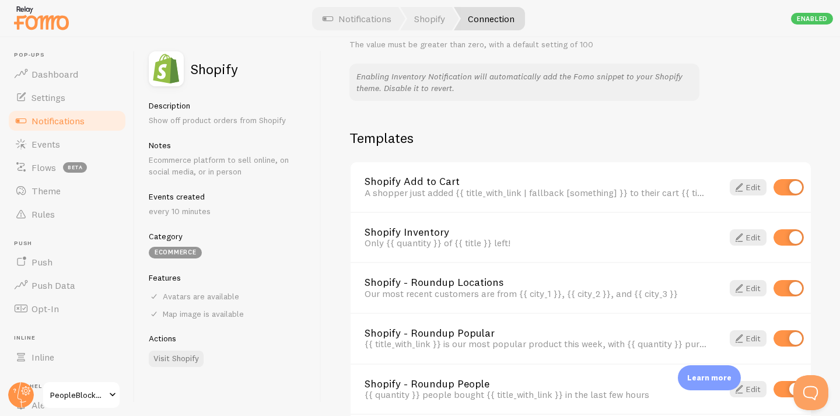
scroll to position [862, 0]
